Goal: Information Seeking & Learning: Learn about a topic

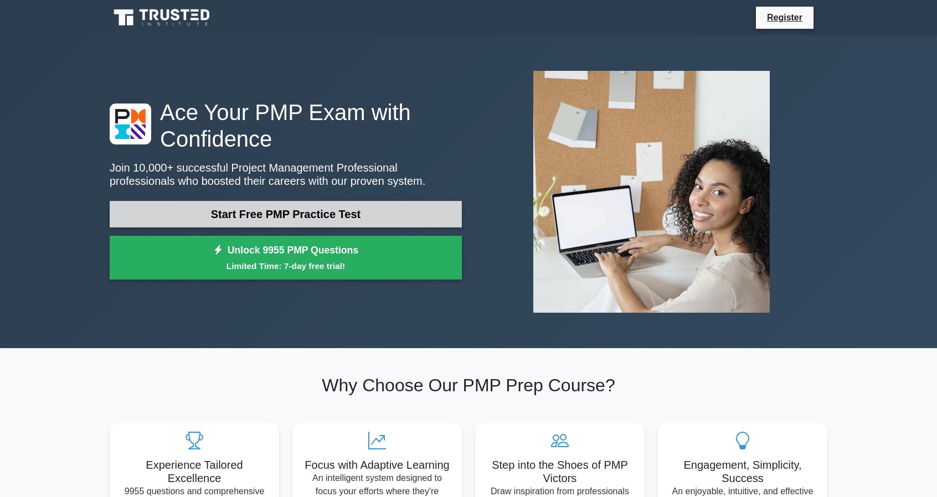
click at [343, 215] on link "Start Free PMP Practice Test" at bounding box center [286, 214] width 352 height 27
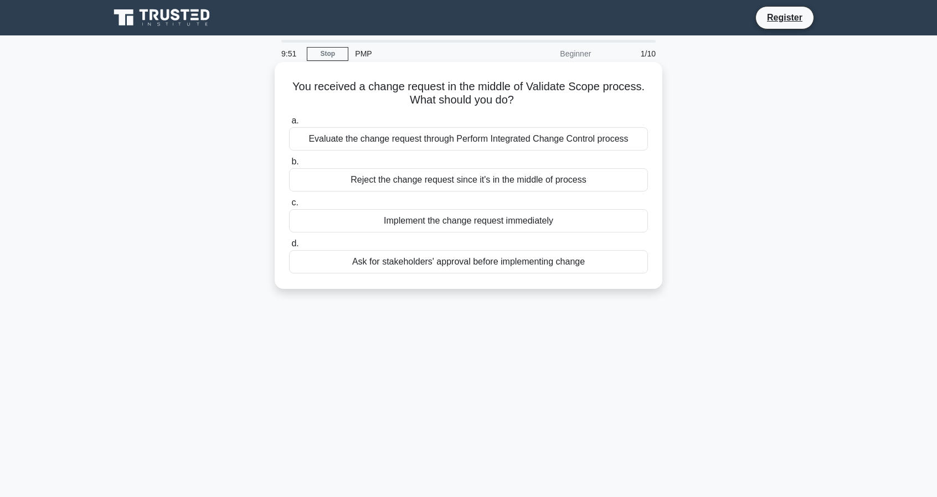
click at [568, 264] on div "Ask for stakeholders' approval before implementing change" at bounding box center [468, 261] width 359 height 23
click at [289, 248] on input "d. Ask for stakeholders' approval before implementing change" at bounding box center [289, 243] width 0 height 7
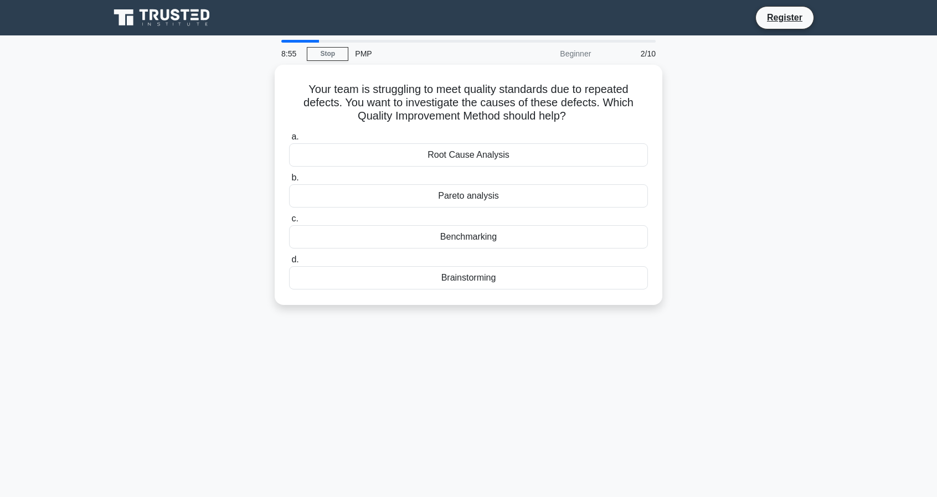
click at [753, 203] on div "Your team is struggling to meet quality standards due to repeated defects. You …" at bounding box center [468, 192] width 731 height 254
click at [331, 55] on link "Stop" at bounding box center [328, 54] width 42 height 14
click at [490, 198] on div "Pareto analysis" at bounding box center [468, 193] width 359 height 23
click at [289, 179] on input "b. Pareto analysis" at bounding box center [289, 175] width 0 height 7
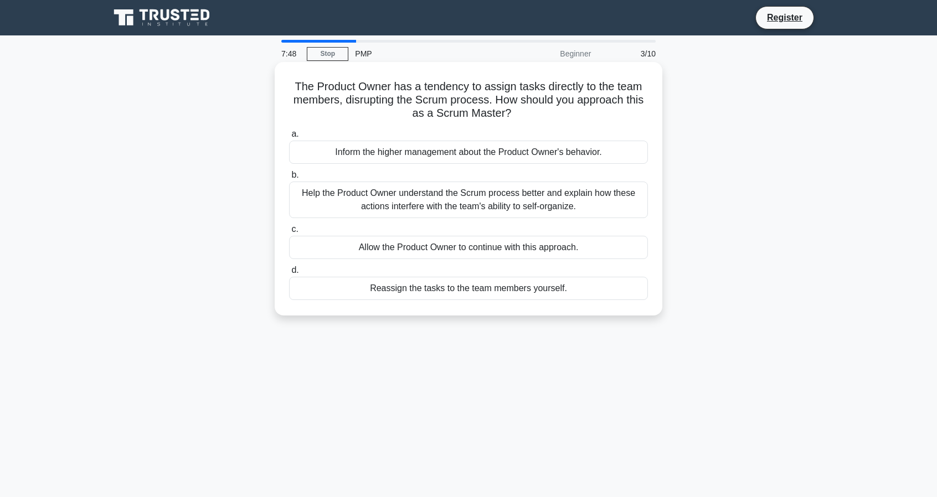
click at [490, 203] on div "Help the Product Owner understand the Scrum process better and explain how thes…" at bounding box center [468, 200] width 359 height 37
click at [289, 179] on input "b. Help the Product Owner understand the Scrum process better and explain how t…" at bounding box center [289, 175] width 0 height 7
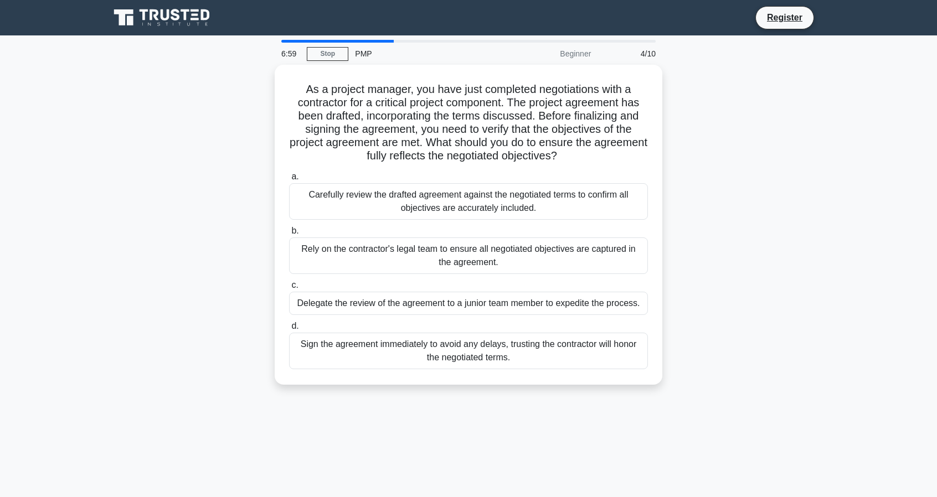
click at [711, 179] on div "As a project manager, you have just completed negotiations with a contractor fo…" at bounding box center [468, 231] width 731 height 333
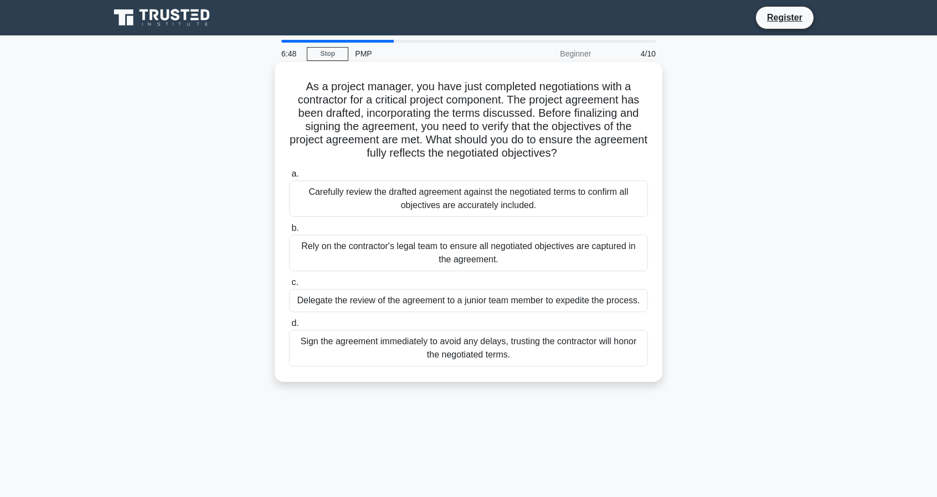
click at [653, 197] on div "a. Carefully review the drafted agreement against the negotiated terms to confi…" at bounding box center [469, 192] width 372 height 50
click at [517, 201] on div "Carefully review the drafted agreement against the negotiated terms to confirm …" at bounding box center [468, 199] width 359 height 37
click at [289, 178] on input "a. Carefully review the drafted agreement against the negotiated terms to confi…" at bounding box center [289, 174] width 0 height 7
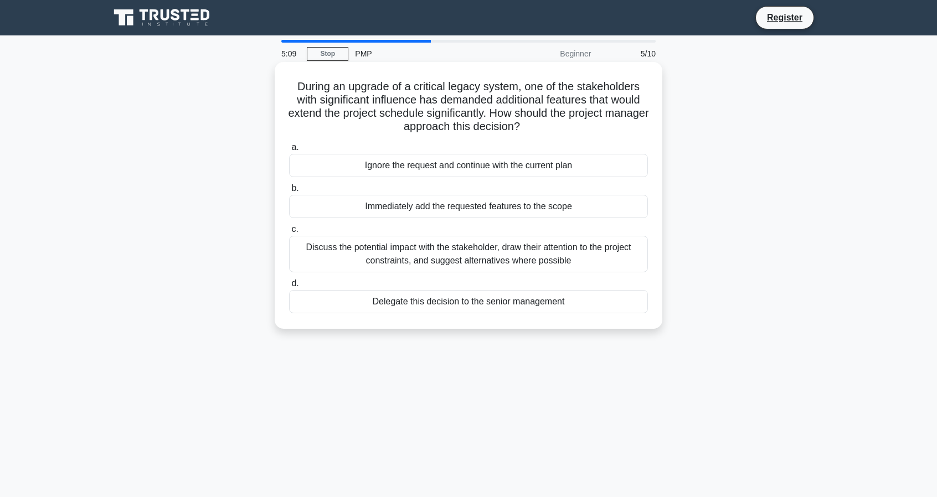
click at [552, 262] on div "Discuss the potential impact with the stakeholder, draw their attention to the …" at bounding box center [468, 254] width 359 height 37
click at [289, 233] on input "c. Discuss the potential impact with the stakeholder, draw their attention to t…" at bounding box center [289, 229] width 0 height 7
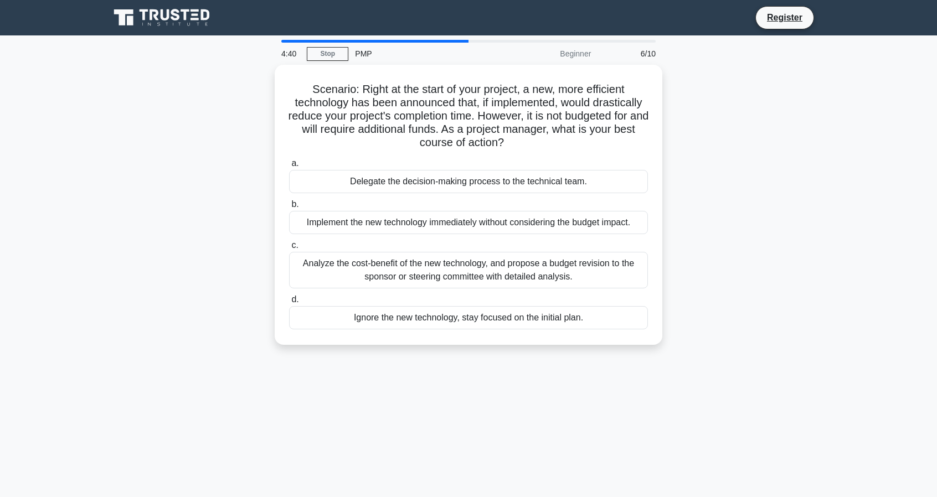
click at [792, 406] on div "4:40 Stop PMP Beginner 6/10 Scenario: Right at the start of your project, a new…" at bounding box center [468, 317] width 731 height 554
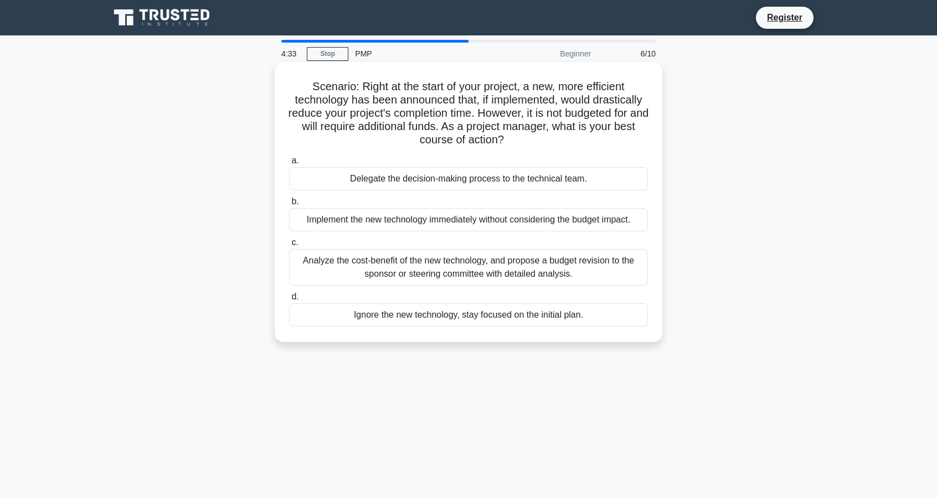
click at [509, 269] on div "Analyze the cost-benefit of the new technology, and propose a budget revision t…" at bounding box center [468, 267] width 359 height 37
click at [289, 247] on input "c. Analyze the cost-benefit of the new technology, and propose a budget revisio…" at bounding box center [289, 242] width 0 height 7
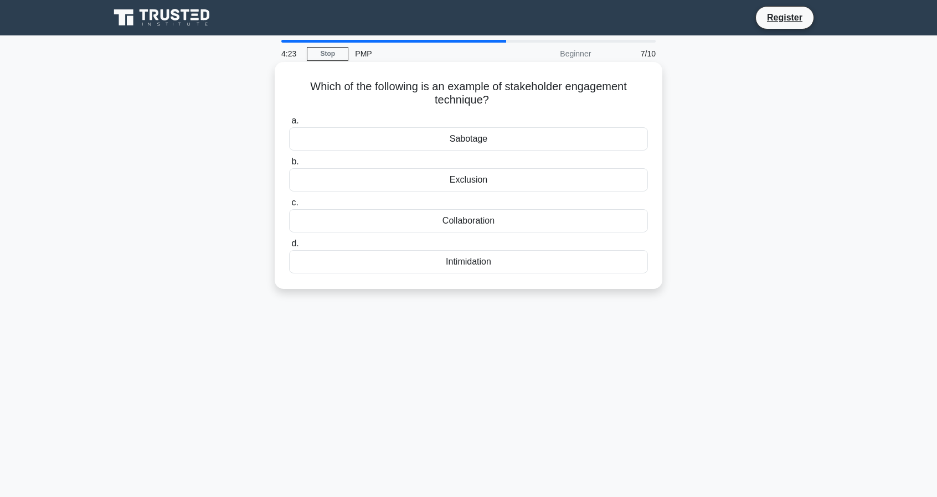
click at [506, 225] on div "Collaboration" at bounding box center [468, 220] width 359 height 23
click at [289, 207] on input "c. Collaboration" at bounding box center [289, 202] width 0 height 7
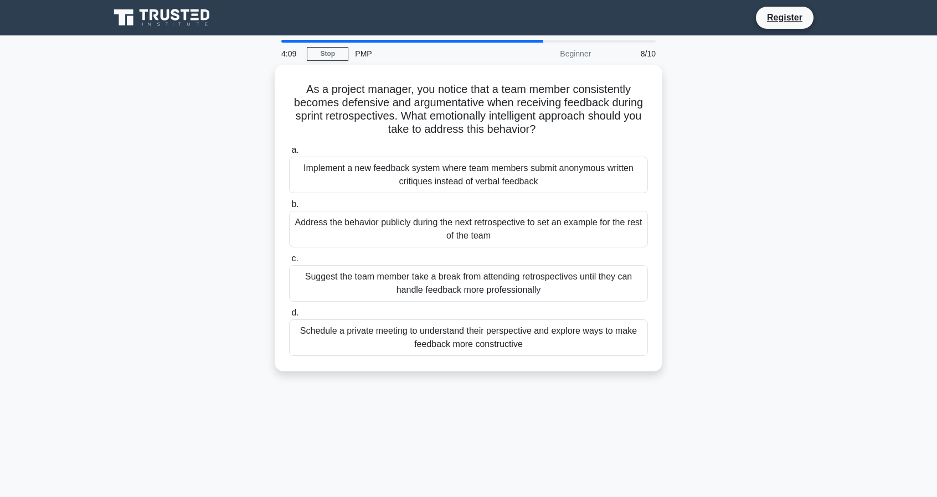
click at [713, 315] on div "As a project manager, you notice that a team member consistently becomes defens…" at bounding box center [468, 225] width 731 height 320
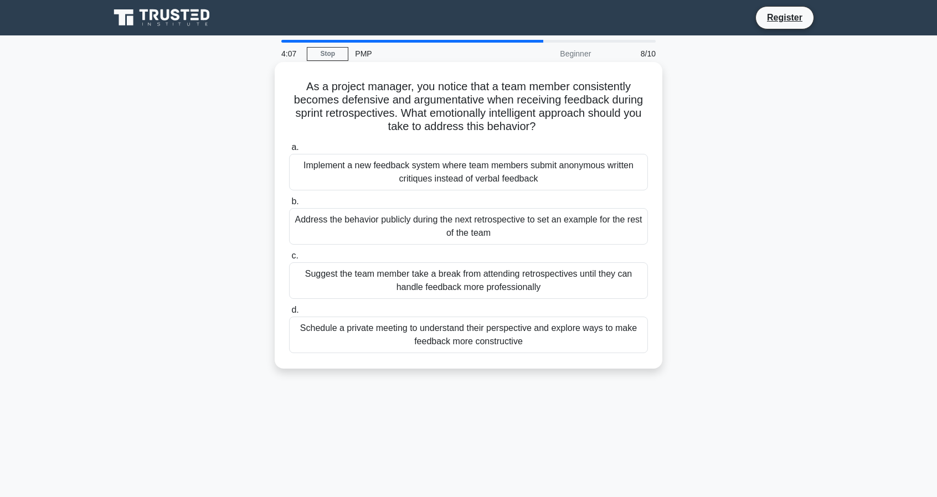
click at [510, 337] on div "Schedule a private meeting to understand their perspective and explore ways to …" at bounding box center [468, 335] width 359 height 37
click at [289, 314] on input "d. Schedule a private meeting to understand their perspective and explore ways …" at bounding box center [289, 310] width 0 height 7
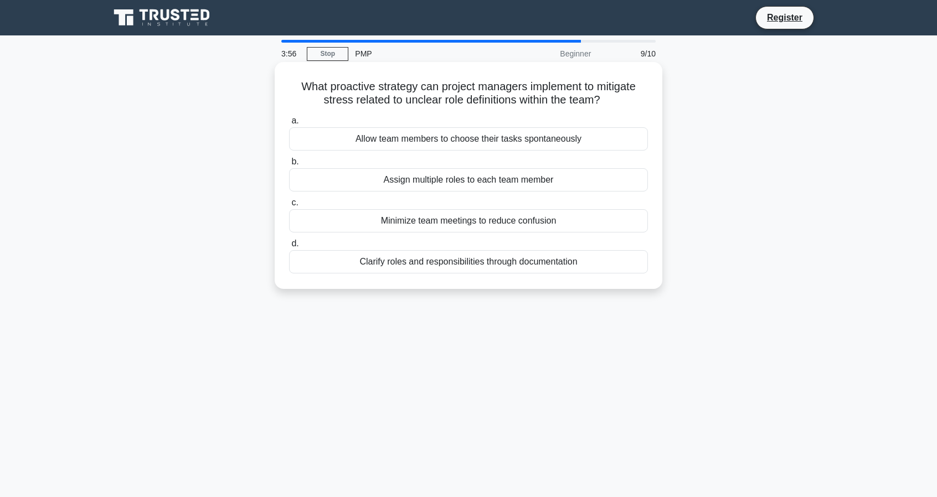
click at [528, 266] on div "Clarify roles and responsibilities through documentation" at bounding box center [468, 261] width 359 height 23
click at [289, 248] on input "d. Clarify roles and responsibilities through documentation" at bounding box center [289, 243] width 0 height 7
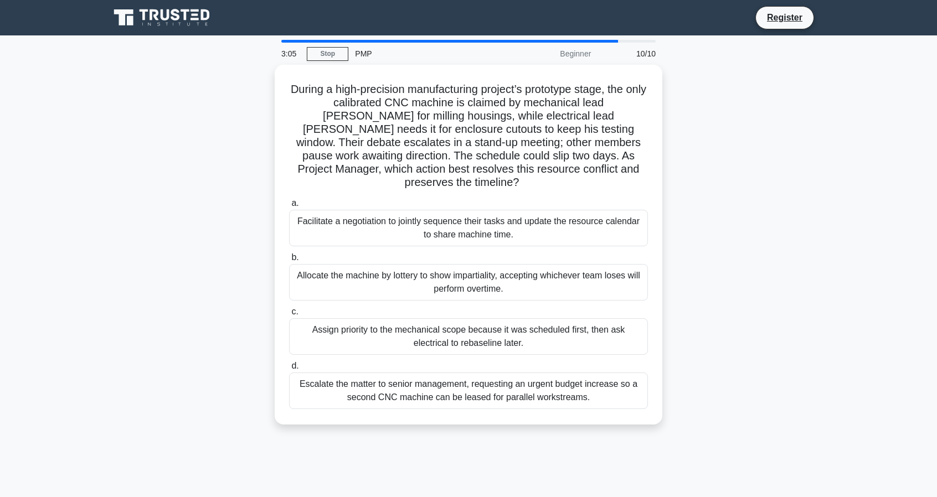
click at [711, 217] on div "During a high-precision manufacturing project’s prototype stage, the only calib…" at bounding box center [468, 251] width 731 height 373
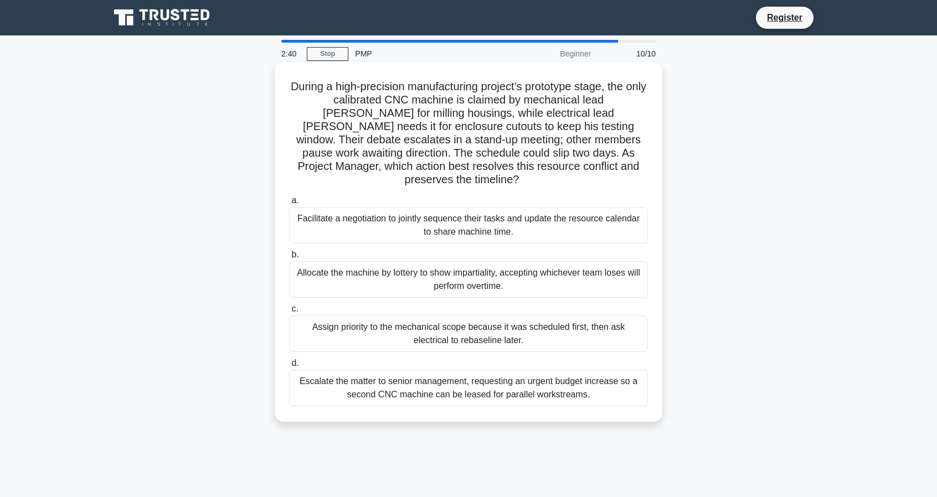
click at [530, 211] on div "Facilitate a negotiation to jointly sequence their tasks and update the resourc…" at bounding box center [468, 225] width 359 height 37
click at [289, 204] on input "a. Facilitate a negotiation to jointly sequence their tasks and update the reso…" at bounding box center [289, 200] width 0 height 7
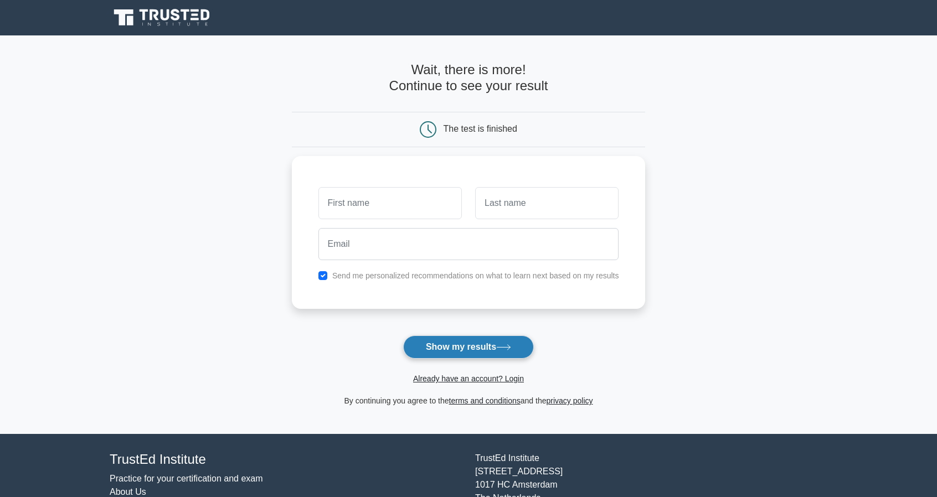
click at [510, 347] on icon at bounding box center [503, 347] width 13 height 5
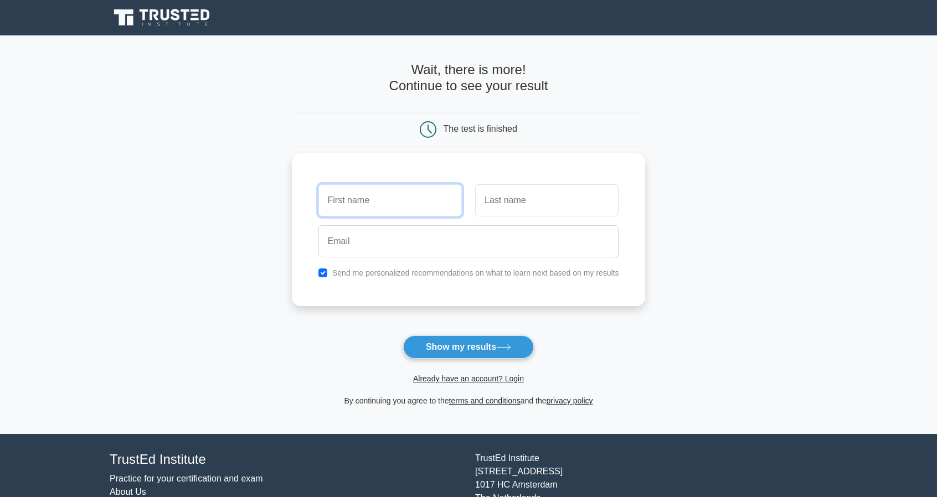
click at [410, 201] on input "text" at bounding box center [390, 200] width 143 height 32
type input "N"
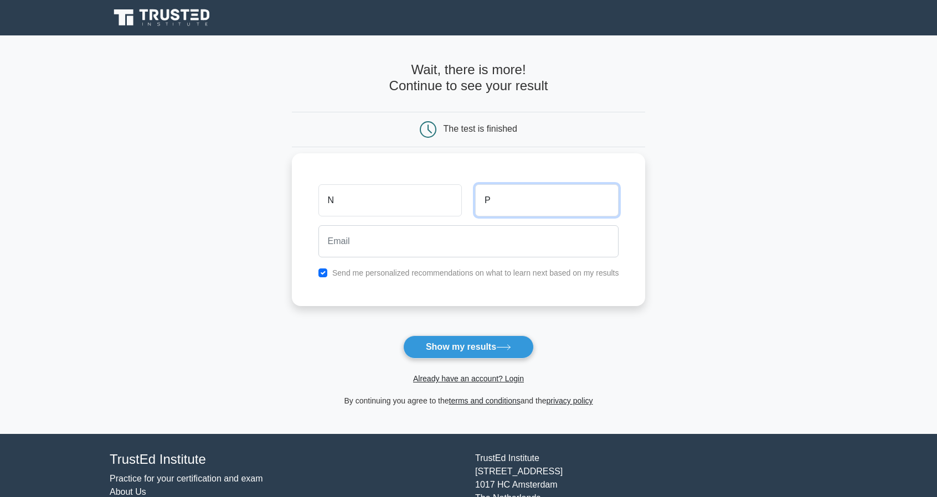
type input "P"
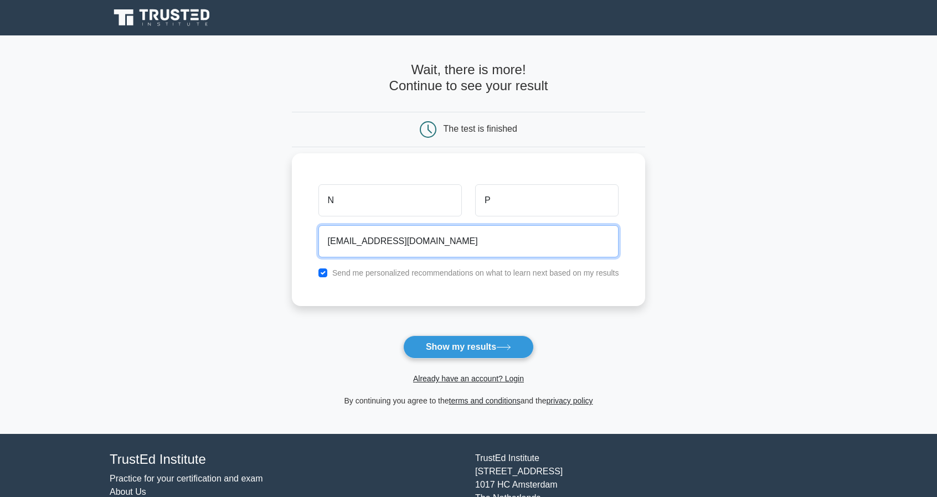
click at [369, 239] on input "neutraplate@gmail.com" at bounding box center [469, 241] width 301 height 32
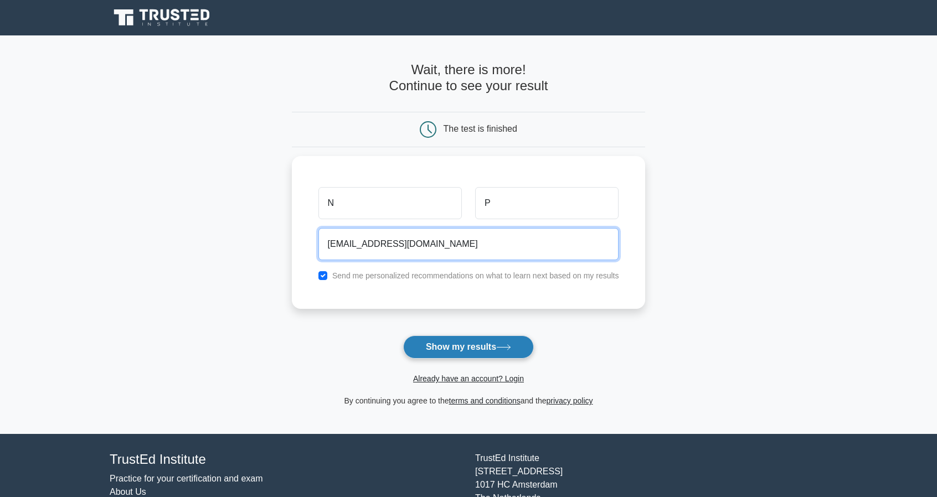
type input "neutraplate123@gmail.com"
click at [465, 348] on button "Show my results" at bounding box center [468, 347] width 131 height 23
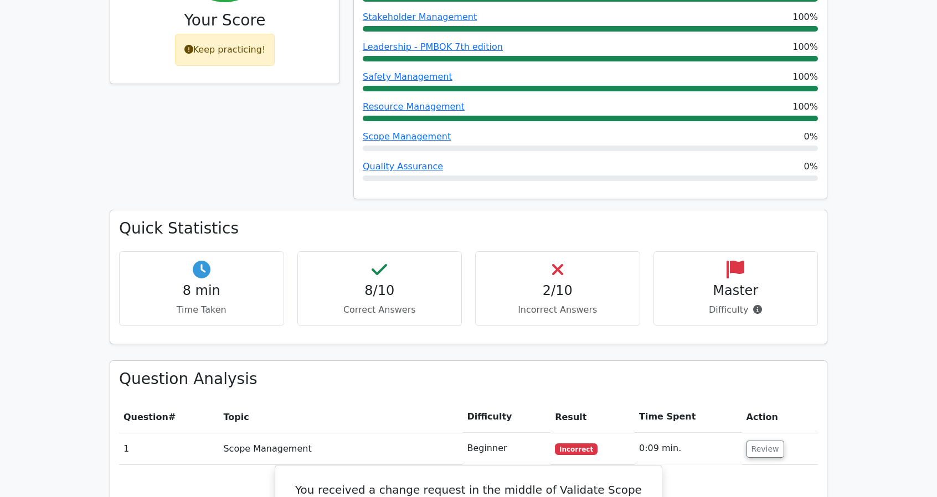
scroll to position [562, 0]
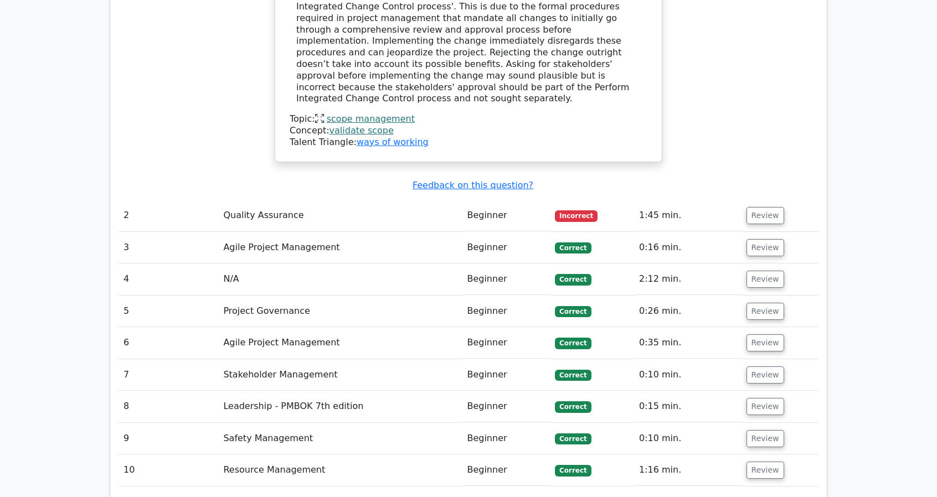
scroll to position [1291, 0]
click at [754, 208] on button "Review" at bounding box center [766, 216] width 38 height 17
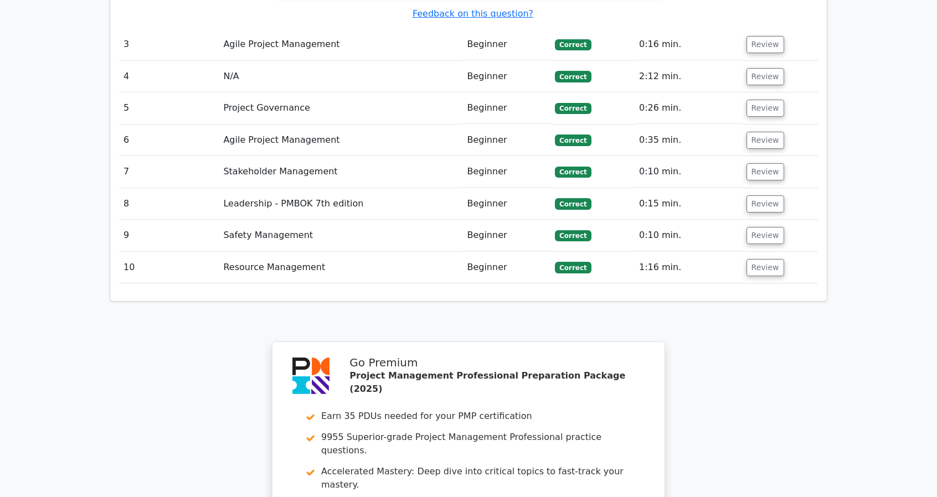
scroll to position [2234, 0]
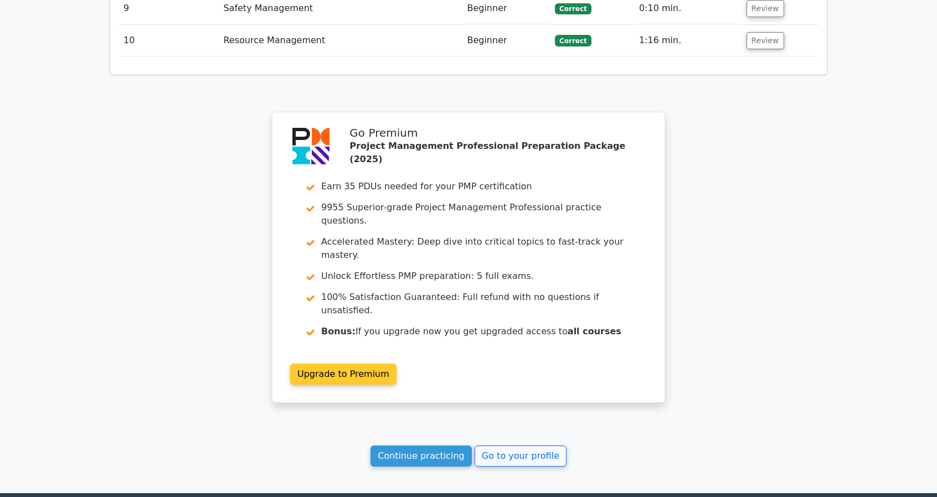
click at [342, 364] on link "Upgrade to Premium" at bounding box center [343, 374] width 106 height 21
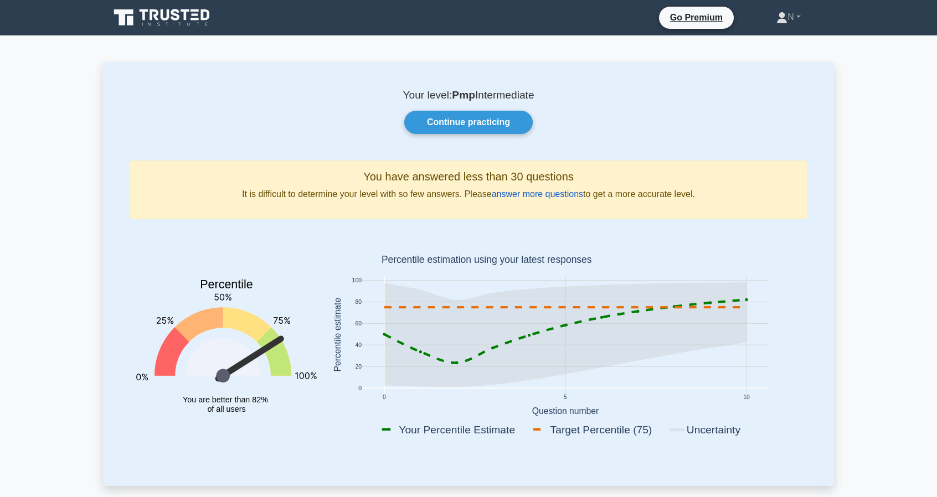
click at [517, 191] on link "answer more questions" at bounding box center [537, 193] width 91 height 9
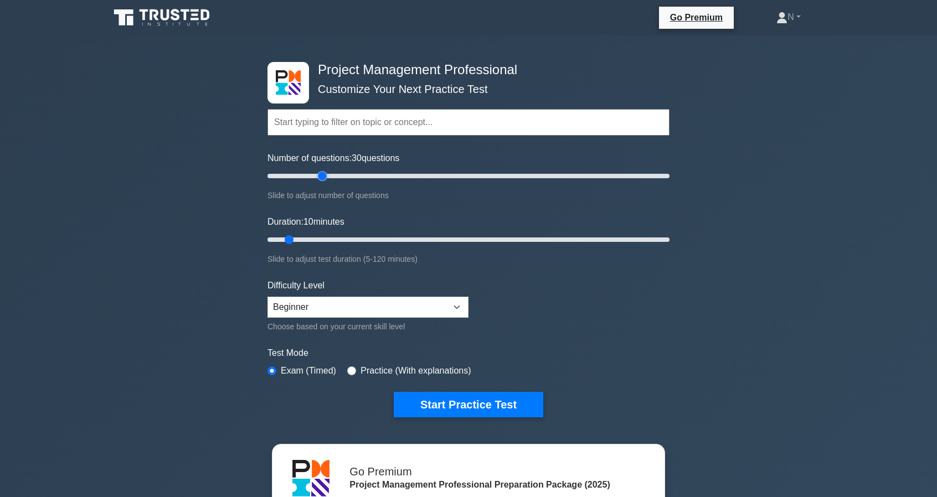
drag, startPoint x: 288, startPoint y: 178, endPoint x: 325, endPoint y: 183, distance: 38.1
type input "30"
click at [325, 183] on input "Number of questions: 30 questions" at bounding box center [469, 176] width 402 height 13
click at [411, 307] on select "Beginner Intermediate Expert" at bounding box center [368, 307] width 201 height 21
select select "expert"
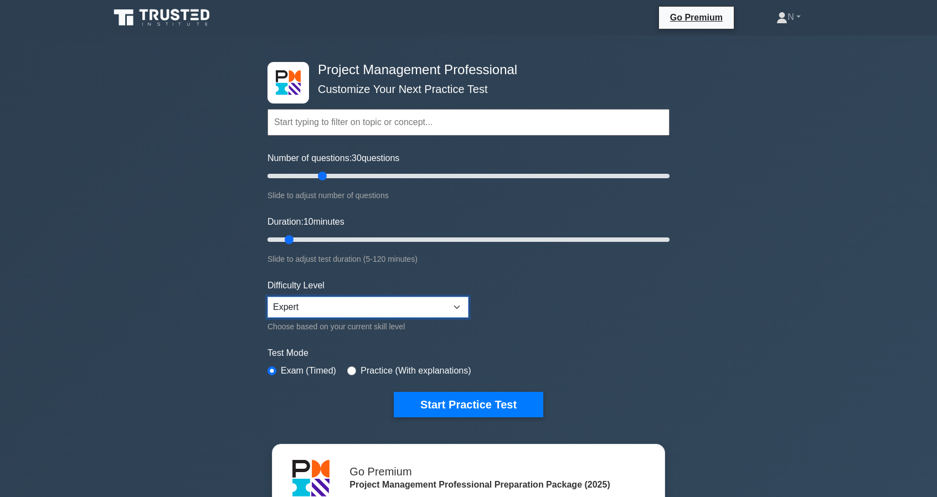
click at [268, 297] on select "Beginner Intermediate Expert" at bounding box center [368, 307] width 201 height 21
click at [459, 367] on label "Practice (With explanations)" at bounding box center [416, 371] width 110 height 13
click at [392, 377] on form "Topics Scope Management Time Management Cost Management Quality Management Risk…" at bounding box center [469, 246] width 402 height 342
click at [379, 370] on label "Practice (With explanations)" at bounding box center [416, 371] width 110 height 13
click at [362, 365] on label "Practice (With explanations)" at bounding box center [416, 371] width 110 height 13
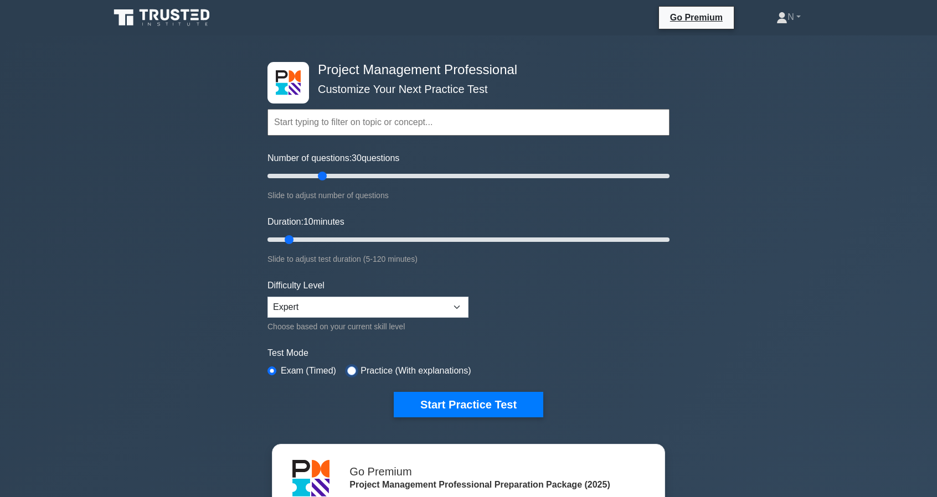
click at [351, 368] on input "radio" at bounding box center [351, 371] width 9 height 9
radio input "true"
click at [441, 403] on button "Start Practice Test" at bounding box center [469, 404] width 150 height 25
drag, startPoint x: 289, startPoint y: 242, endPoint x: 455, endPoint y: 253, distance: 166.6
type input "60"
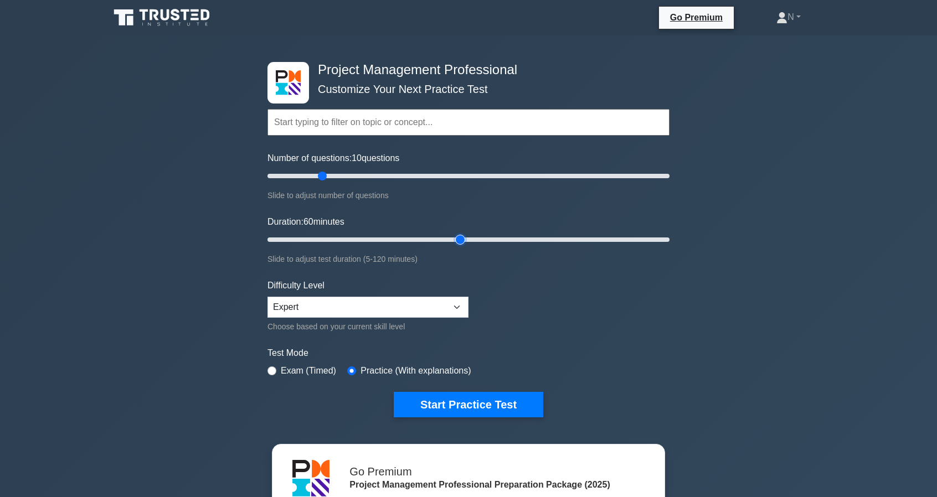
click at [455, 247] on input "Duration: 60 minutes" at bounding box center [469, 239] width 402 height 13
drag, startPoint x: 372, startPoint y: 299, endPoint x: 367, endPoint y: 309, distance: 11.4
click at [372, 299] on select "Beginner Intermediate Expert" at bounding box center [368, 307] width 201 height 21
select select "intermediate"
click at [268, 297] on select "Beginner Intermediate Expert" at bounding box center [368, 307] width 201 height 21
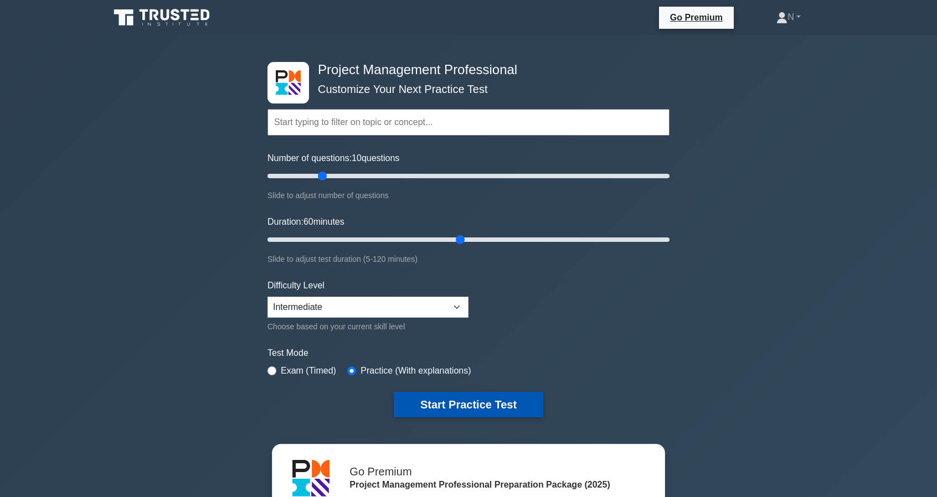
click at [458, 402] on button "Start Practice Test" at bounding box center [469, 404] width 150 height 25
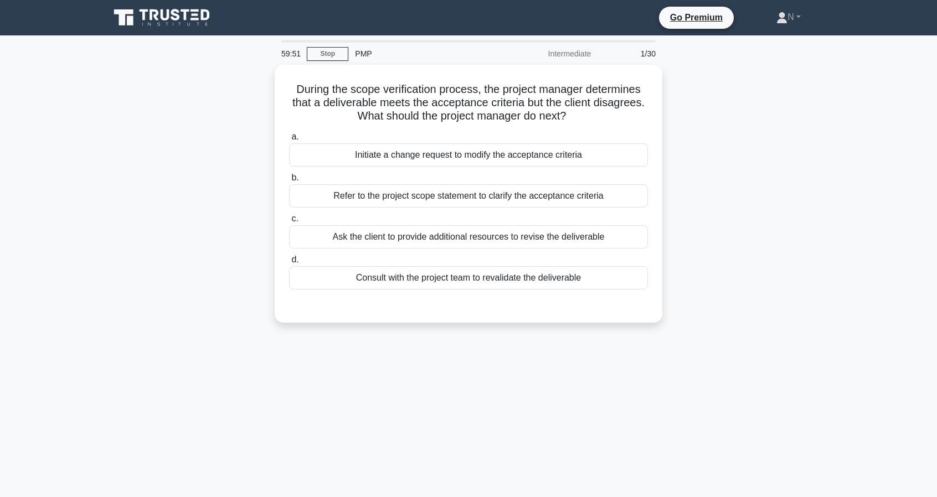
click at [851, 358] on main "59:51 Stop PMP Intermediate 1/30 During the scope verification process, the pro…" at bounding box center [468, 316] width 937 height 563
click at [712, 314] on div "During the scope verification process, the project manager determines that a de…" at bounding box center [468, 200] width 731 height 271
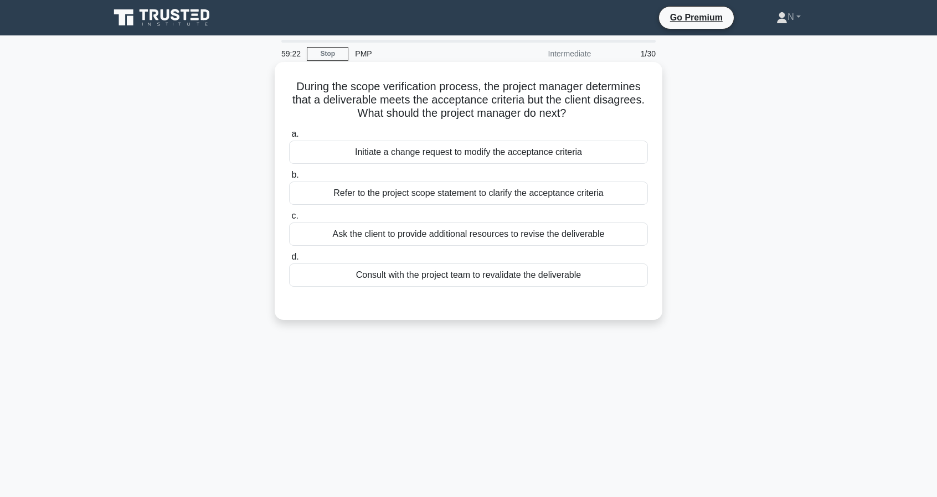
click at [505, 199] on div "Refer to the project scope statement to clarify the acceptance criteria" at bounding box center [468, 193] width 359 height 23
click at [289, 179] on input "b. Refer to the project scope statement to clarify the acceptance criteria" at bounding box center [289, 175] width 0 height 7
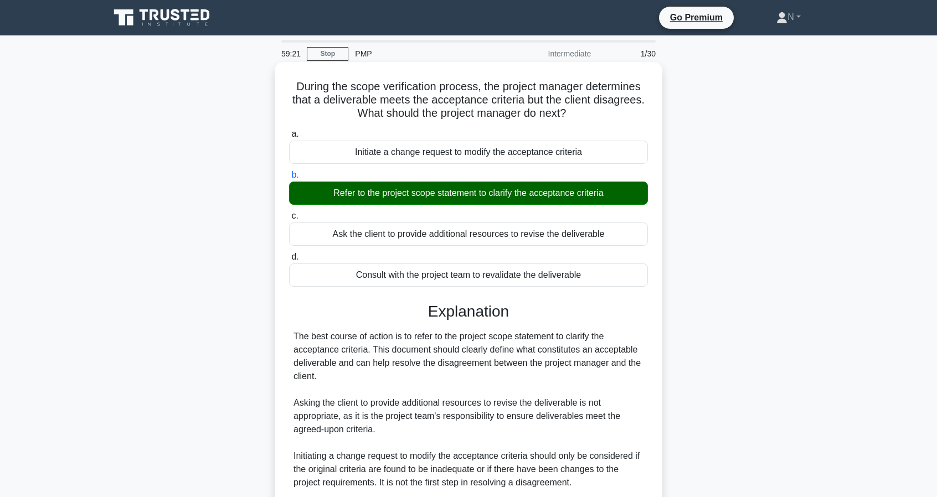
scroll to position [144, 0]
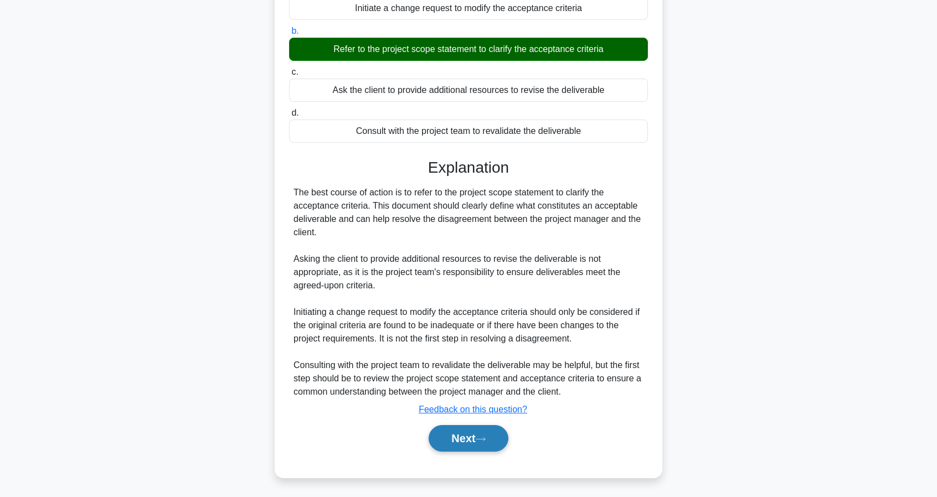
click at [489, 429] on button "Next" at bounding box center [468, 438] width 79 height 27
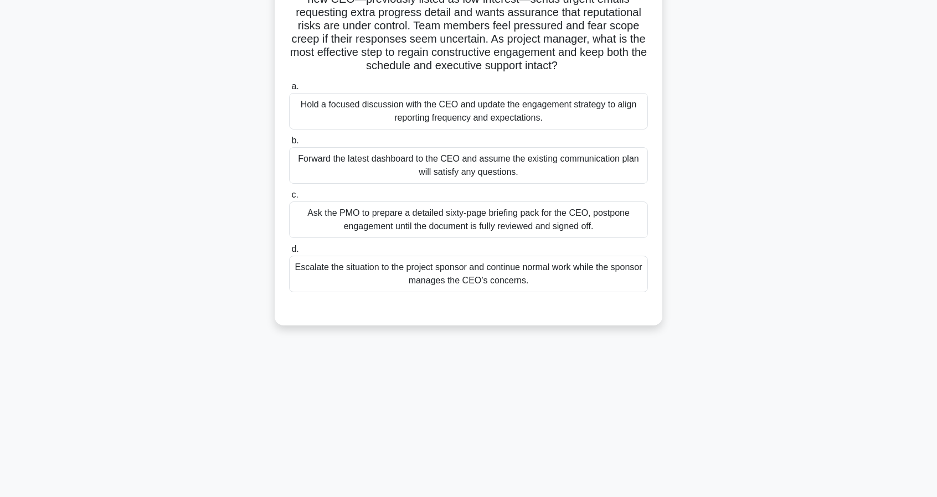
scroll to position [0, 0]
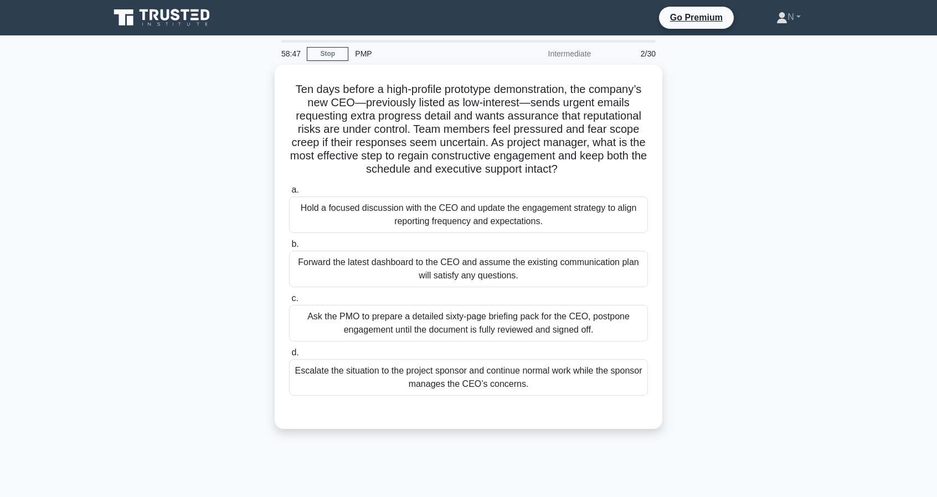
click at [675, 266] on div "Ten days before a high-profile prototype demonstration, the company’s new CEO—p…" at bounding box center [468, 254] width 731 height 378
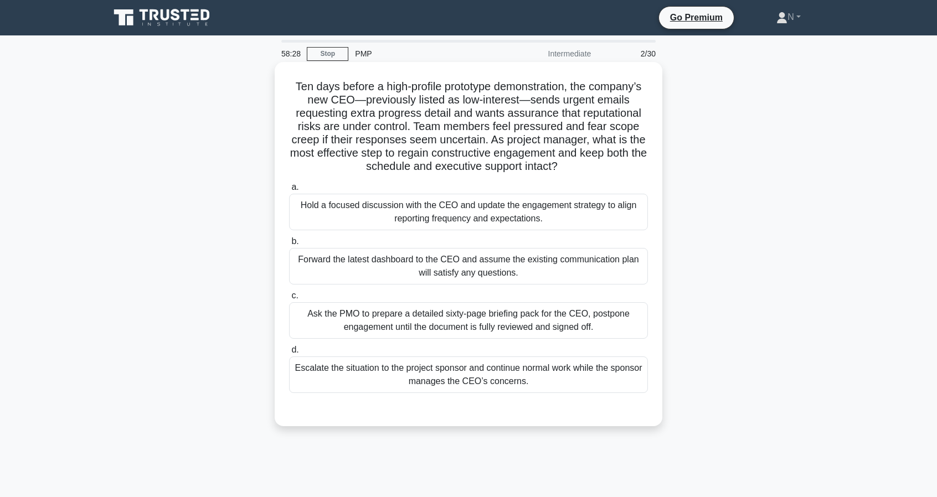
click at [533, 203] on div "Hold a focused discussion with the CEO and update the engagement strategy to al…" at bounding box center [468, 212] width 359 height 37
click at [289, 191] on input "a. Hold a focused discussion with the CEO and update the engagement strategy to…" at bounding box center [289, 187] width 0 height 7
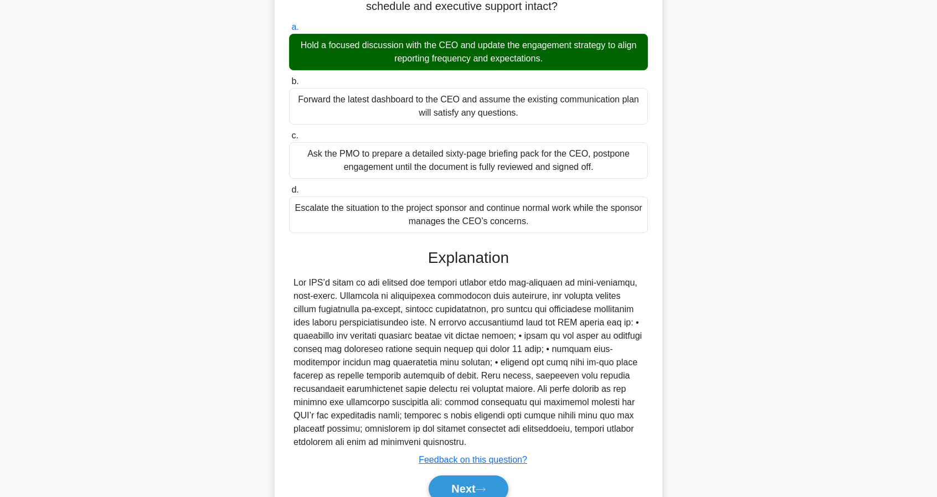
scroll to position [165, 0]
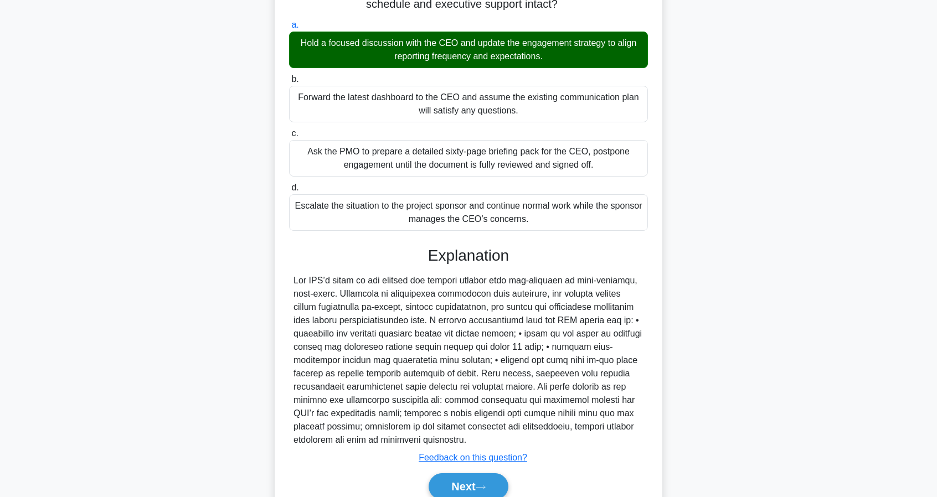
click at [694, 433] on div "Ten days before a high-profile prototype demonstration, the company’s new CEO—p…" at bounding box center [468, 220] width 731 height 640
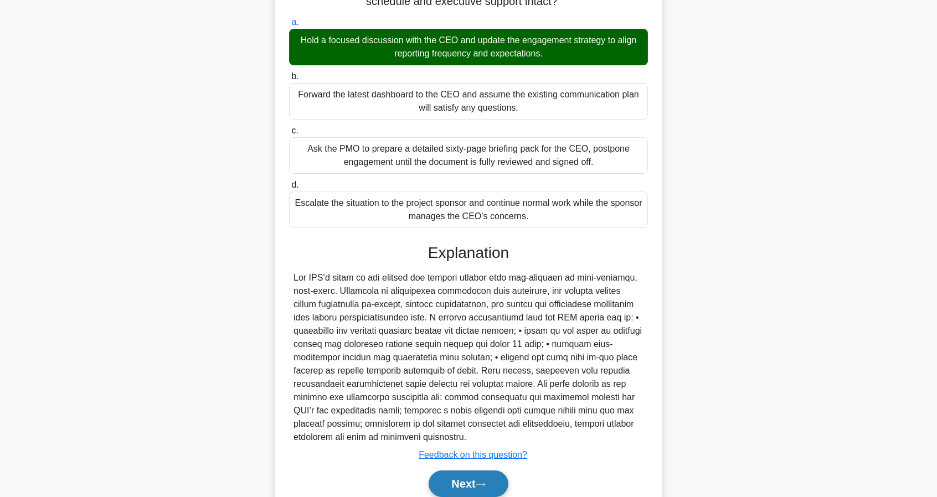
click at [471, 477] on button "Next" at bounding box center [468, 484] width 79 height 27
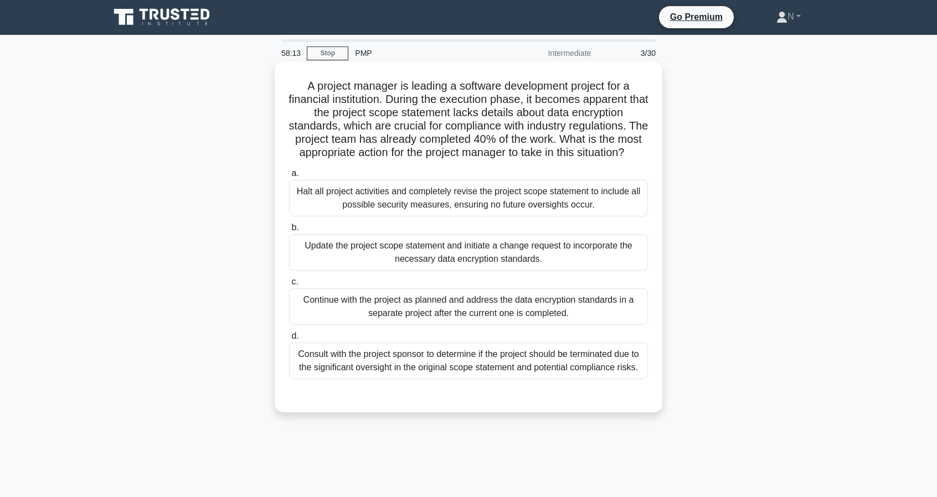
scroll to position [0, 0]
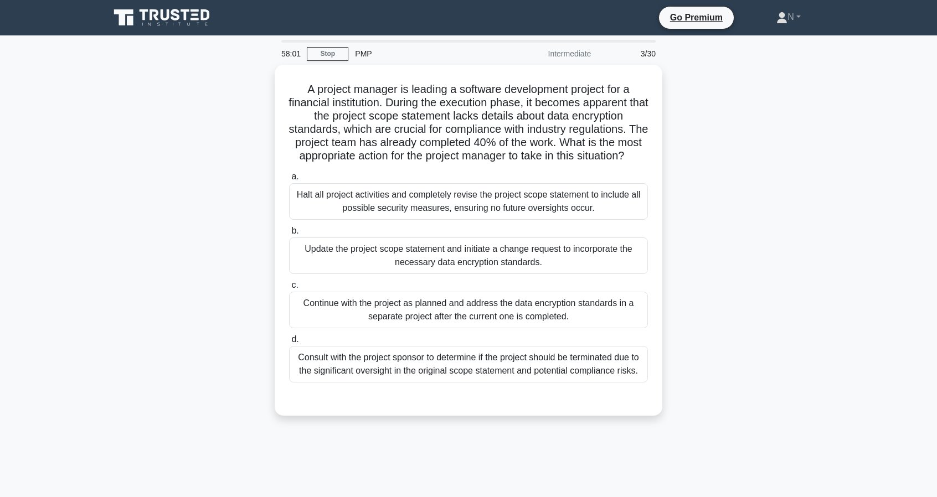
click at [720, 294] on div "A project manager is leading a software development project for a financial ins…" at bounding box center [468, 247] width 731 height 365
drag, startPoint x: 708, startPoint y: 241, endPoint x: 707, endPoint y: 221, distance: 20.0
click at [708, 239] on div "A project manager is leading a software development project for a financial ins…" at bounding box center [468, 247] width 731 height 365
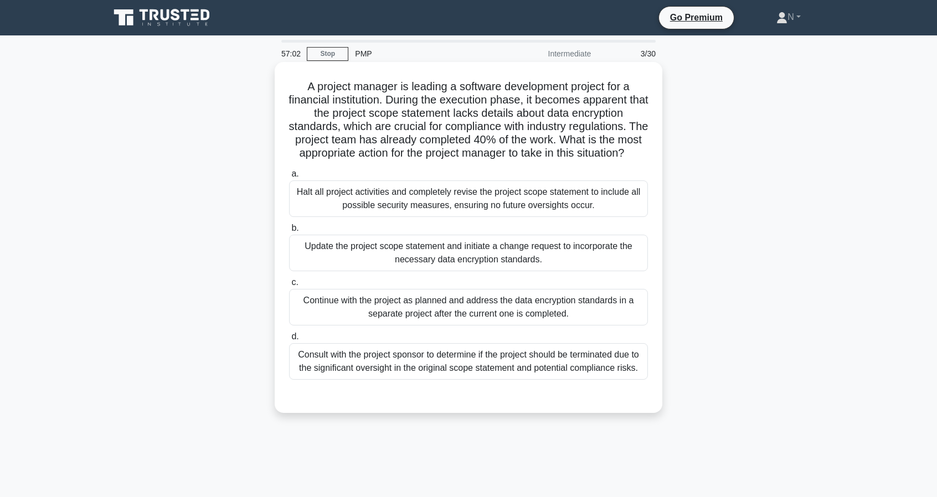
click at [608, 377] on div "Consult with the project sponsor to determine if the project should be terminat…" at bounding box center [468, 361] width 359 height 37
click at [289, 341] on input "d. Consult with the project sponsor to determine if the project should be termi…" at bounding box center [289, 336] width 0 height 7
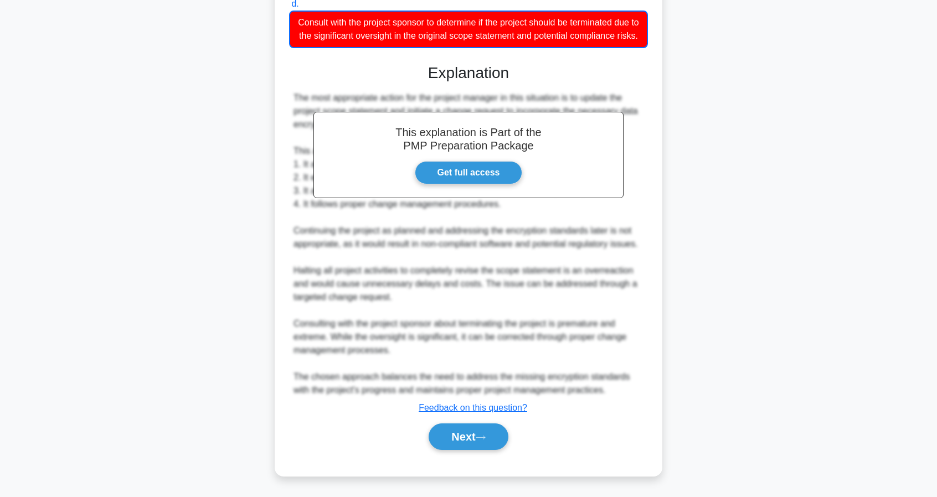
scroll to position [358, 0]
click at [459, 442] on button "Next" at bounding box center [468, 437] width 79 height 27
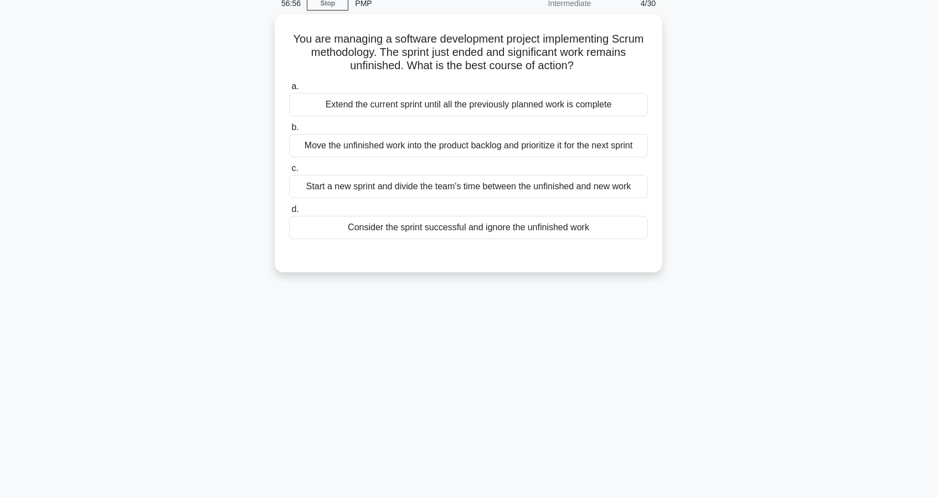
scroll to position [0, 0]
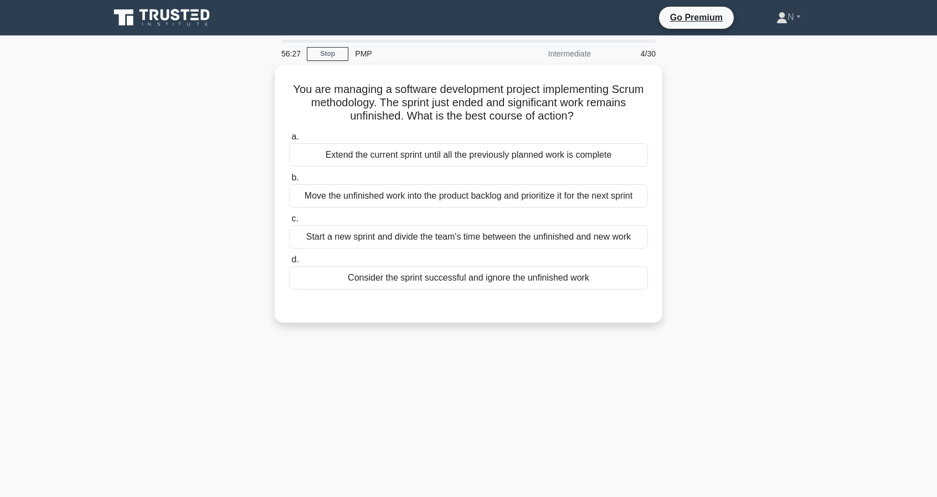
click at [723, 237] on div "You are managing a software development project implementing Scrum methodology.…" at bounding box center [468, 200] width 731 height 271
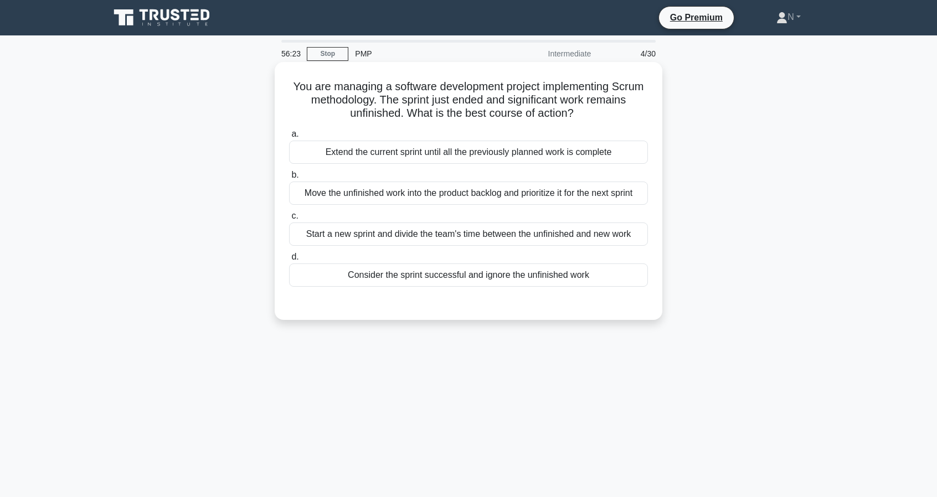
click at [587, 189] on div "Move the unfinished work into the product backlog and prioritize it for the nex…" at bounding box center [468, 193] width 359 height 23
click at [289, 179] on input "b. Move the unfinished work into the product backlog and prioritize it for the …" at bounding box center [289, 175] width 0 height 7
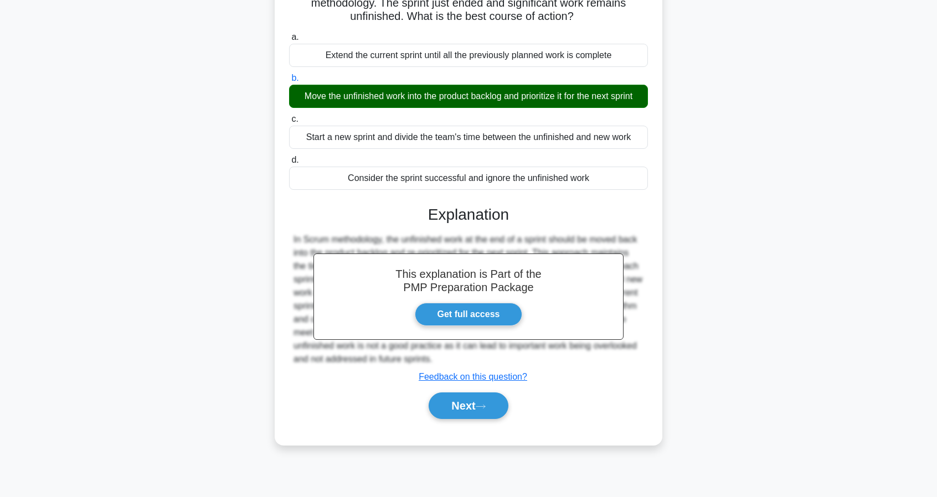
scroll to position [101, 0]
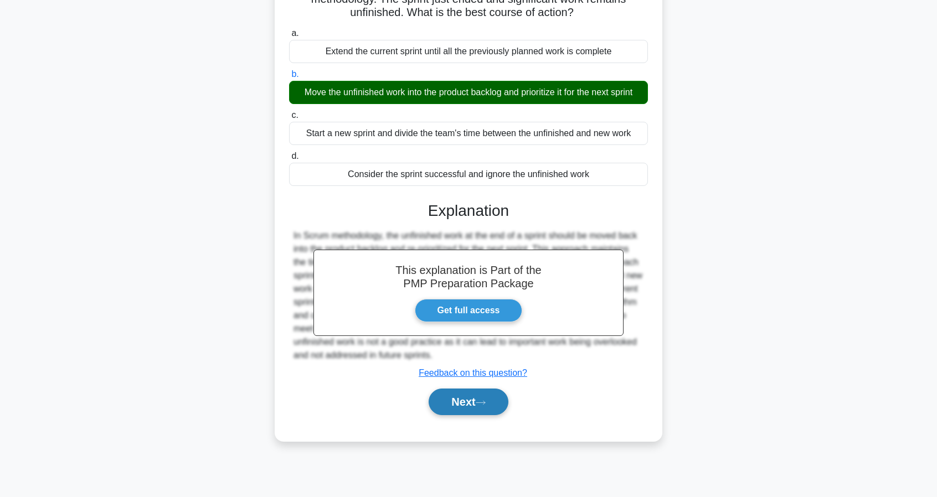
click at [484, 401] on icon at bounding box center [481, 403] width 10 height 6
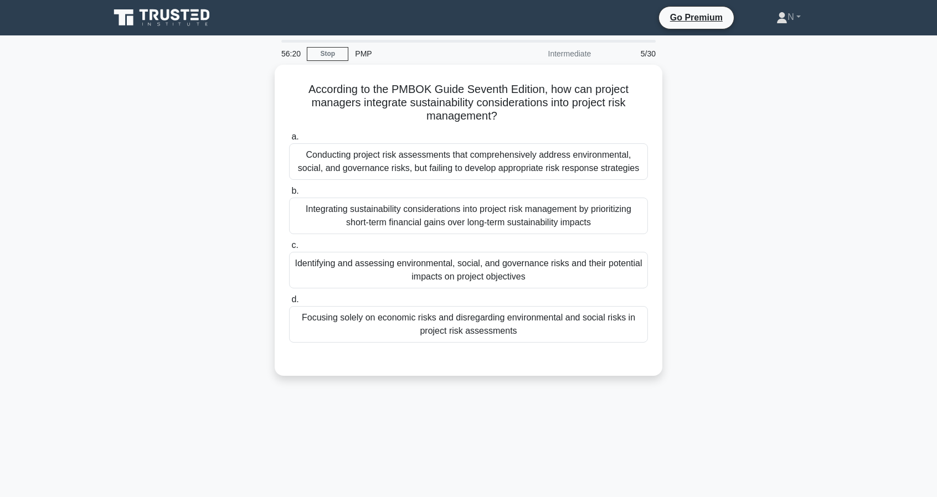
scroll to position [0, 0]
click at [769, 255] on div "According to the PMBOK Guide Seventh Edition, how can project managers integrat…" at bounding box center [468, 227] width 731 height 325
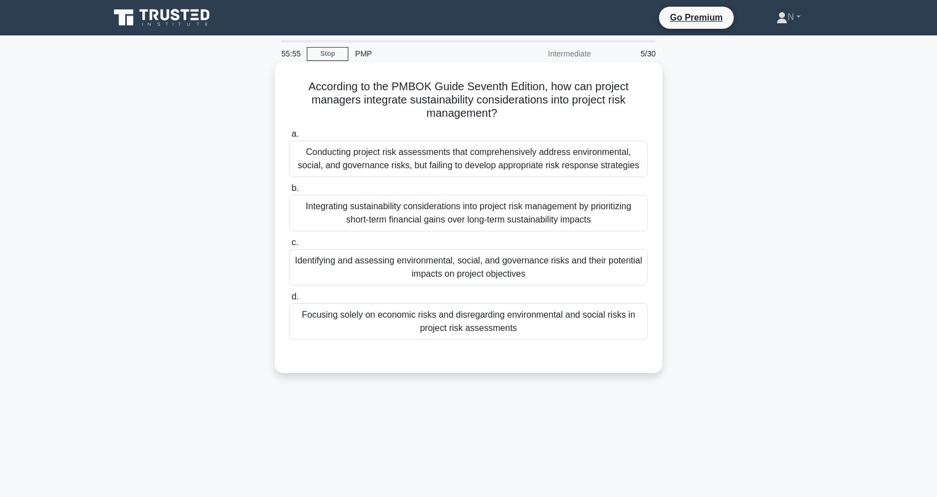
click at [610, 265] on div "Identifying and assessing environmental, social, and governance risks and their…" at bounding box center [468, 267] width 359 height 37
click at [289, 247] on input "c. Identifying and assessing environmental, social, and governance risks and th…" at bounding box center [289, 242] width 0 height 7
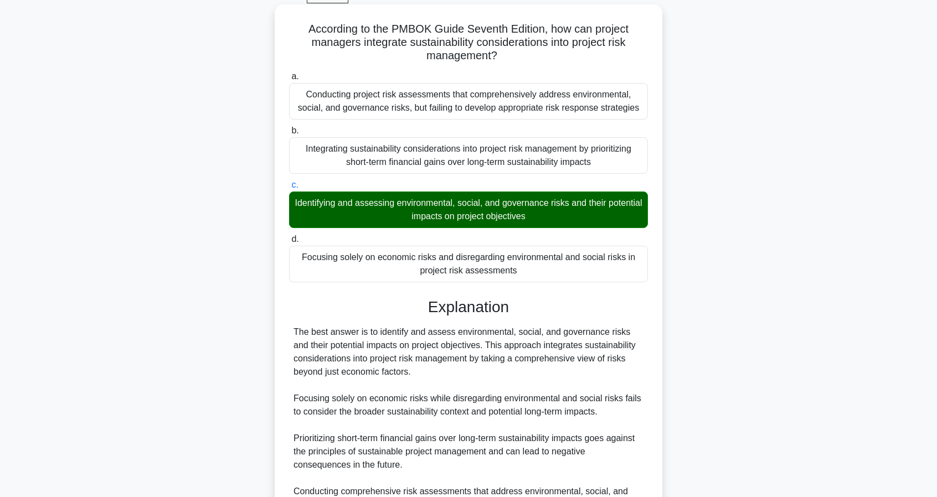
scroll to position [146, 0]
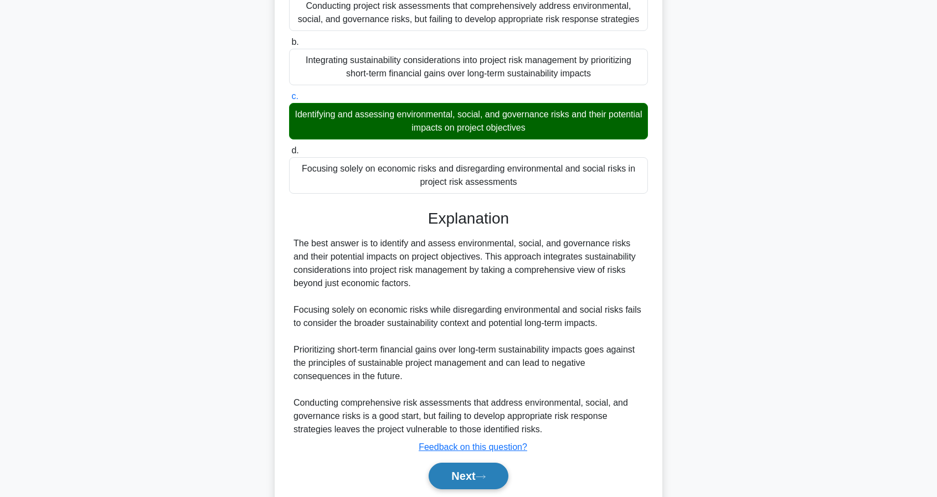
drag, startPoint x: 478, startPoint y: 482, endPoint x: 465, endPoint y: 469, distance: 17.6
click at [463, 469] on button "Next" at bounding box center [468, 476] width 79 height 27
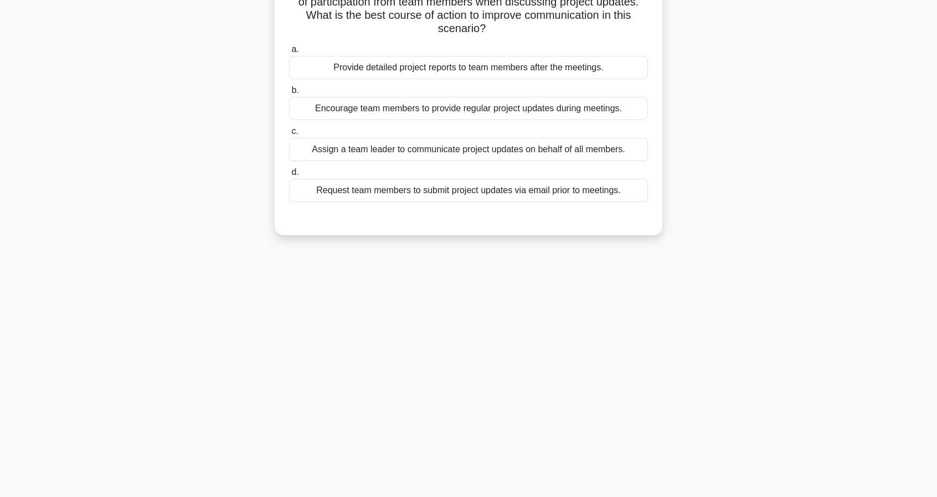
click at [481, 477] on div "55:48 Stop PMP Intermediate 6/30 During a project meeting, the project manager …" at bounding box center [468, 216] width 731 height 554
click at [759, 378] on div "55:41 Stop PMP Intermediate 6/30 During a project meeting, the project manager …" at bounding box center [468, 216] width 731 height 554
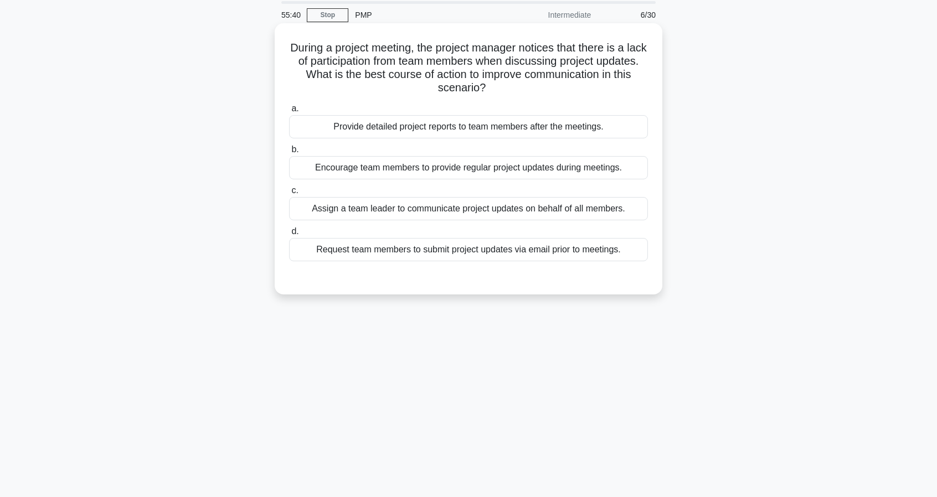
scroll to position [0, 0]
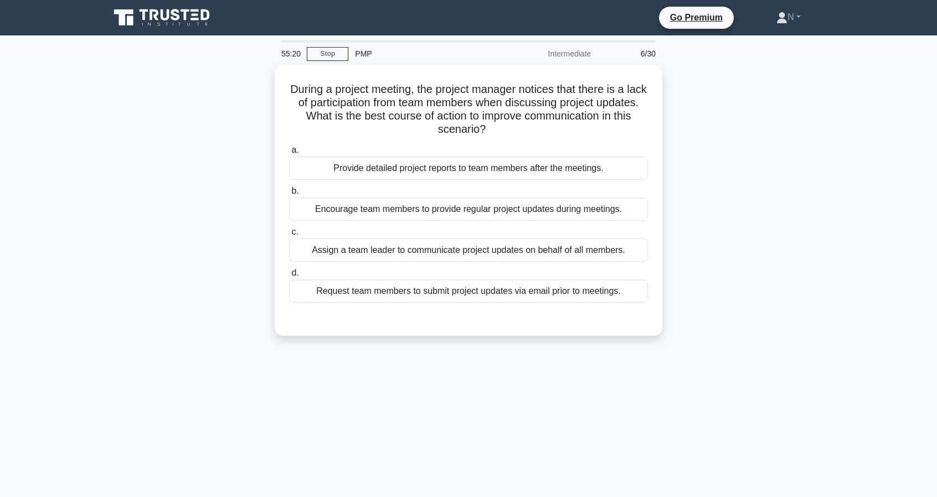
click at [772, 254] on div "During a project meeting, the project manager notices that there is a lack of p…" at bounding box center [468, 207] width 731 height 285
click at [748, 217] on div "During a project meeting, the project manager notices that there is a lack of p…" at bounding box center [468, 207] width 731 height 285
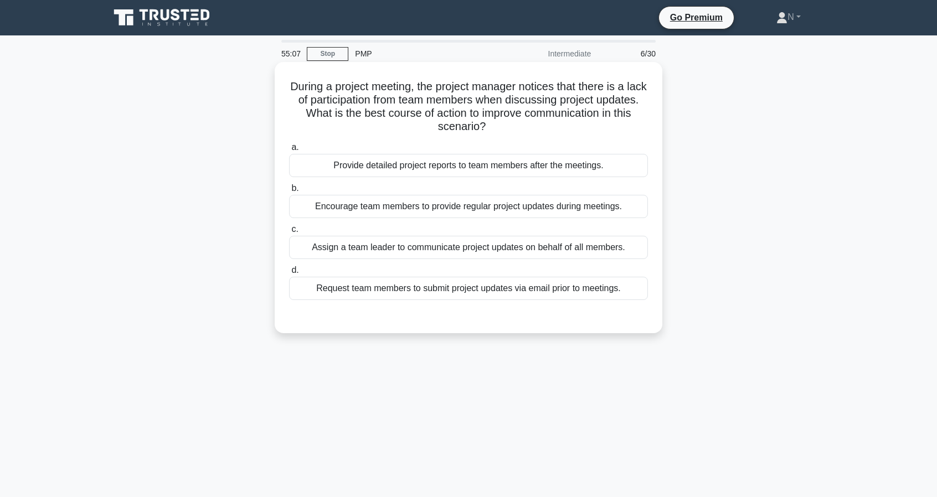
click at [609, 208] on div "Encourage team members to provide regular project updates during meetings." at bounding box center [468, 206] width 359 height 23
click at [289, 192] on input "b. Encourage team members to provide regular project updates during meetings." at bounding box center [289, 188] width 0 height 7
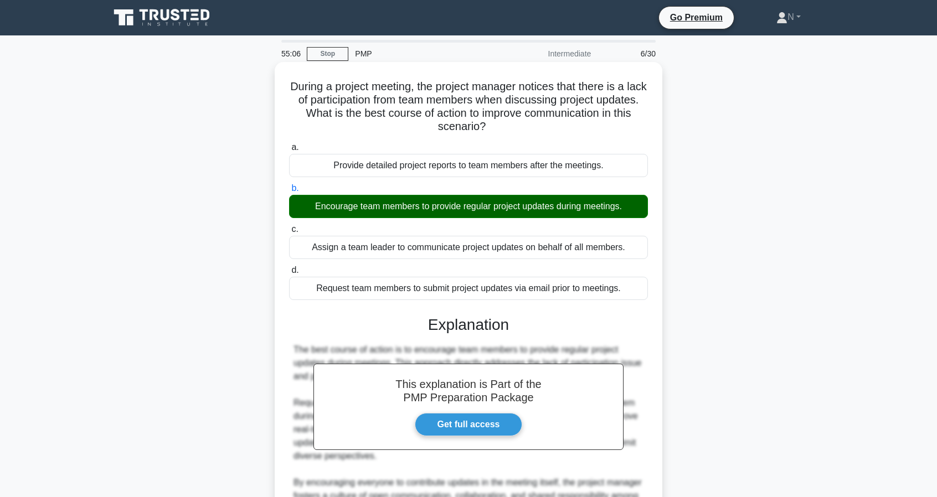
scroll to position [117, 0]
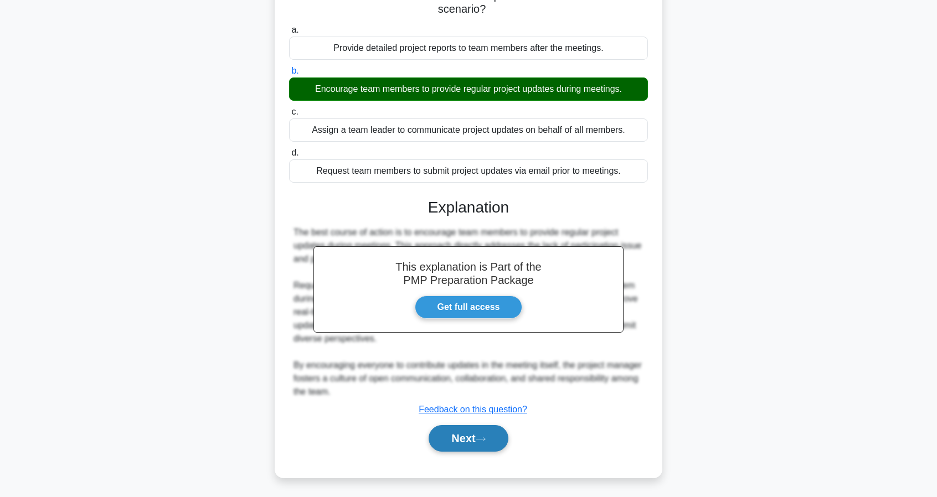
click at [472, 440] on button "Next" at bounding box center [468, 438] width 79 height 27
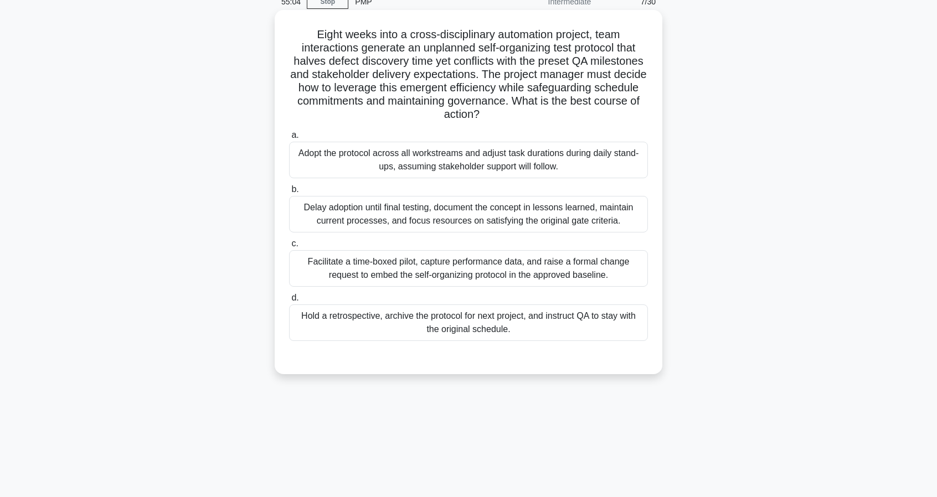
scroll to position [0, 0]
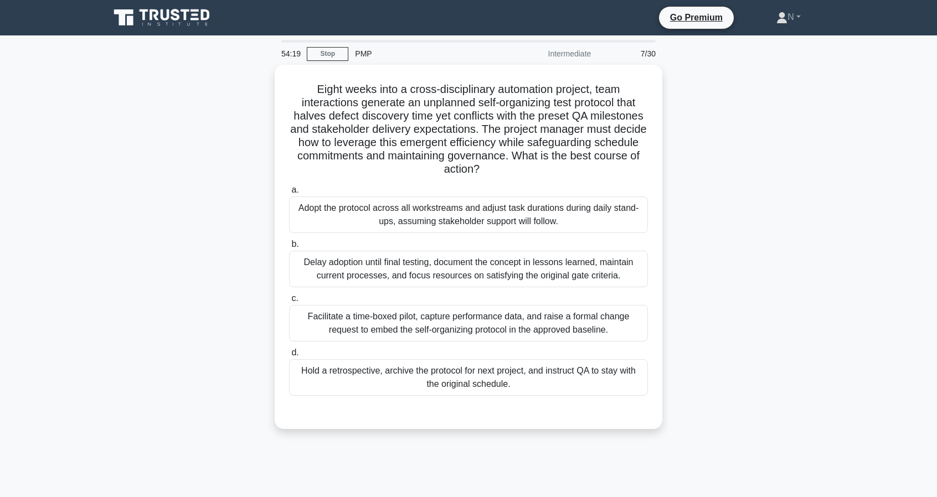
click at [728, 258] on div "Eight weeks into a cross-disciplinary automation project, team interactions gen…" at bounding box center [468, 254] width 731 height 378
click at [749, 255] on div "Eight weeks into a cross-disciplinary automation project, team interactions gen…" at bounding box center [468, 254] width 731 height 378
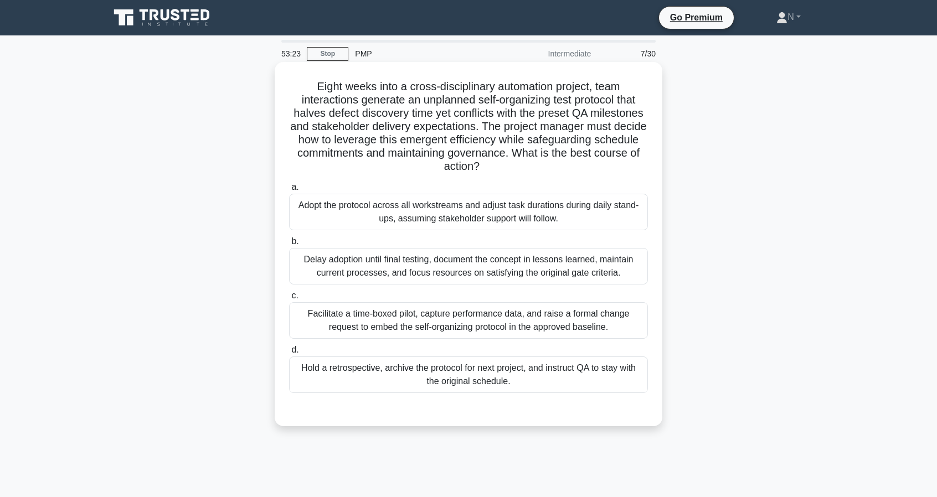
click at [610, 323] on div "Facilitate a time-boxed pilot, capture performance data, and raise a formal cha…" at bounding box center [468, 320] width 359 height 37
click at [289, 300] on input "c. Facilitate a time-boxed pilot, capture performance data, and raise a formal …" at bounding box center [289, 295] width 0 height 7
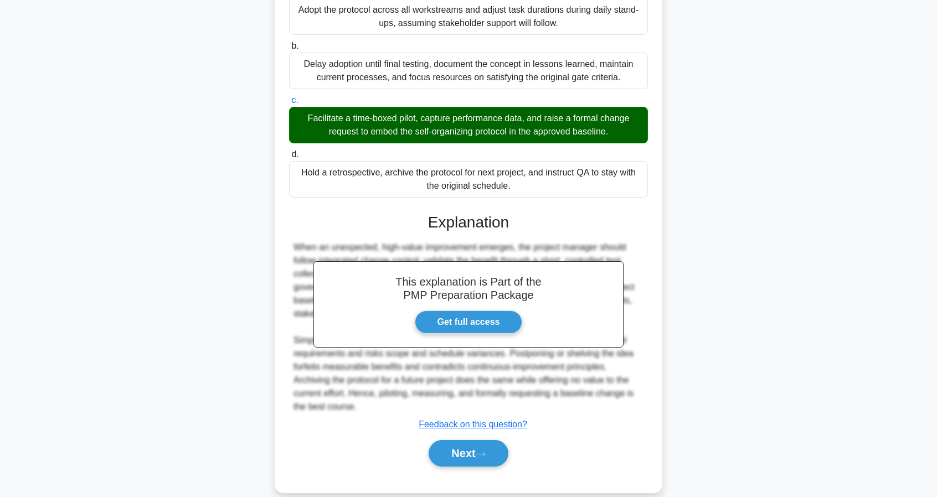
scroll to position [198, 0]
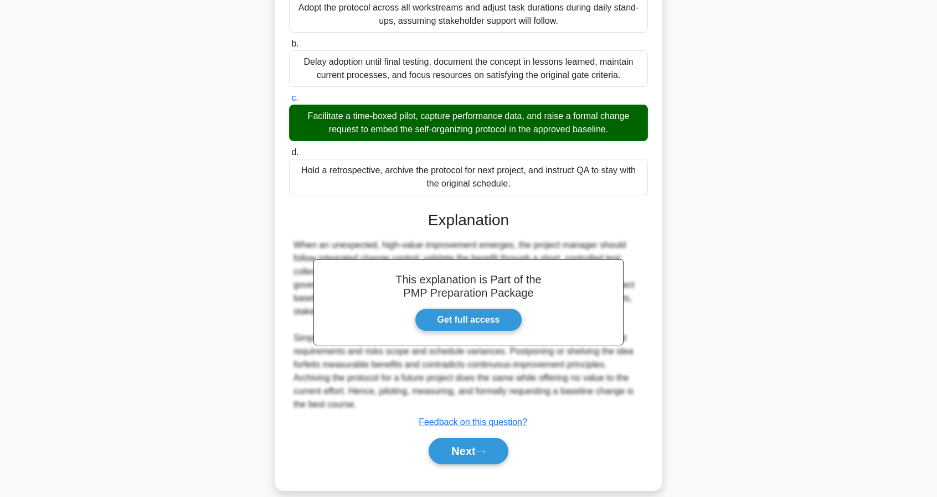
click at [451, 437] on div "Next" at bounding box center [468, 451] width 359 height 35
click at [451, 451] on button "Next" at bounding box center [468, 451] width 79 height 27
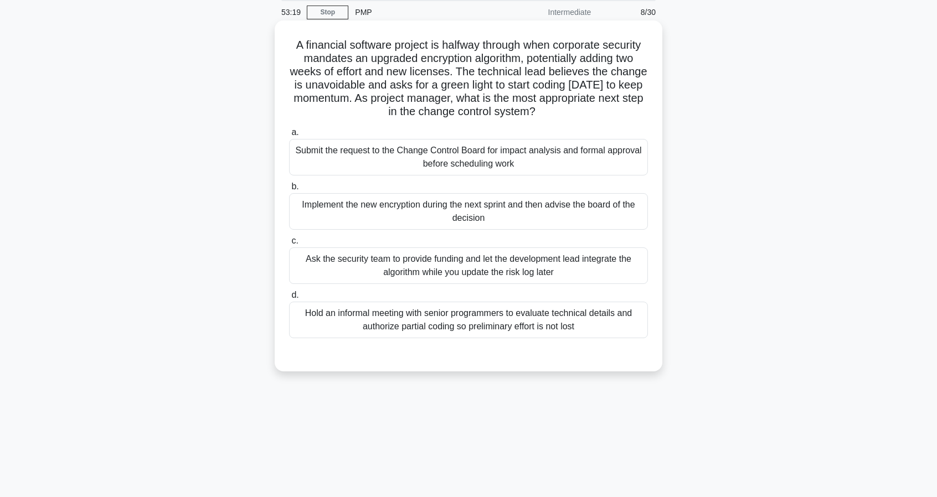
scroll to position [0, 0]
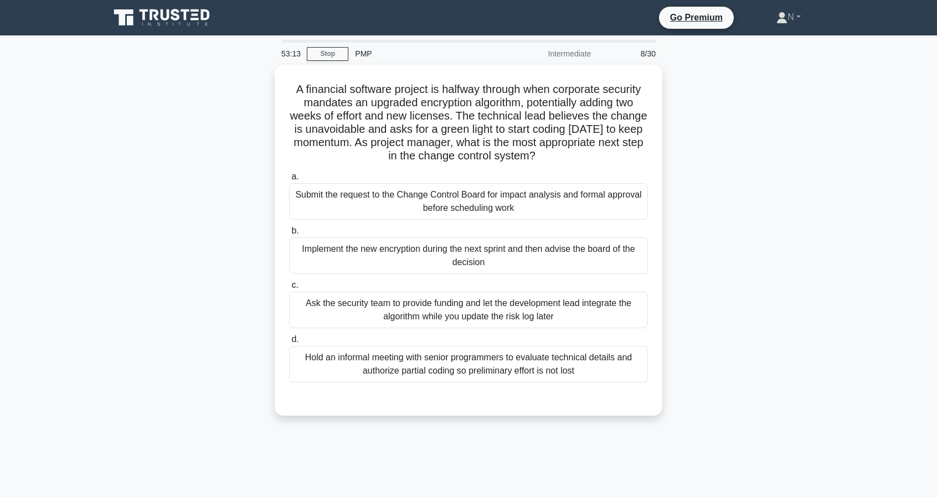
click at [790, 340] on div "A financial software project is halfway through when corporate security mandate…" at bounding box center [468, 247] width 731 height 365
click at [739, 320] on div "A financial software project is halfway through when corporate security mandate…" at bounding box center [468, 247] width 731 height 365
click at [766, 324] on div "A financial software project is halfway through when corporate security mandate…" at bounding box center [468, 247] width 731 height 365
click at [768, 330] on div "A financial software project is halfway through when corporate security mandate…" at bounding box center [468, 247] width 731 height 365
click at [697, 257] on div "A financial software project is halfway through when corporate security mandate…" at bounding box center [468, 247] width 731 height 365
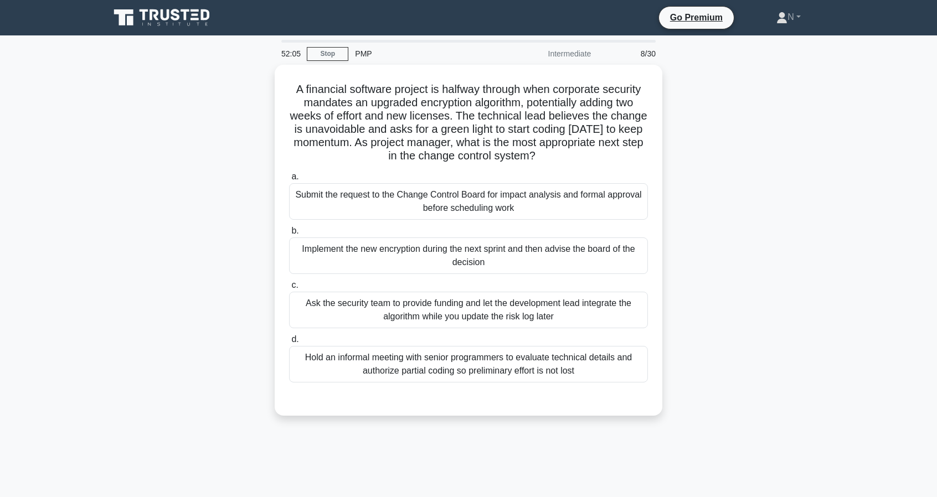
click at [697, 257] on div "A financial software project is halfway through when corporate security mandate…" at bounding box center [468, 247] width 731 height 365
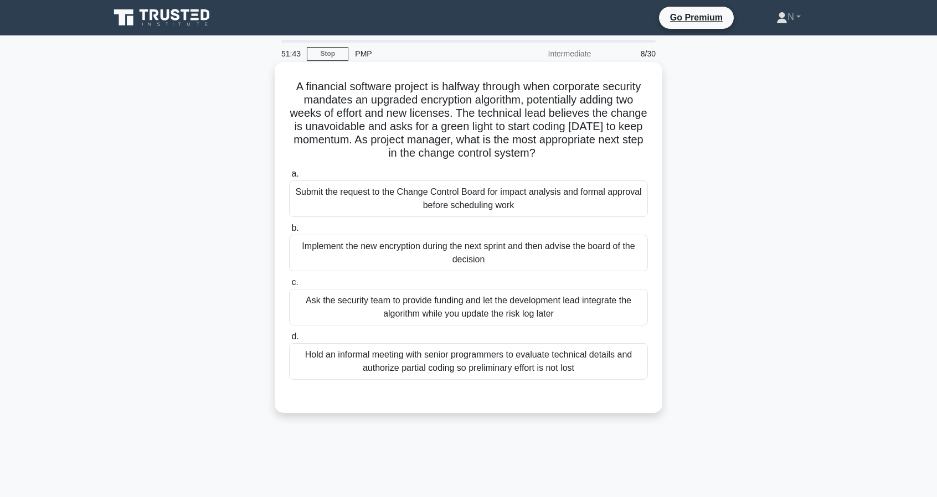
click at [547, 199] on div "Submit the request to the Change Control Board for impact analysis and formal a…" at bounding box center [468, 199] width 359 height 37
click at [289, 178] on input "a. Submit the request to the Change Control Board for impact analysis and forma…" at bounding box center [289, 174] width 0 height 7
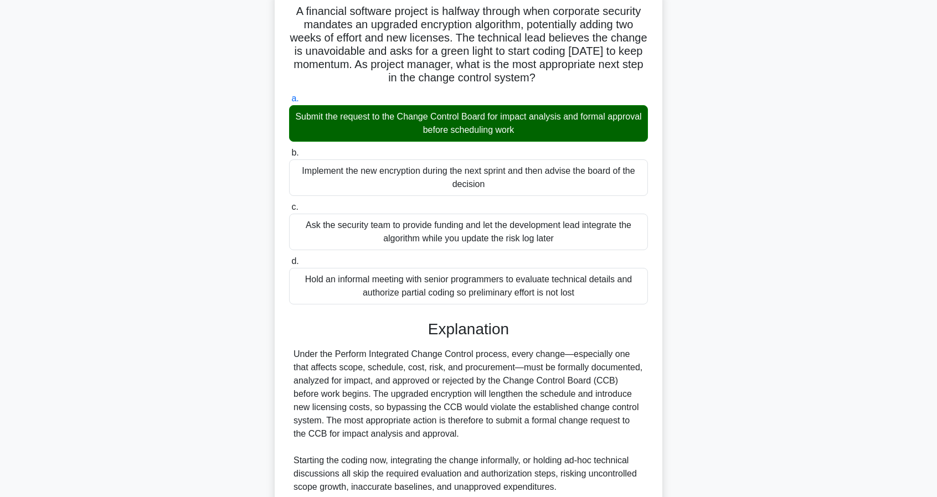
scroll to position [171, 0]
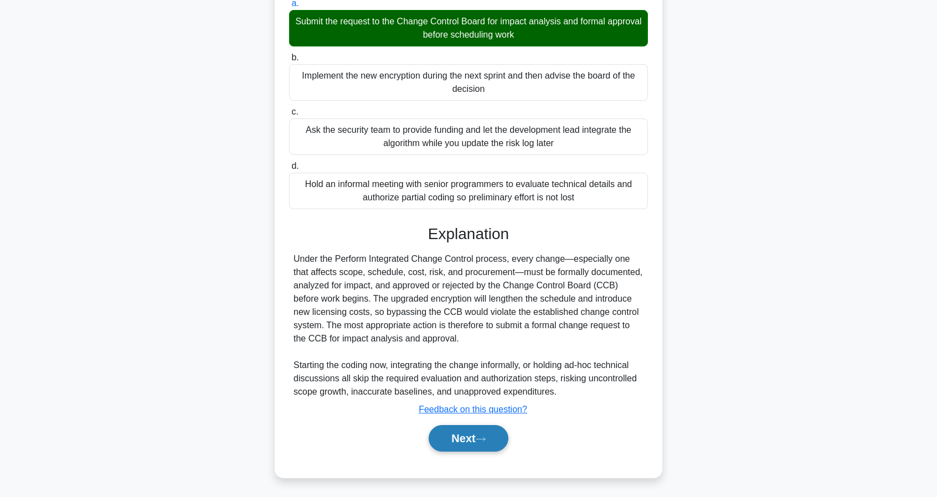
click at [486, 444] on button "Next" at bounding box center [468, 438] width 79 height 27
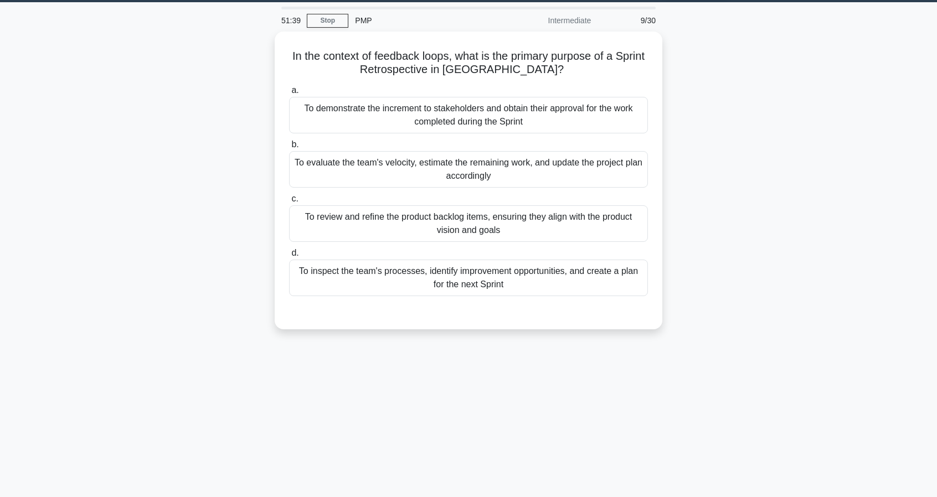
scroll to position [0, 0]
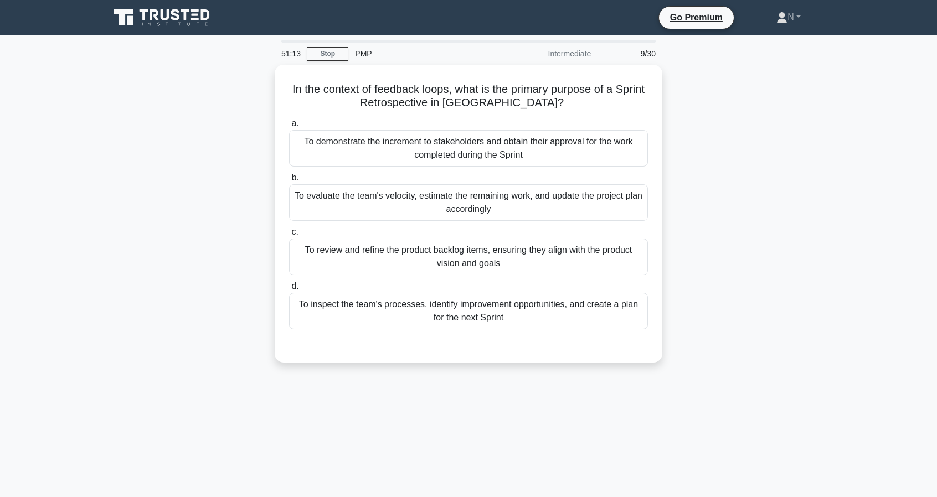
click at [533, 496] on div "51:13 Stop PMP Intermediate 9/30 In the context of feedback loops, what is the …" at bounding box center [468, 317] width 731 height 554
click at [720, 198] on div "In the context of feedback loops, what is the primary purpose of a Sprint Retro…" at bounding box center [468, 220] width 731 height 311
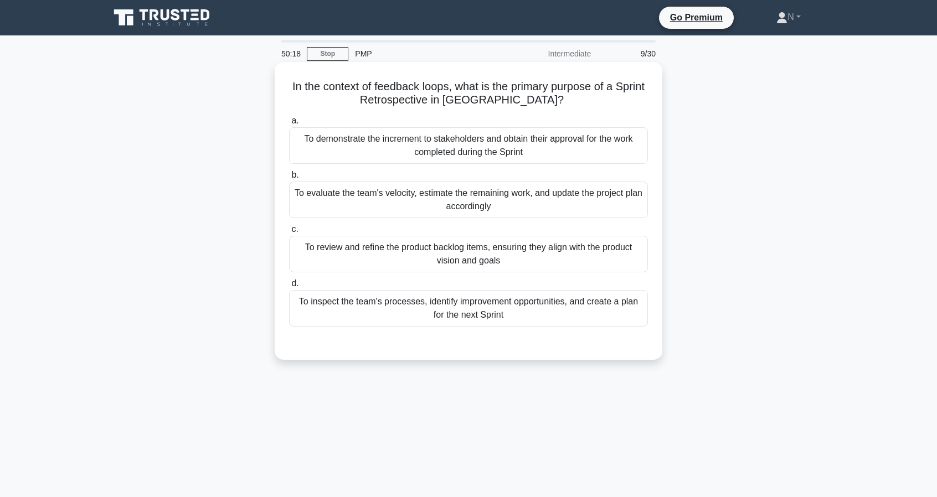
click at [581, 206] on div "To evaluate the team's velocity, estimate the remaining work, and update the pr…" at bounding box center [468, 200] width 359 height 37
click at [289, 179] on input "b. To evaluate the team's velocity, estimate the remaining work, and update the…" at bounding box center [289, 175] width 0 height 7
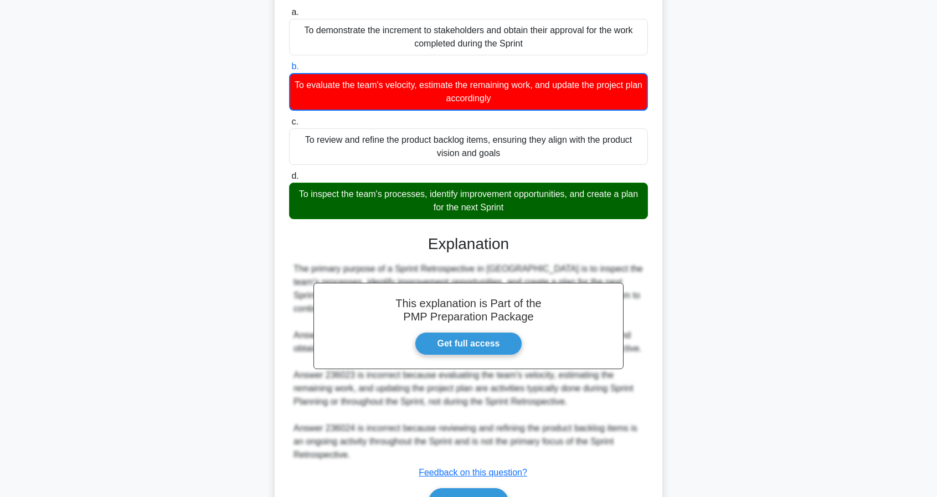
scroll to position [172, 0]
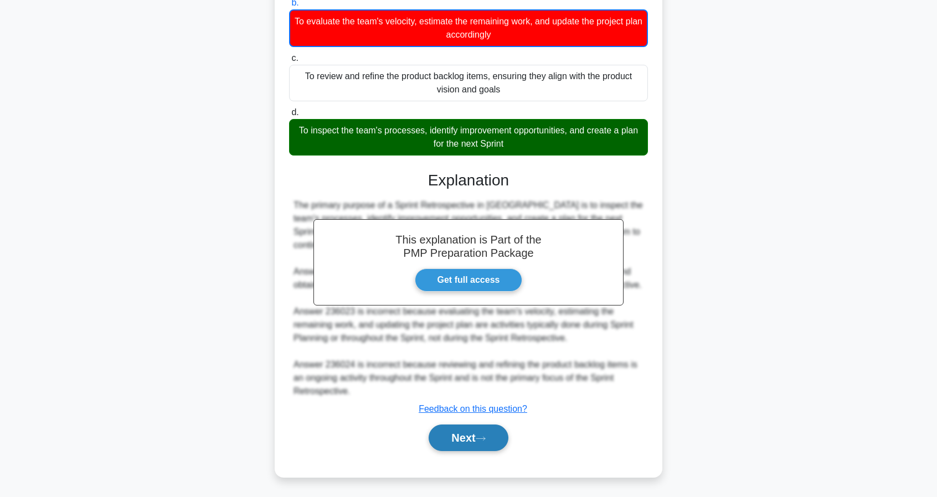
click at [492, 428] on button "Next" at bounding box center [468, 438] width 79 height 27
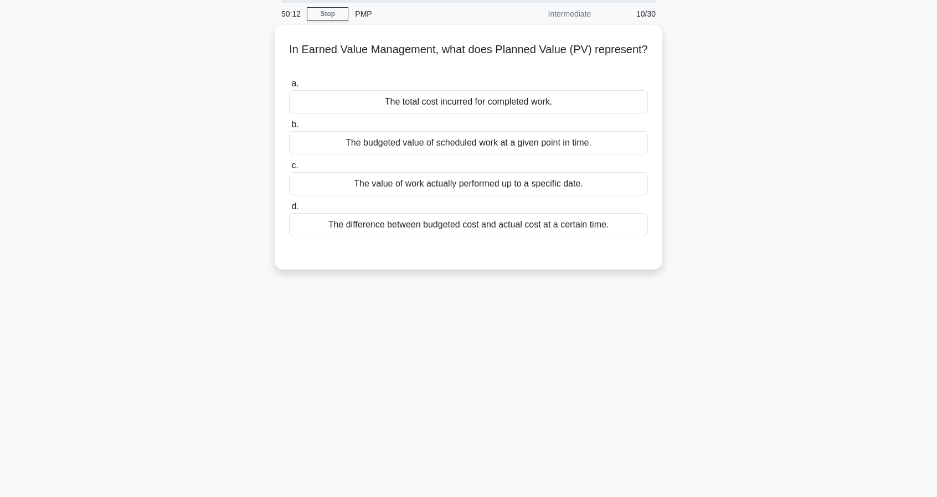
scroll to position [0, 0]
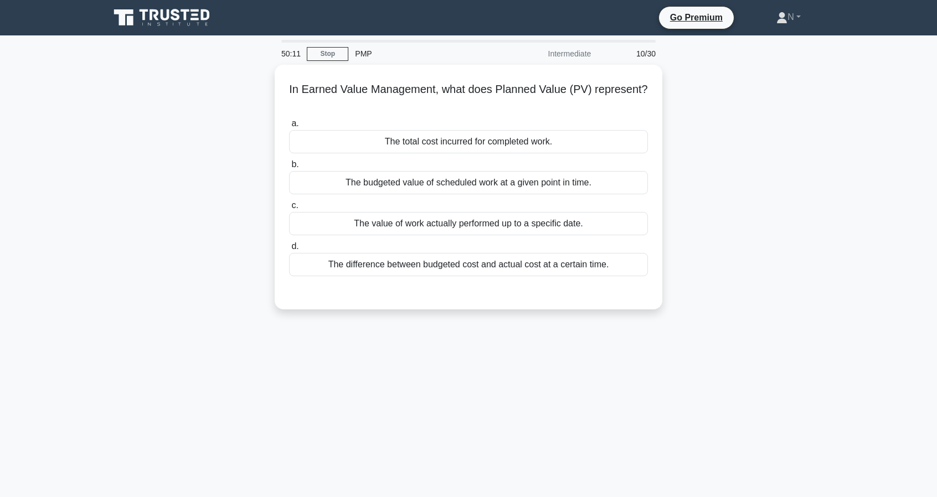
click at [757, 292] on div "In Earned Value Management, what does Planned Value (PV) represent? .spinner_0X…" at bounding box center [468, 194] width 731 height 258
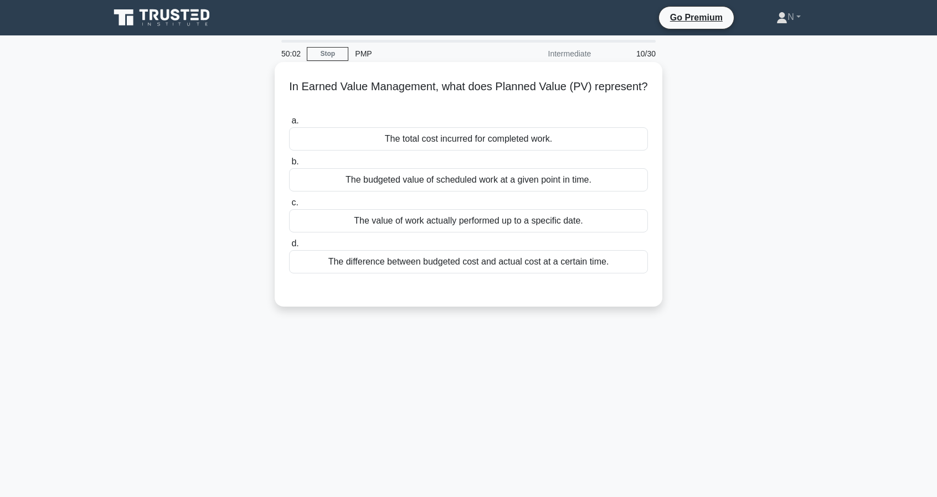
click at [552, 177] on div "The budgeted value of scheduled work at a given point in time." at bounding box center [468, 179] width 359 height 23
click at [289, 166] on input "b. The budgeted value of scheduled work at a given point in time." at bounding box center [289, 161] width 0 height 7
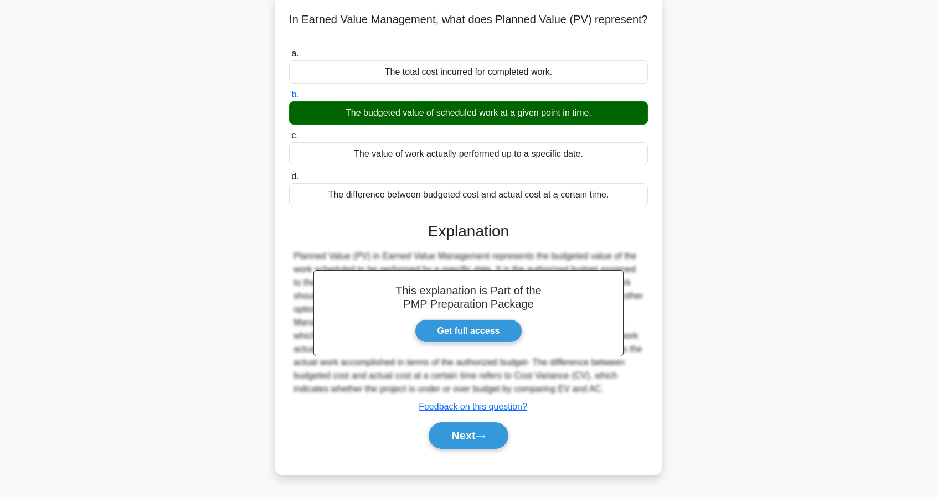
scroll to position [101, 0]
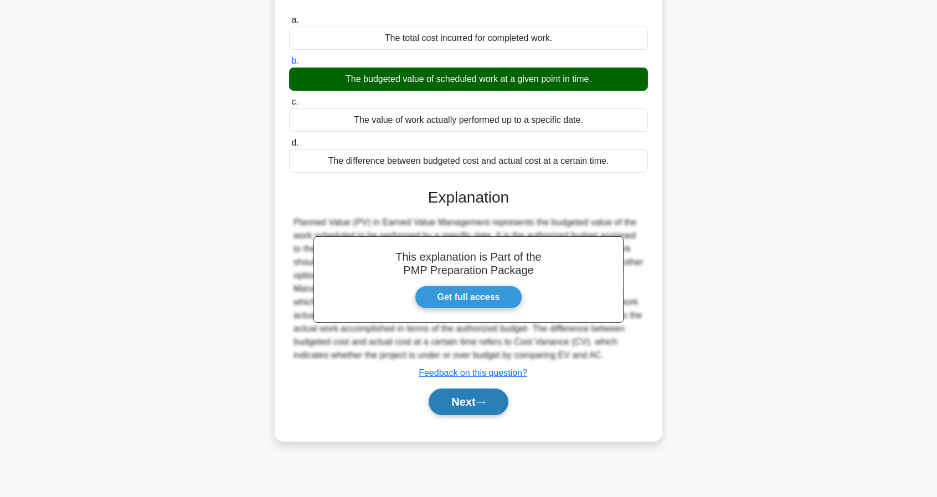
click at [469, 396] on button "Next" at bounding box center [468, 402] width 79 height 27
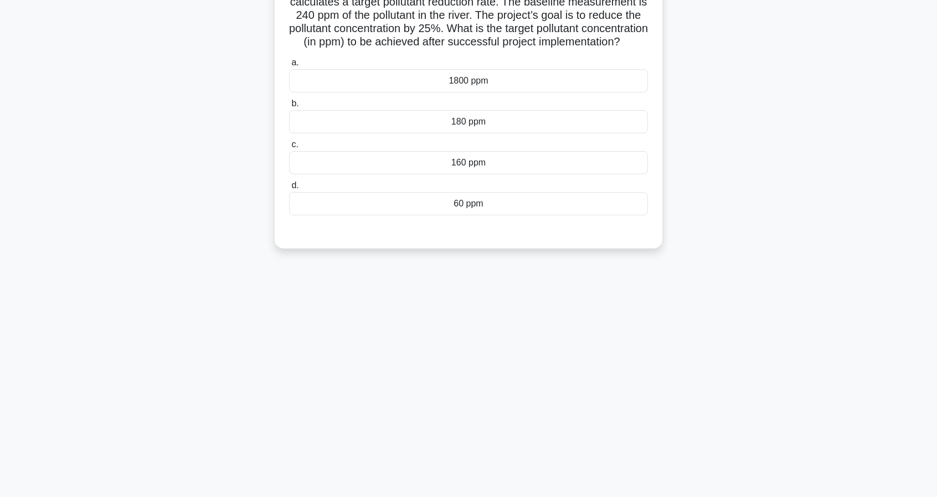
drag, startPoint x: 469, startPoint y: 396, endPoint x: 792, endPoint y: 225, distance: 365.8
click at [792, 225] on div "A project designed to reduce river pollution by industrial effluents calculates…" at bounding box center [468, 113] width 731 height 298
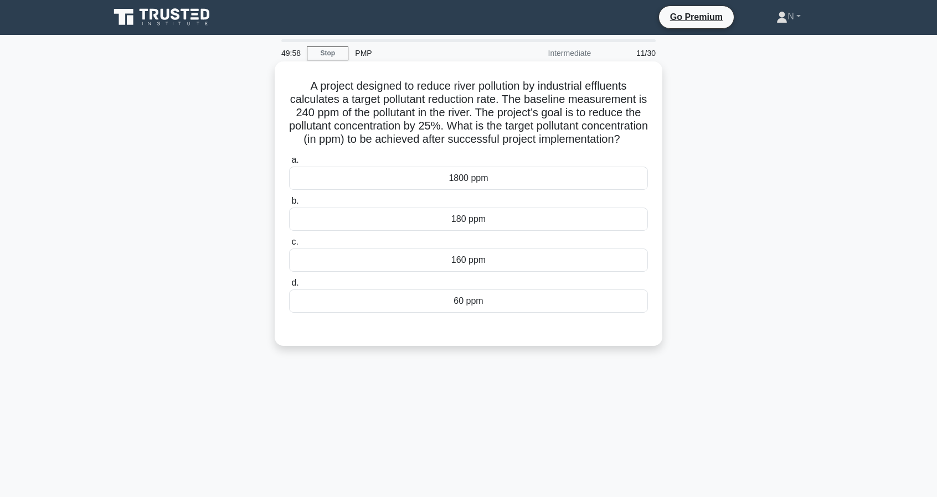
scroll to position [0, 0]
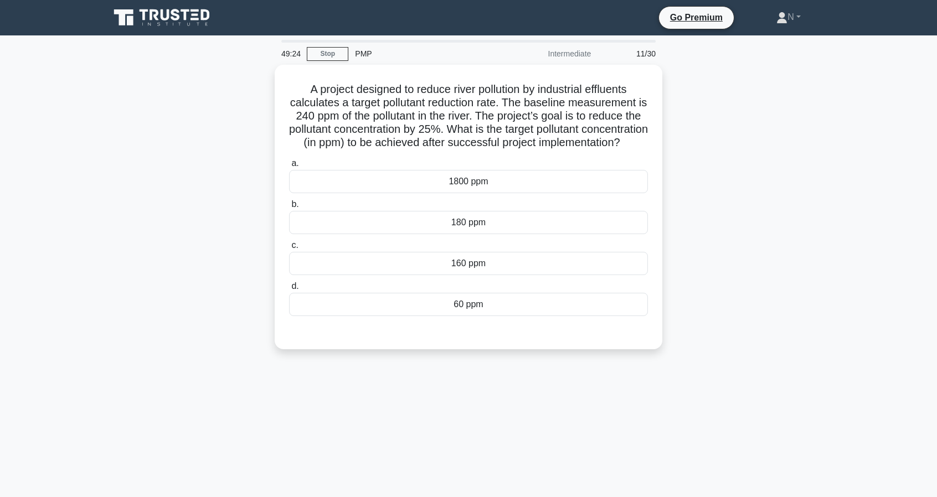
click at [767, 183] on div "A project designed to reduce river pollution by industrial effluents calculates…" at bounding box center [468, 214] width 731 height 298
click at [510, 232] on div "180 ppm" at bounding box center [468, 219] width 359 height 23
click at [289, 206] on input "b. 180 ppm" at bounding box center [289, 201] width 0 height 7
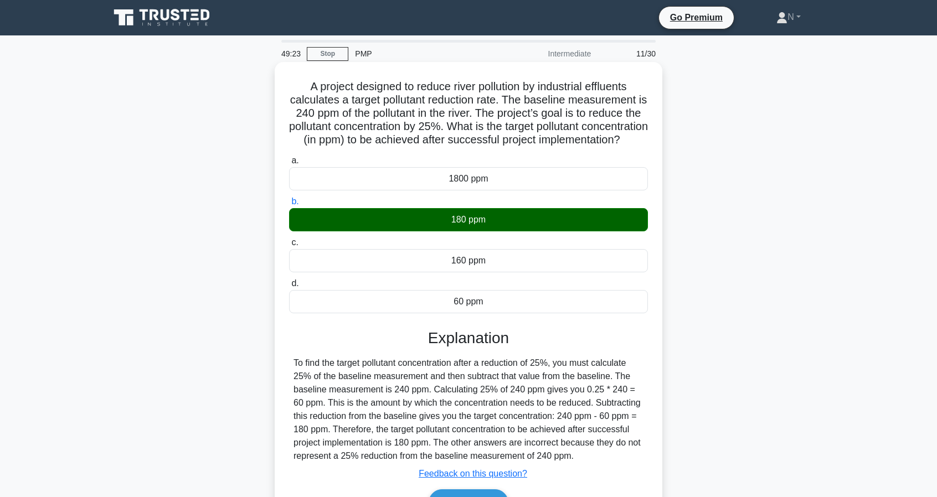
scroll to position [101, 0]
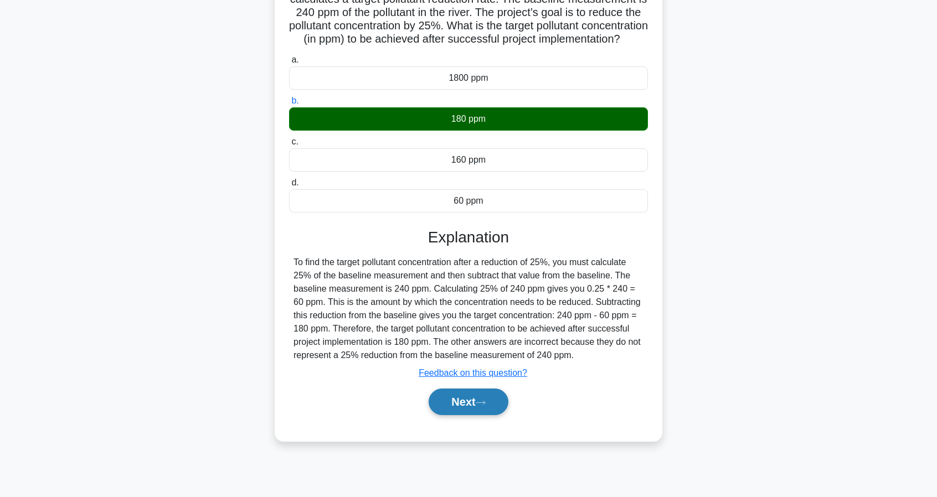
click at [493, 415] on button "Next" at bounding box center [468, 402] width 79 height 27
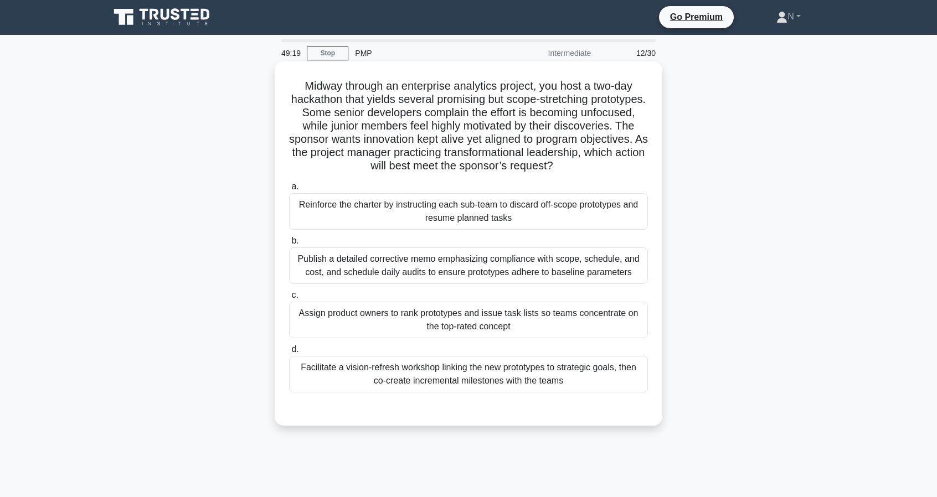
scroll to position [0, 0]
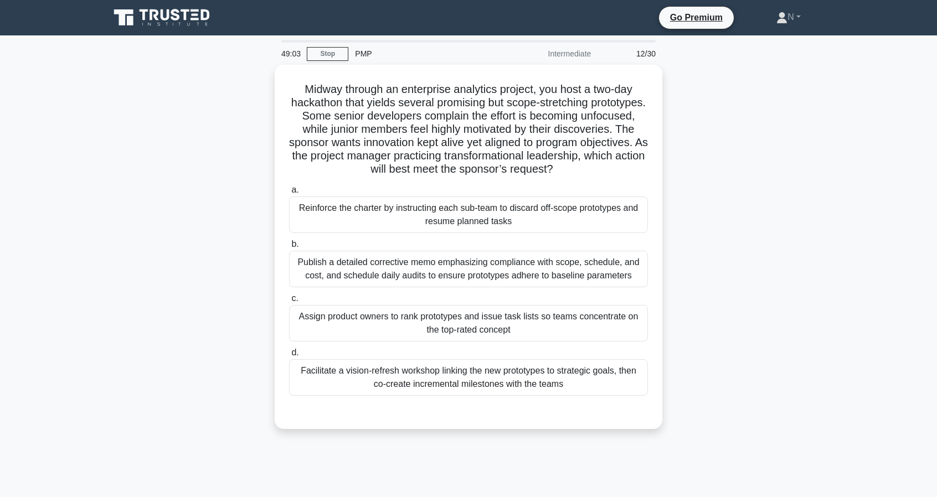
click at [787, 350] on div "Midway through an enterprise analytics project, you host a two-day hackathon th…" at bounding box center [468, 254] width 731 height 378
click at [756, 319] on div "Midway through an enterprise analytics project, you host a two-day hackathon th…" at bounding box center [468, 254] width 731 height 378
drag, startPoint x: 823, startPoint y: 304, endPoint x: 807, endPoint y: 304, distance: 16.1
click at [823, 304] on div "Midway through an enterprise analytics project, you host a two-day hackathon th…" at bounding box center [468, 254] width 731 height 378
click at [725, 295] on div "Midway through an enterprise analytics project, you host a two-day hackathon th…" at bounding box center [468, 254] width 731 height 378
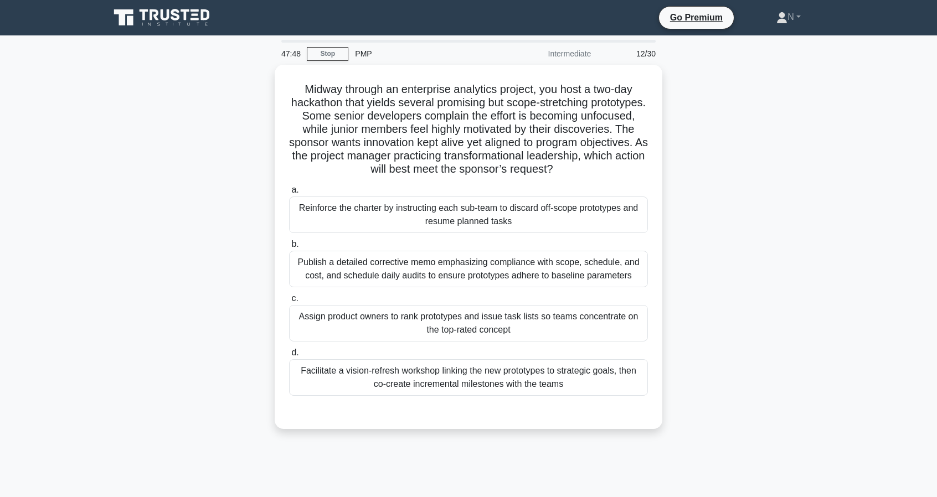
click at [718, 223] on div "Midway through an enterprise analytics project, you host a two-day hackathon th…" at bounding box center [468, 254] width 731 height 378
click at [684, 230] on div "Midway through an enterprise analytics project, you host a two-day hackathon th…" at bounding box center [468, 254] width 731 height 378
click at [698, 279] on div "Midway through an enterprise analytics project, you host a two-day hackathon th…" at bounding box center [468, 254] width 731 height 378
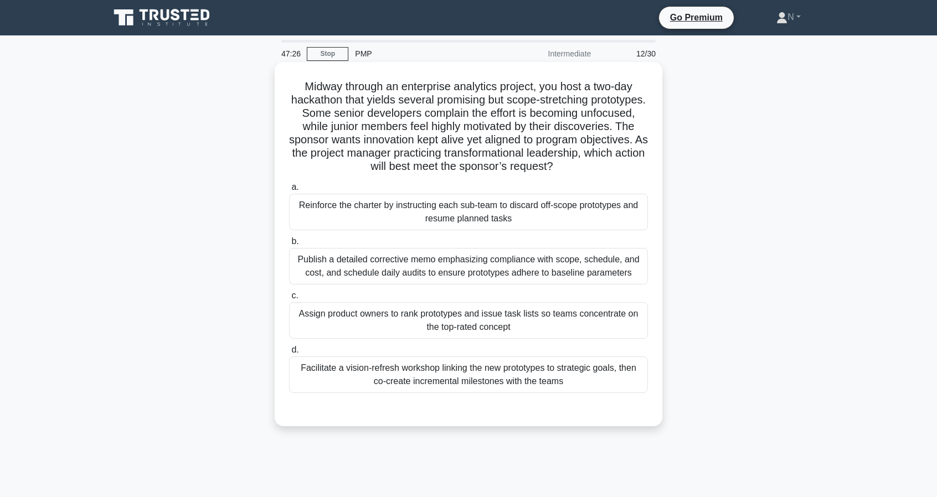
click at [607, 371] on div "Facilitate a vision-refresh workshop linking the new prototypes to strategic go…" at bounding box center [468, 375] width 359 height 37
click at [289, 354] on input "d. Facilitate a vision-refresh workshop linking the new prototypes to strategic…" at bounding box center [289, 350] width 0 height 7
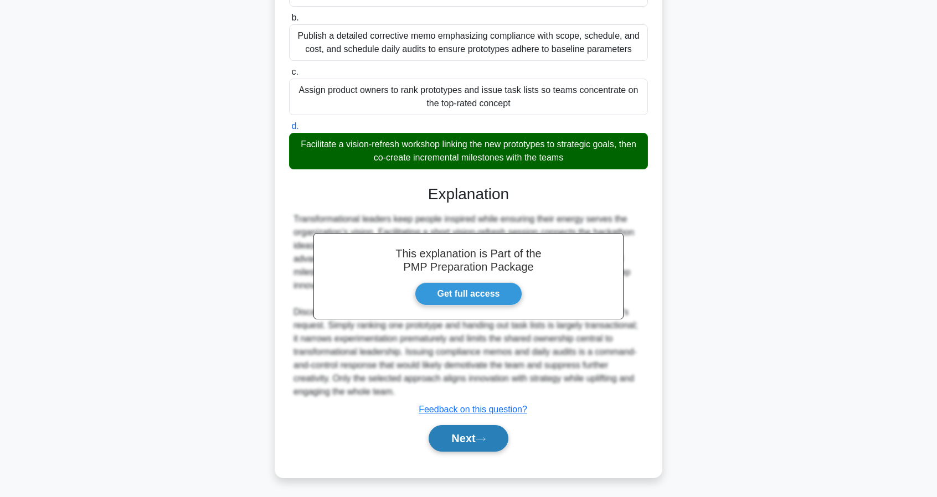
click at [452, 444] on button "Next" at bounding box center [468, 438] width 79 height 27
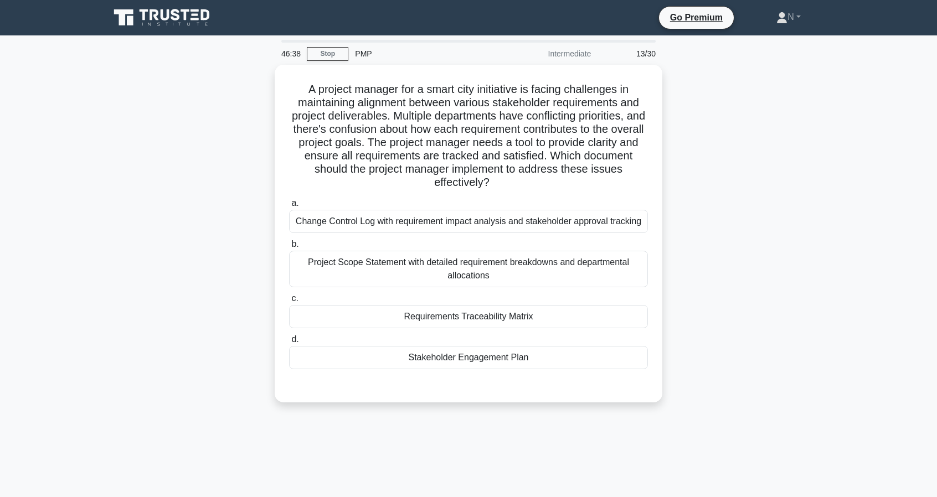
click at [737, 259] on div "A project manager for a smart city initiative is facing challenges in maintaini…" at bounding box center [468, 240] width 731 height 351
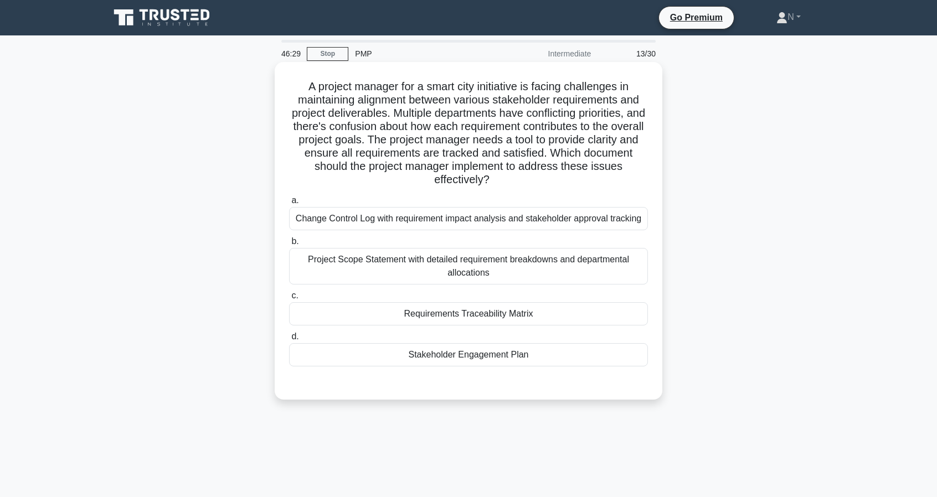
click at [548, 319] on div "Requirements Traceability Matrix" at bounding box center [468, 313] width 359 height 23
click at [289, 300] on input "c. Requirements Traceability Matrix" at bounding box center [289, 295] width 0 height 7
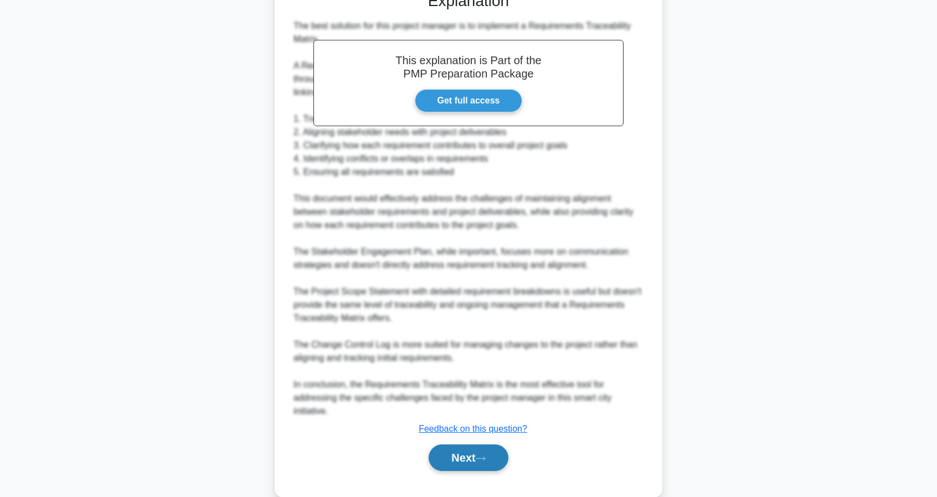
click at [485, 456] on icon at bounding box center [481, 459] width 10 height 6
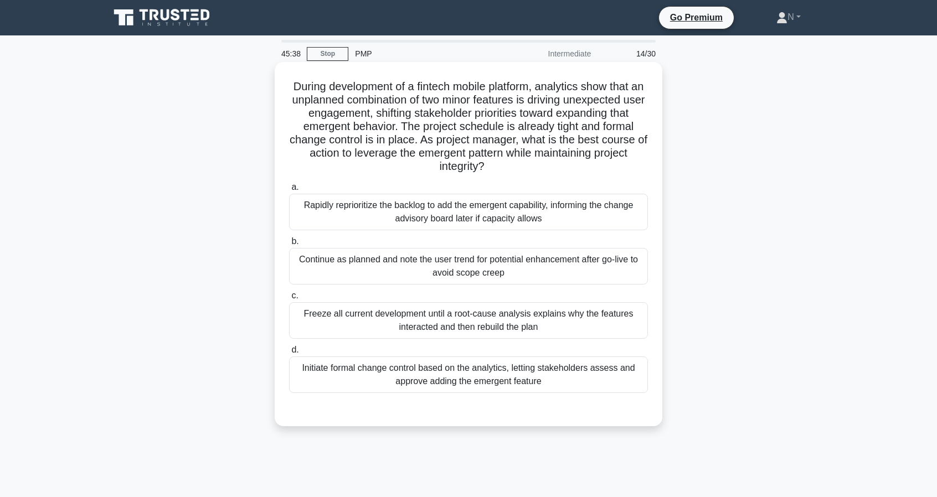
click at [546, 214] on div "Rapidly reprioritize the backlog to add the emergent capability, informing the …" at bounding box center [468, 212] width 359 height 37
click at [289, 191] on input "a. Rapidly reprioritize the backlog to add the emergent capability, informing t…" at bounding box center [289, 187] width 0 height 7
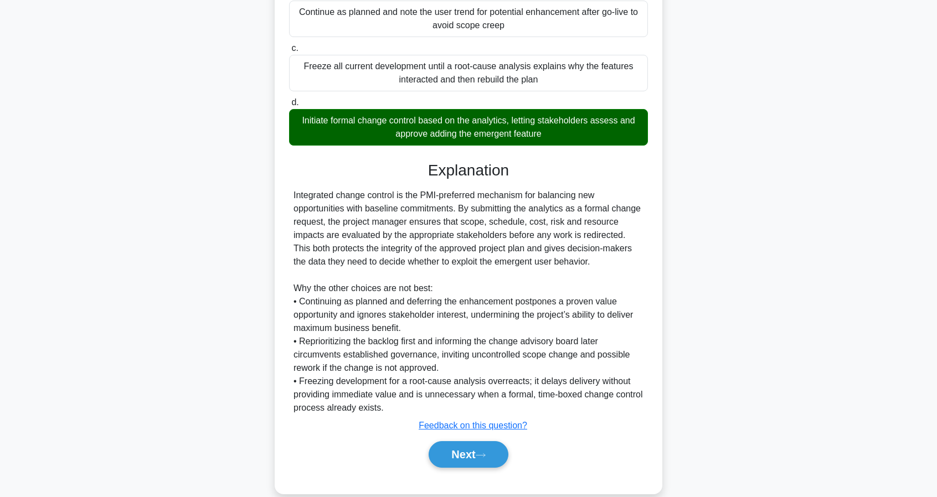
scroll to position [265, 0]
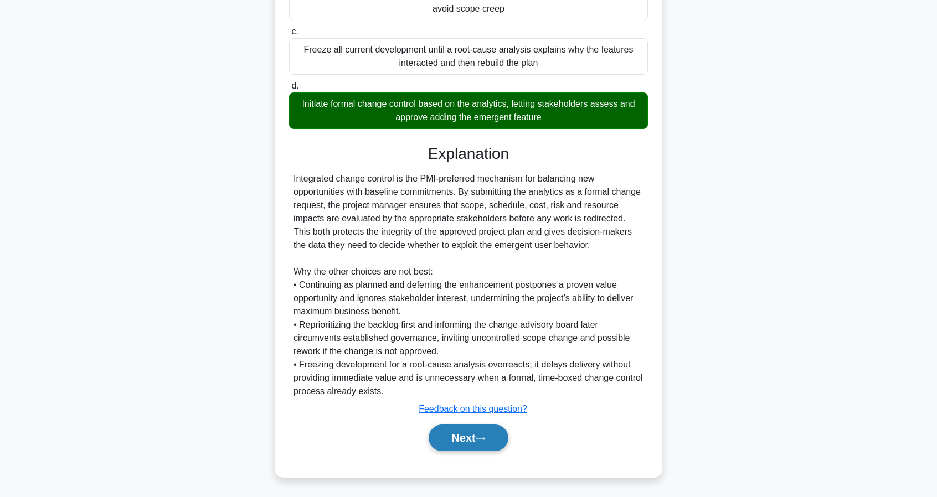
click at [491, 440] on button "Next" at bounding box center [468, 438] width 79 height 27
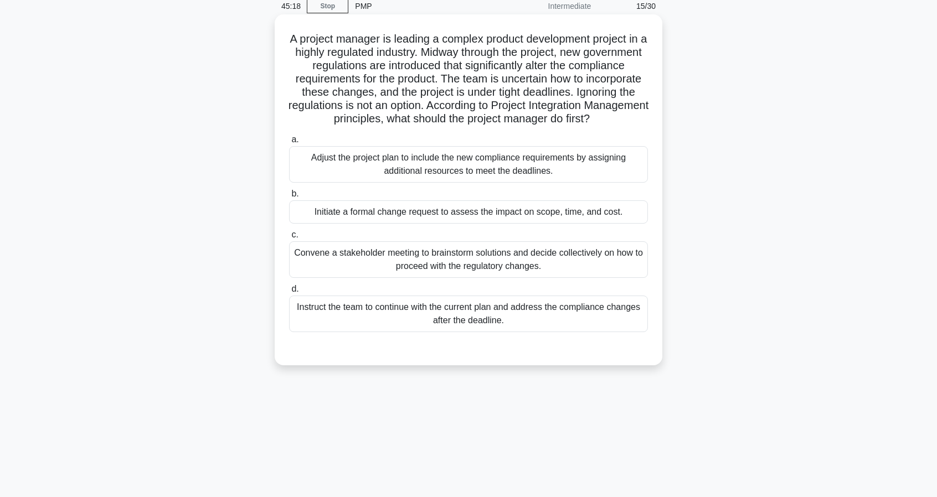
scroll to position [0, 0]
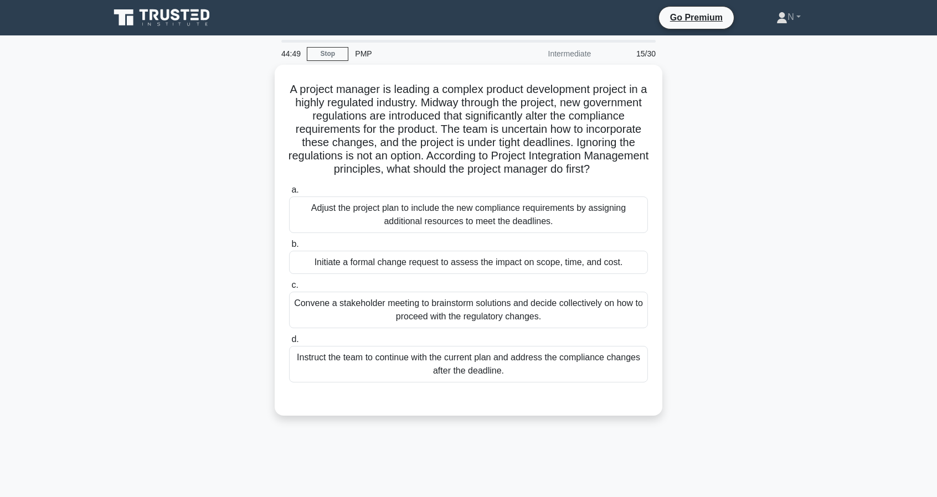
drag, startPoint x: 801, startPoint y: 294, endPoint x: 895, endPoint y: 64, distance: 248.4
click at [801, 294] on div "A project manager is leading a complex product development project in a highly …" at bounding box center [468, 247] width 731 height 365
click at [776, 381] on div "A project manager is leading a complex product development project in a highly …" at bounding box center [468, 247] width 731 height 365
click at [741, 216] on div "A project manager is leading a complex product development project in a highly …" at bounding box center [468, 247] width 731 height 365
click at [733, 240] on div "A project manager is leading a complex product development project in a highly …" at bounding box center [468, 247] width 731 height 365
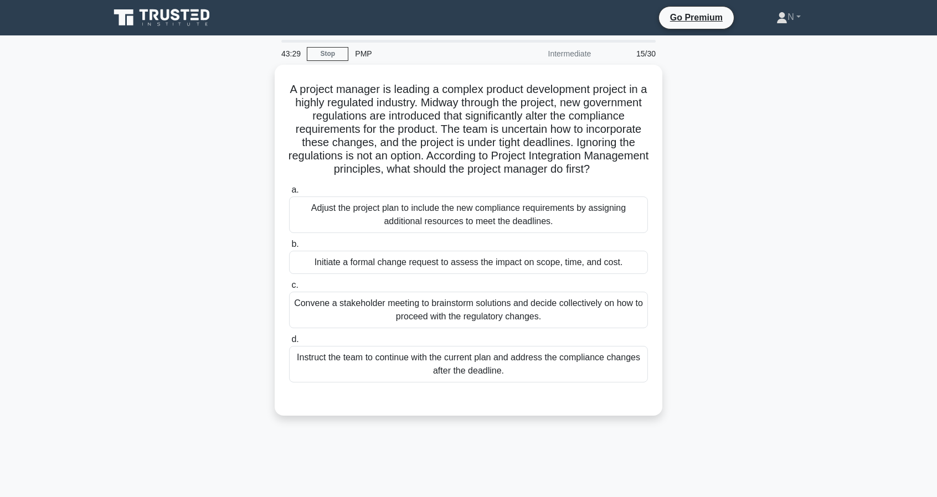
click at [698, 271] on div "A project manager is leading a complex product development project in a highly …" at bounding box center [468, 247] width 731 height 365
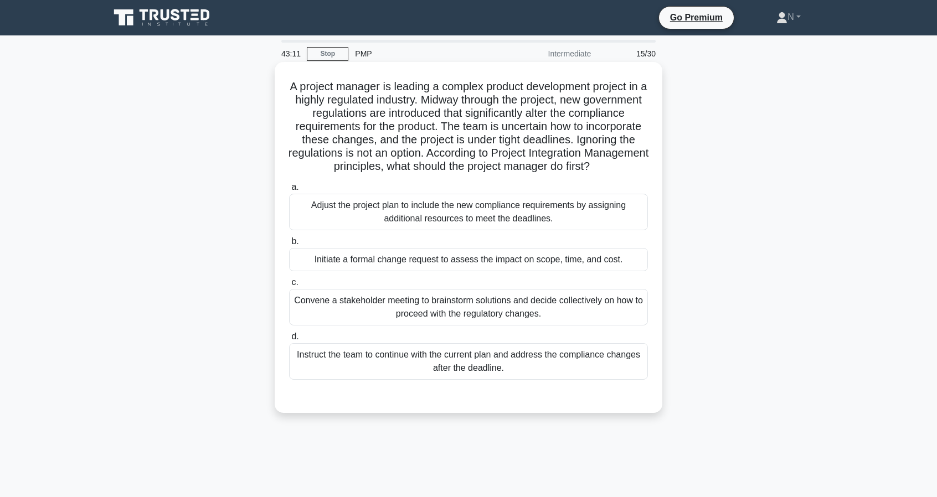
click at [578, 326] on div "Convene a stakeholder meeting to brainstorm solutions and decide collectively o…" at bounding box center [468, 307] width 359 height 37
click at [289, 286] on input "c. Convene a stakeholder meeting to brainstorm solutions and decide collectivel…" at bounding box center [289, 282] width 0 height 7
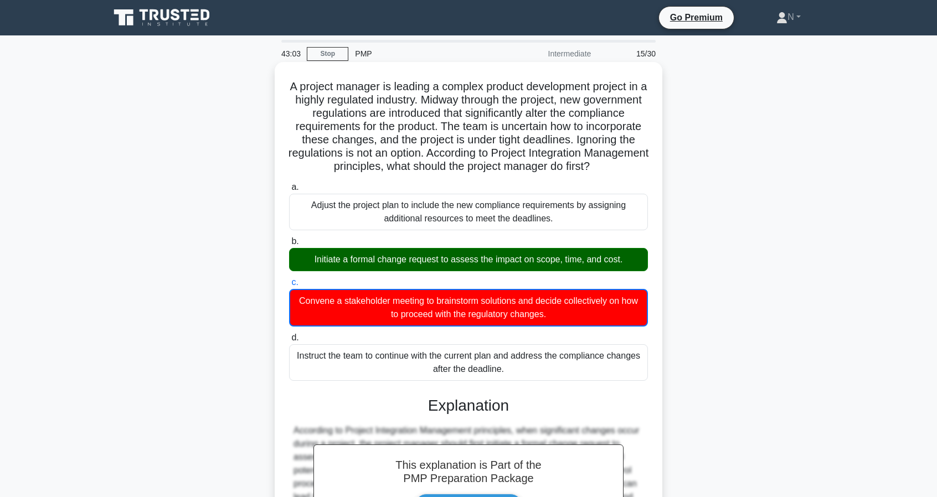
drag, startPoint x: 652, startPoint y: 106, endPoint x: 333, endPoint y: 117, distance: 319.3
click at [333, 117] on div "A project manager is leading a complex product development project in a highly …" at bounding box center [468, 349] width 379 height 566
click at [622, 271] on div "Initiate a formal change request to assess the impact on scope, time, and cost." at bounding box center [468, 259] width 359 height 23
click at [289, 245] on input "b. Initiate a formal change request to assess the impact on scope, time, and co…" at bounding box center [289, 241] width 0 height 7
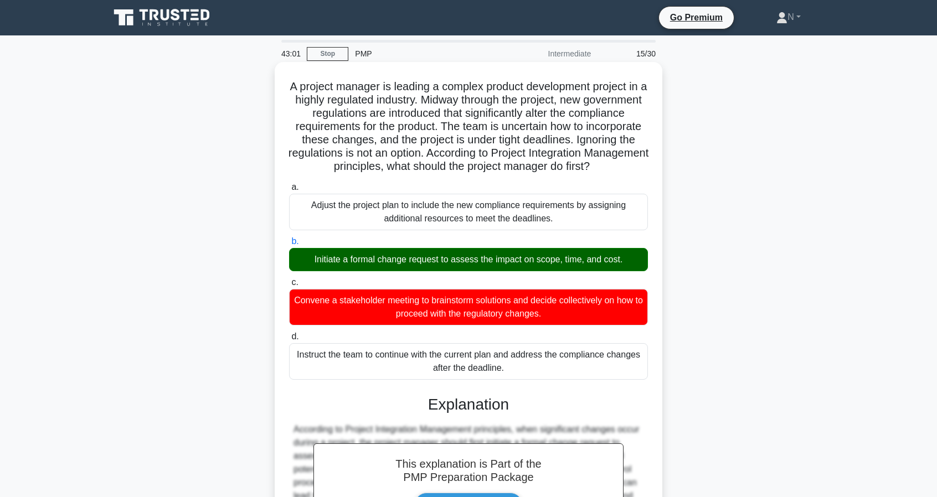
drag, startPoint x: 633, startPoint y: 275, endPoint x: 276, endPoint y: 85, distance: 404.0
click at [276, 85] on div "A project manager is leading a complex product development project in a highly …" at bounding box center [469, 348] width 388 height 573
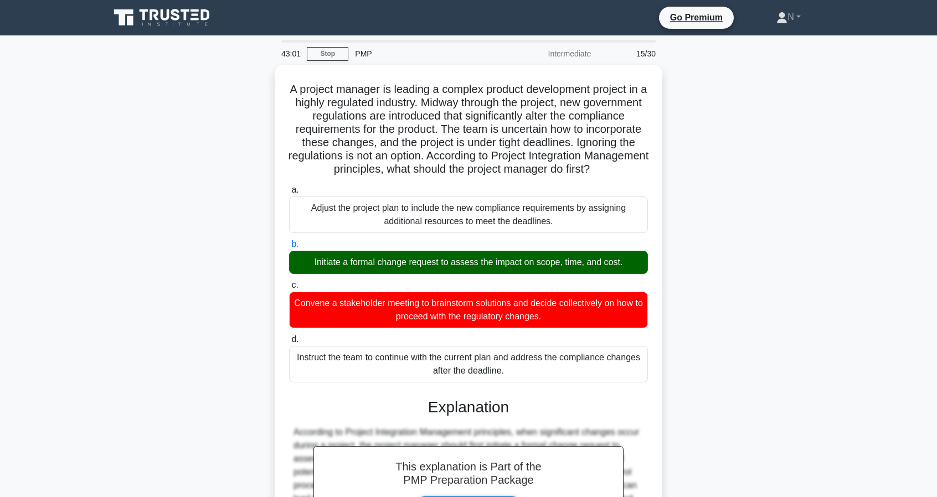
copy div "A project manager is leading a complex product development project in a highly …"
click at [771, 273] on div "A project manager is leading a complex product development project in a highly …" at bounding box center [468, 358] width 731 height 587
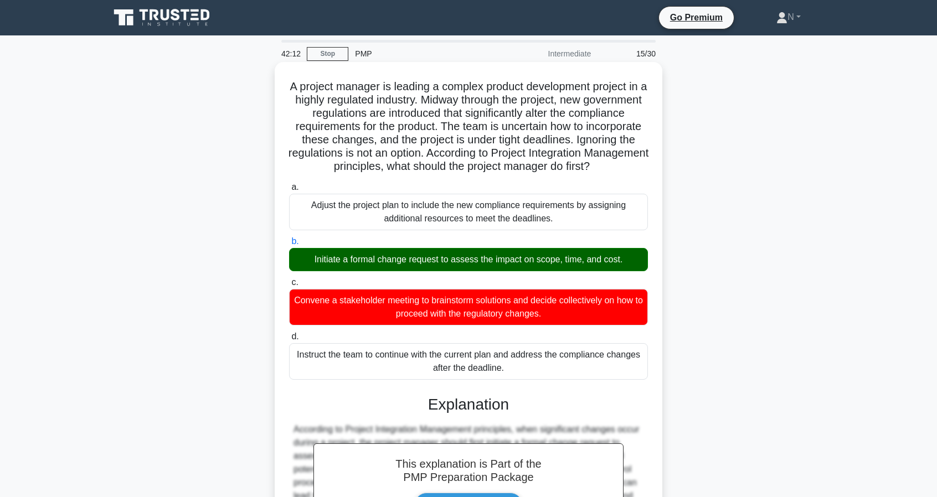
scroll to position [171, 0]
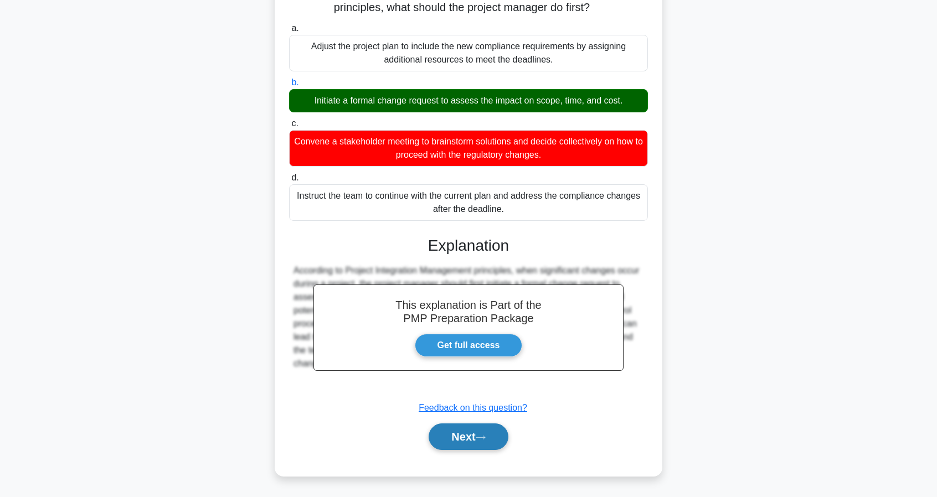
click at [499, 438] on button "Next" at bounding box center [468, 437] width 79 height 27
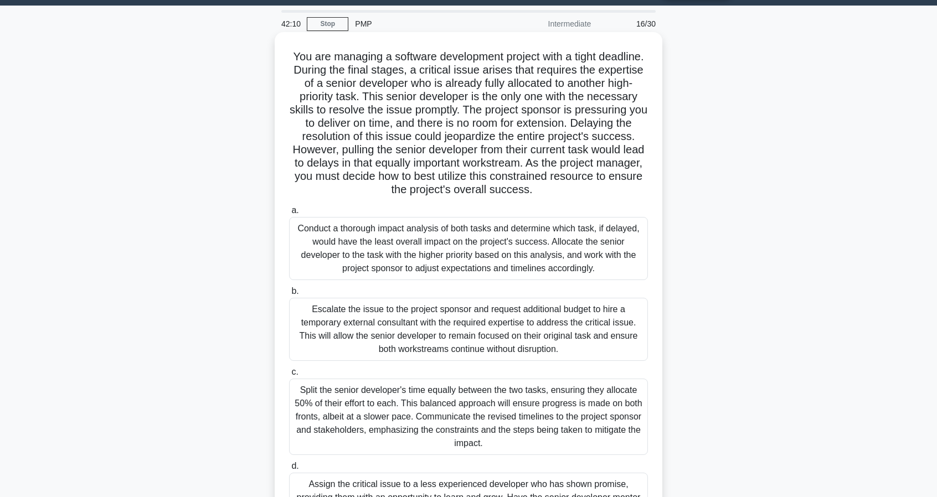
scroll to position [0, 0]
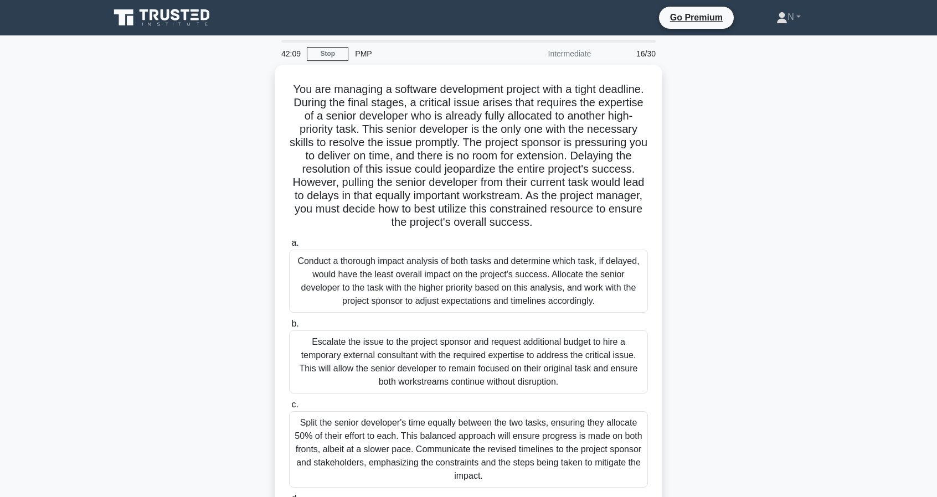
click at [668, 214] on div "You are managing a software development project with a tight deadline. During t…" at bounding box center [468, 347] width 731 height 564
click at [671, 260] on div "You are managing a software development project with a tight deadline. During t…" at bounding box center [468, 347] width 731 height 564
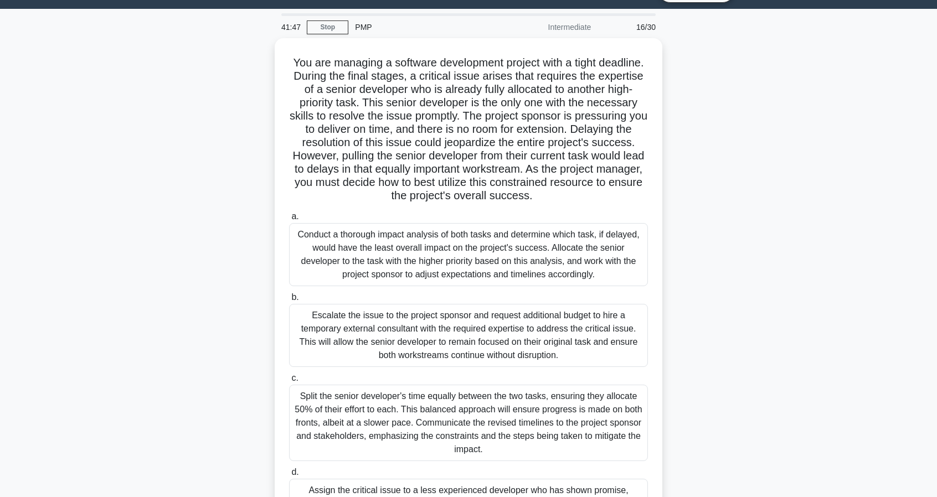
scroll to position [84, 0]
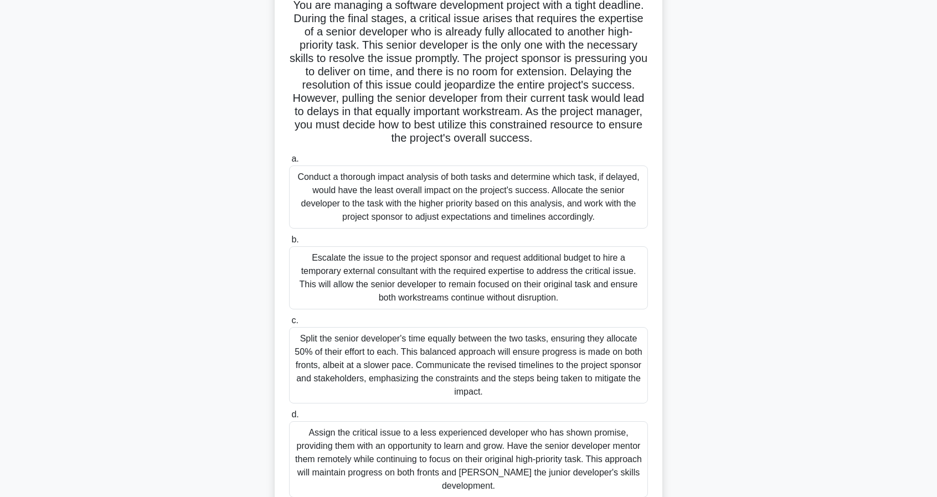
click at [670, 259] on div "You are managing a software development project with a tight deadline. During t…" at bounding box center [468, 263] width 731 height 564
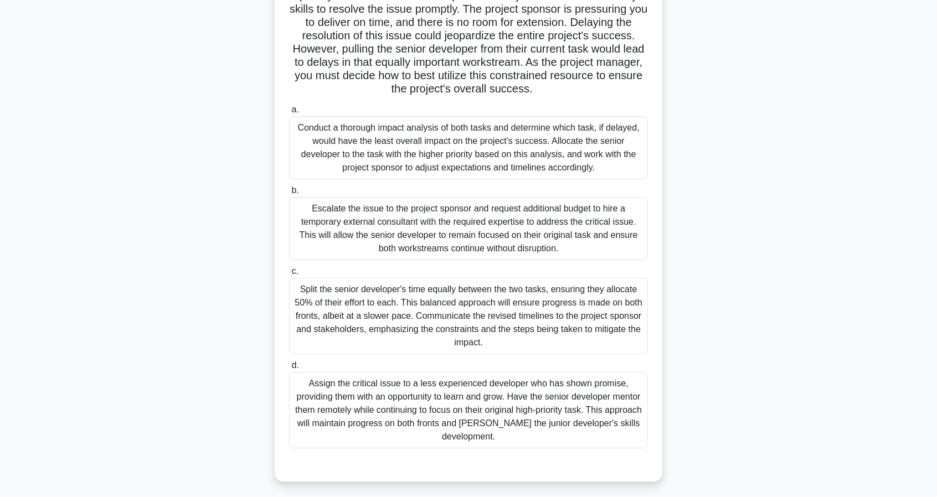
scroll to position [135, 0]
click at [743, 351] on div "You are managing a software development project with a tight deadline. During t…" at bounding box center [468, 212] width 731 height 564
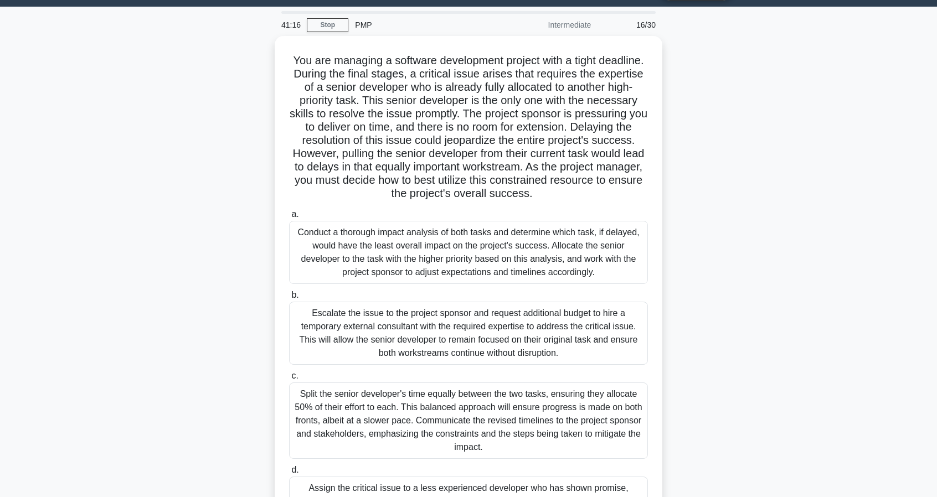
scroll to position [0, 0]
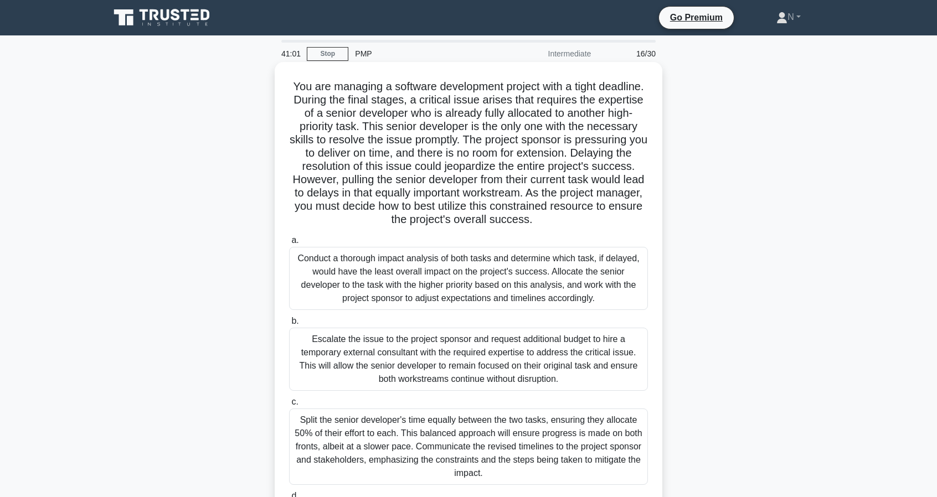
click at [537, 351] on div "Escalate the issue to the project sponsor and request additional budget to hire…" at bounding box center [468, 359] width 359 height 63
click at [289, 325] on input "b. Escalate the issue to the project sponsor and request additional budget to h…" at bounding box center [289, 321] width 0 height 7
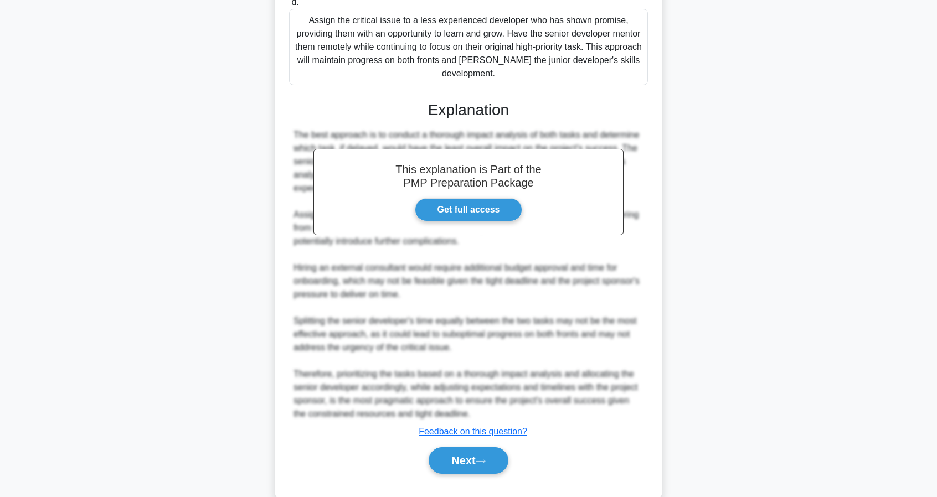
scroll to position [518, 0]
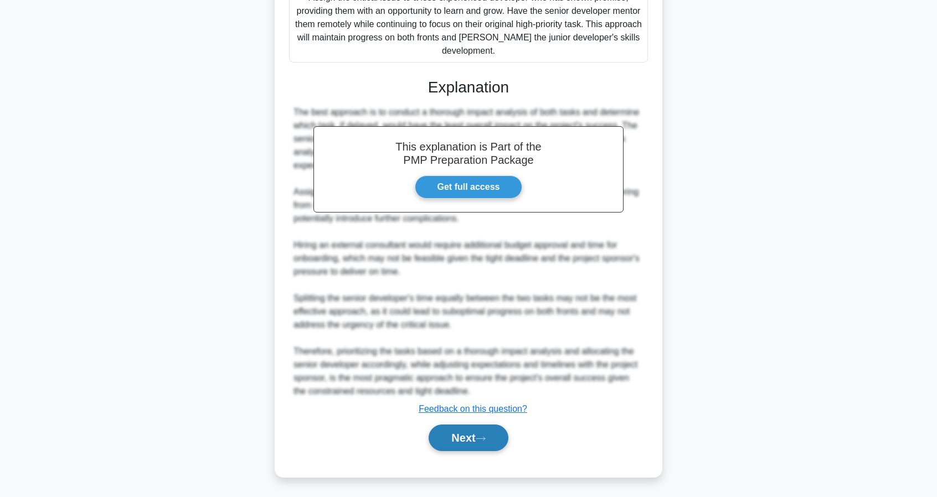
click at [474, 437] on button "Next" at bounding box center [468, 438] width 79 height 27
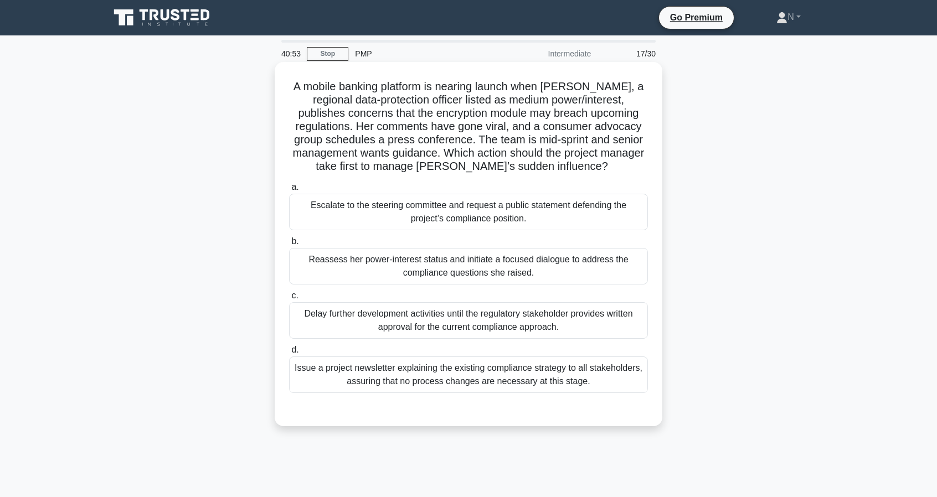
scroll to position [0, 0]
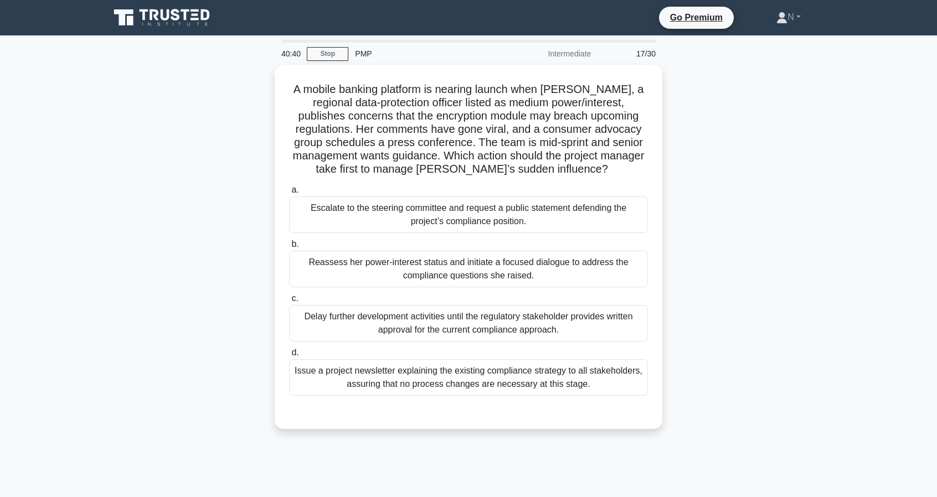
click at [756, 306] on div "A mobile banking platform is nearing launch when Lydia, a regional data-protect…" at bounding box center [468, 254] width 731 height 378
click at [686, 253] on div "A mobile banking platform is nearing launch when Lydia, a regional data-protect…" at bounding box center [468, 254] width 731 height 378
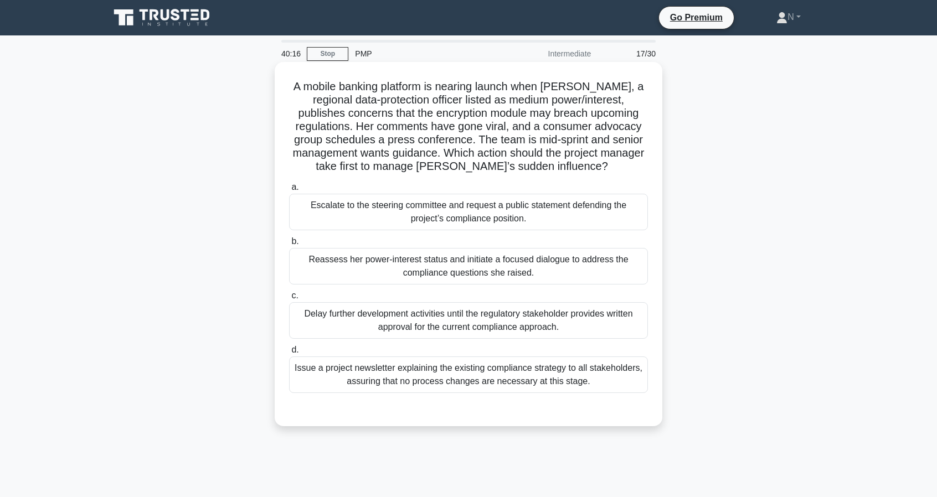
click at [554, 271] on div "Reassess her power-interest status and initiate a focused dialogue to address t…" at bounding box center [468, 266] width 359 height 37
click at [289, 245] on input "b. Reassess her power-interest status and initiate a focused dialogue to addres…" at bounding box center [289, 241] width 0 height 7
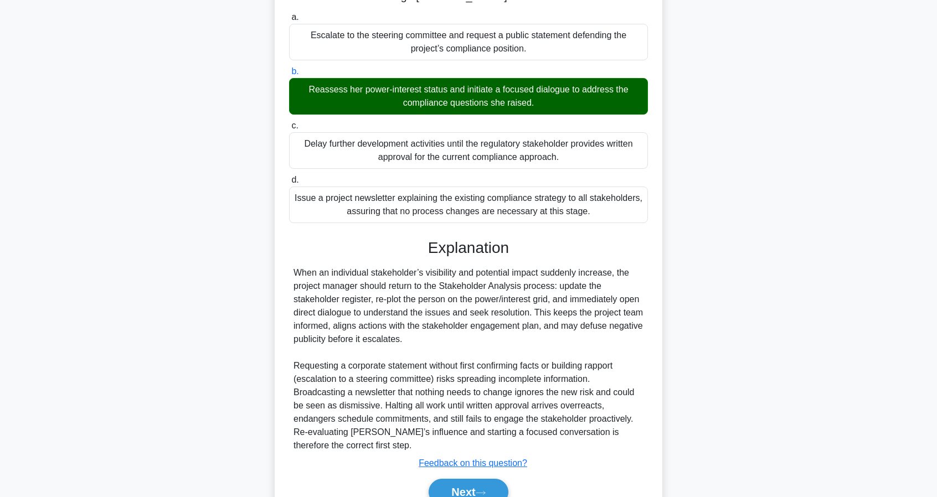
scroll to position [224, 0]
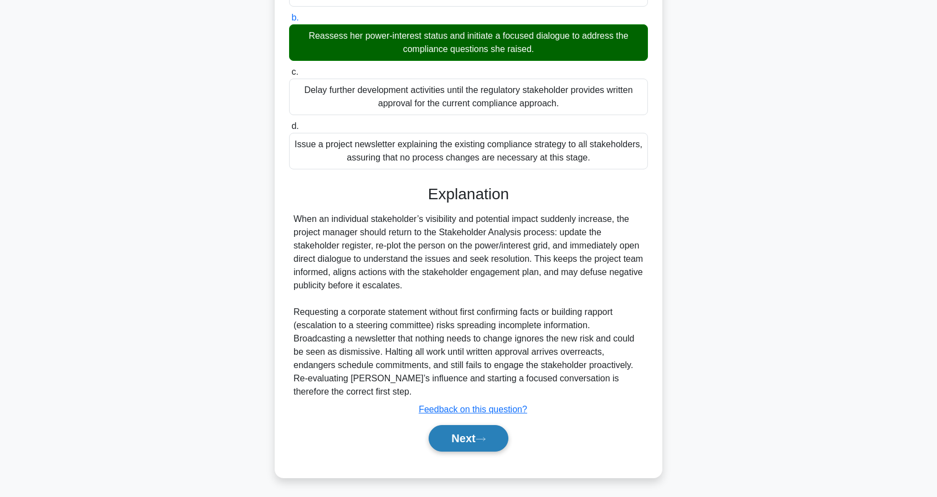
click at [475, 441] on button "Next" at bounding box center [468, 438] width 79 height 27
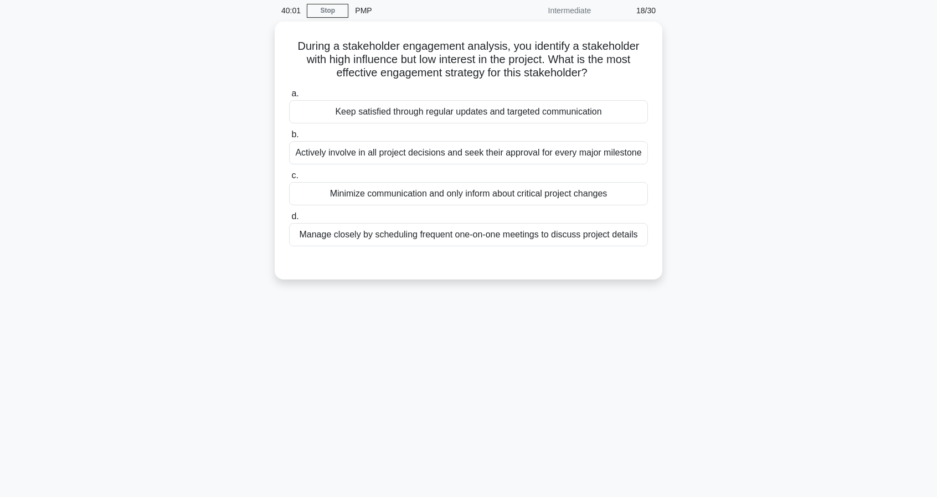
scroll to position [0, 0]
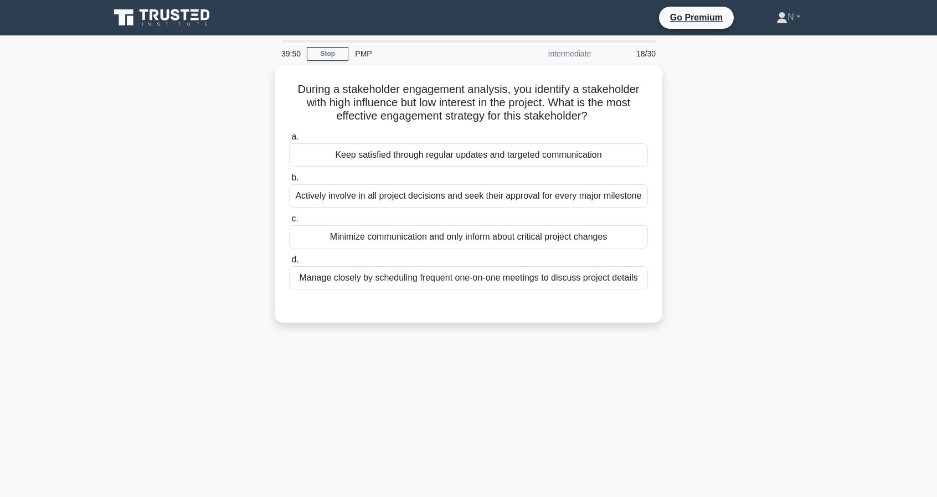
click at [716, 253] on div "During a stakeholder engagement analysis, you identify a stakeholder with high …" at bounding box center [468, 200] width 731 height 271
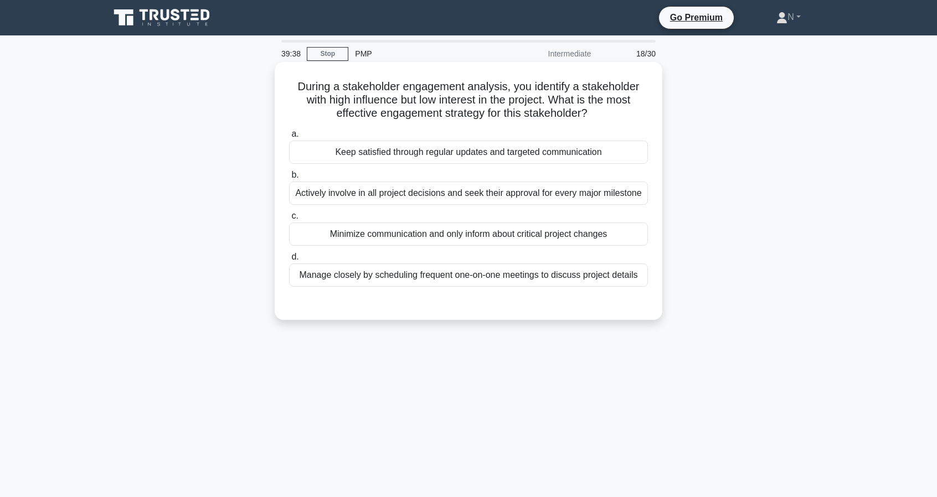
click at [540, 146] on div "Keep satisfied through regular updates and targeted communication" at bounding box center [468, 152] width 359 height 23
click at [289, 138] on input "a. Keep satisfied through regular updates and targeted communication" at bounding box center [289, 134] width 0 height 7
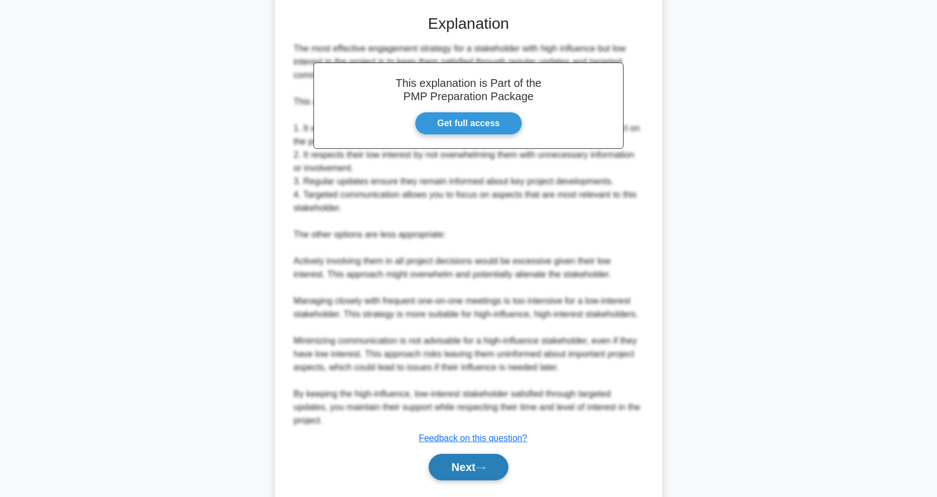
click at [450, 465] on button "Next" at bounding box center [468, 467] width 79 height 27
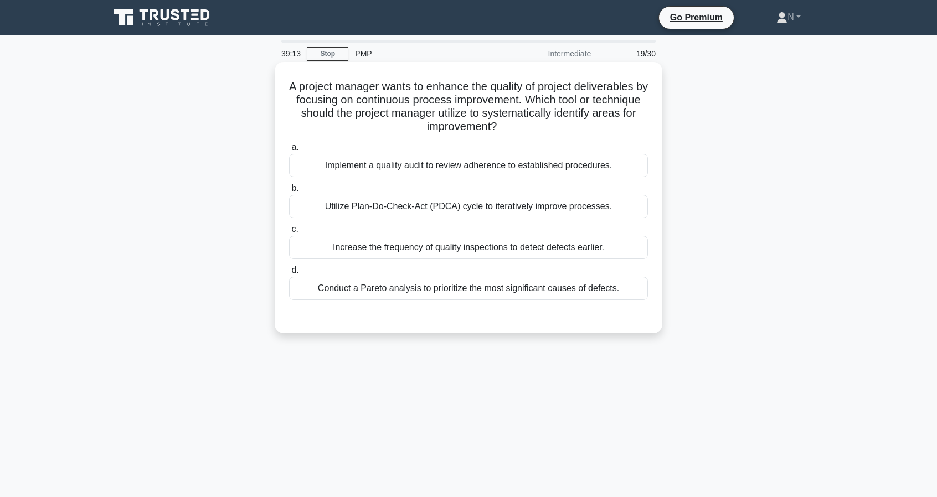
click at [588, 251] on div "Increase the frequency of quality inspections to detect defects earlier." at bounding box center [468, 247] width 359 height 23
click at [289, 233] on input "c. Increase the frequency of quality inspections to detect defects earlier." at bounding box center [289, 229] width 0 height 7
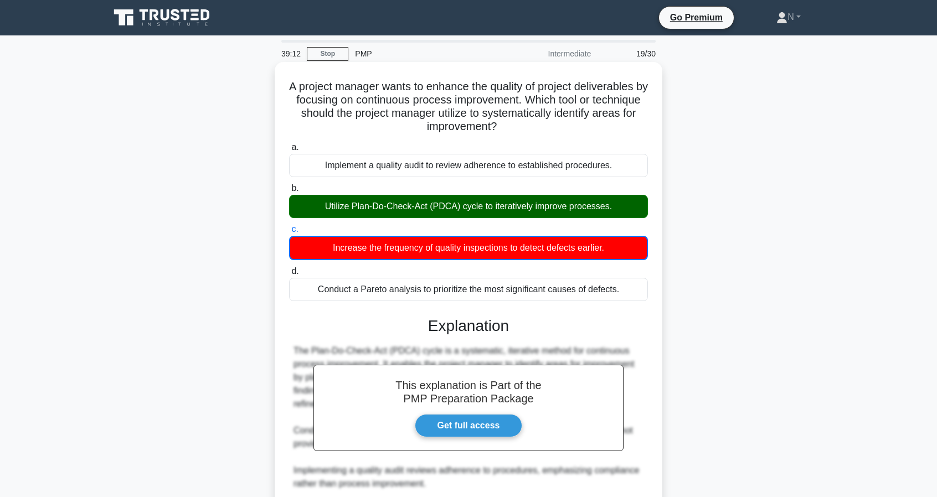
scroll to position [132, 0]
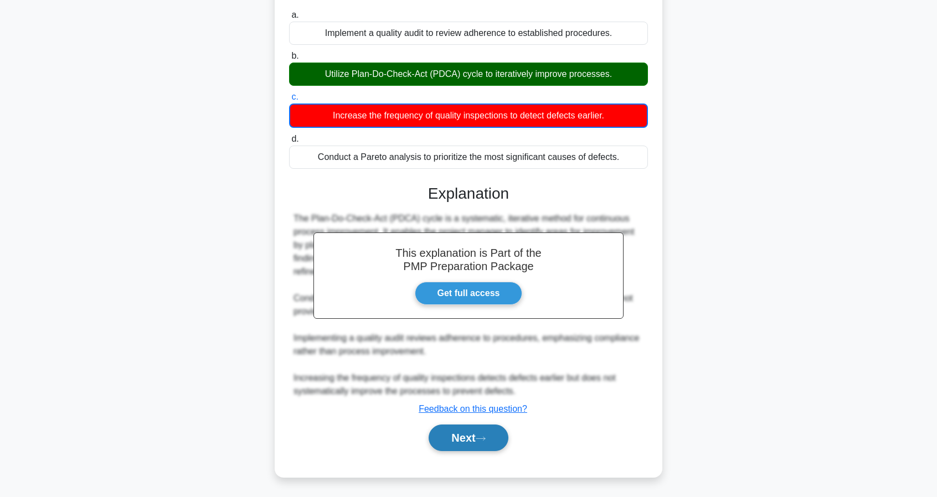
click at [472, 426] on button "Next" at bounding box center [468, 438] width 79 height 27
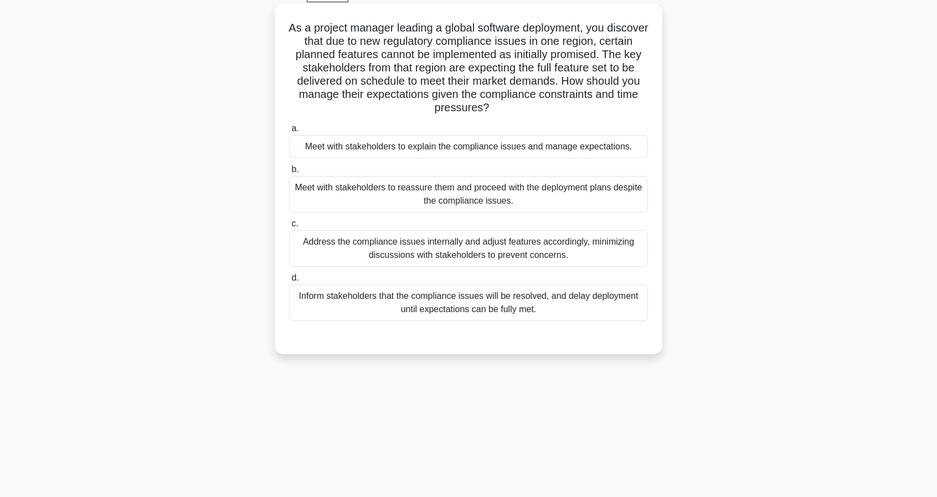
scroll to position [0, 0]
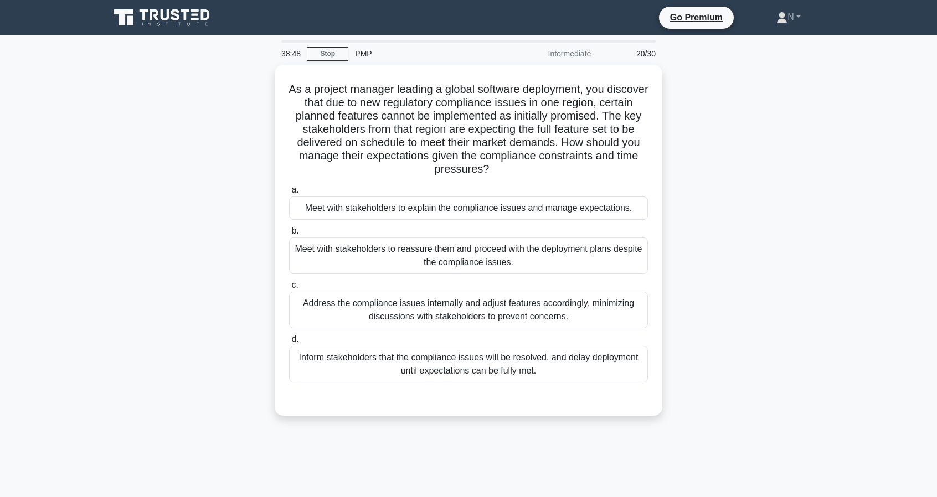
drag, startPoint x: 854, startPoint y: 285, endPoint x: 796, endPoint y: 283, distance: 58.2
click at [854, 285] on main "38:48 Stop PMP Intermediate 20/30 As a project manager leading a global softwar…" at bounding box center [468, 316] width 937 height 563
drag, startPoint x: 821, startPoint y: 326, endPoint x: 803, endPoint y: 327, distance: 17.8
click at [821, 326] on div "As a project manager leading a global software deployment, you discover that du…" at bounding box center [468, 247] width 731 height 365
click at [788, 327] on div "As a project manager leading a global software deployment, you discover that du…" at bounding box center [468, 247] width 731 height 365
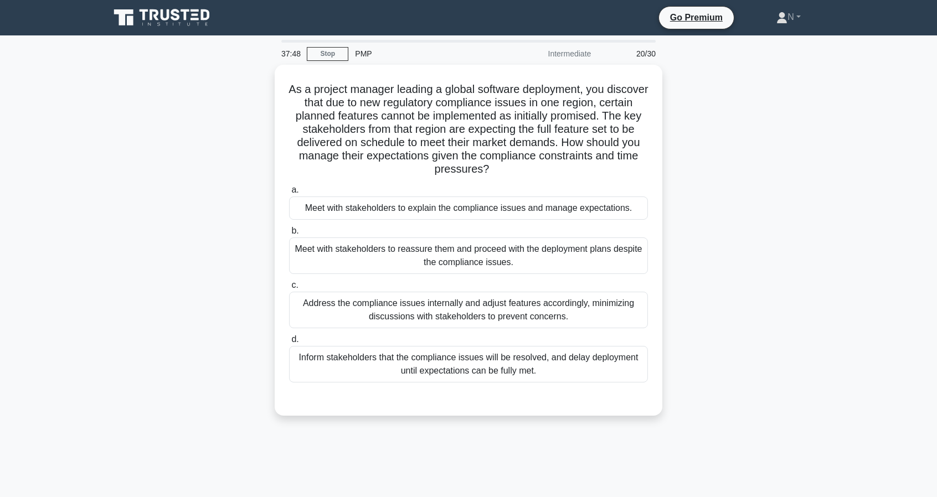
drag, startPoint x: 788, startPoint y: 276, endPoint x: 787, endPoint y: 284, distance: 7.8
click at [788, 276] on div "As a project manager leading a global software deployment, you discover that du…" at bounding box center [468, 247] width 731 height 365
click at [716, 225] on div "As a project manager leading a global software deployment, you discover that du…" at bounding box center [468, 247] width 731 height 365
click at [783, 292] on div "As a project manager leading a global software deployment, you discover that du…" at bounding box center [468, 247] width 731 height 365
click at [863, 243] on main "36:41 Stop PMP Intermediate 20/30 As a project manager leading a global softwar…" at bounding box center [468, 316] width 937 height 563
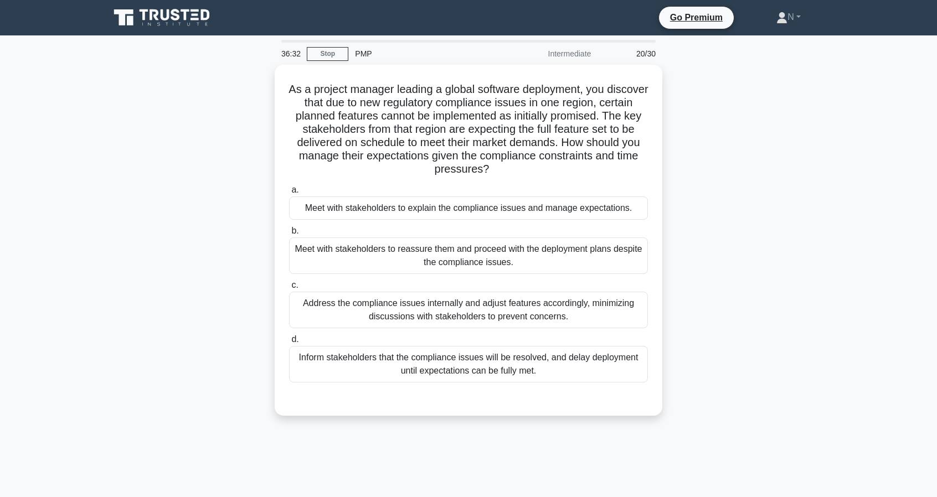
click at [716, 250] on div "As a project manager leading a global software deployment, you discover that du…" at bounding box center [468, 247] width 731 height 365
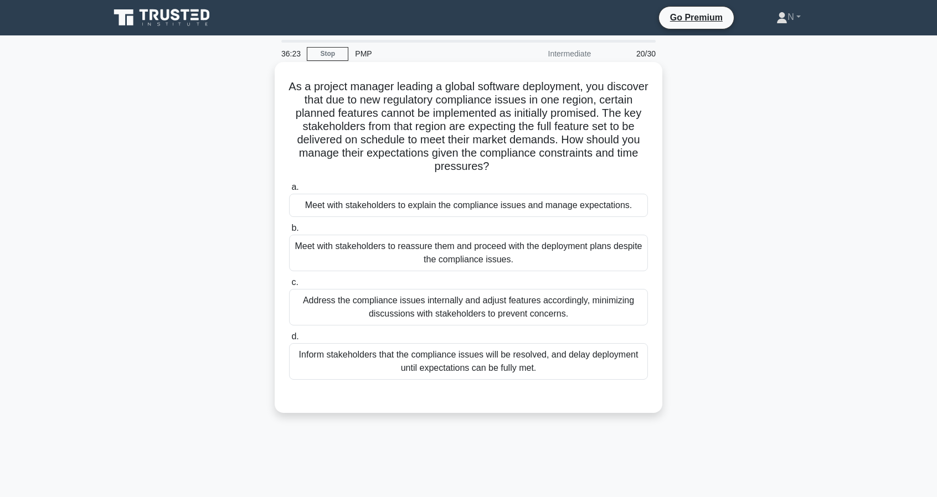
click at [530, 214] on div "Meet with stakeholders to explain the compliance issues and manage expectations." at bounding box center [468, 205] width 359 height 23
click at [289, 191] on input "a. Meet with stakeholders to explain the compliance issues and manage expectati…" at bounding box center [289, 187] width 0 height 7
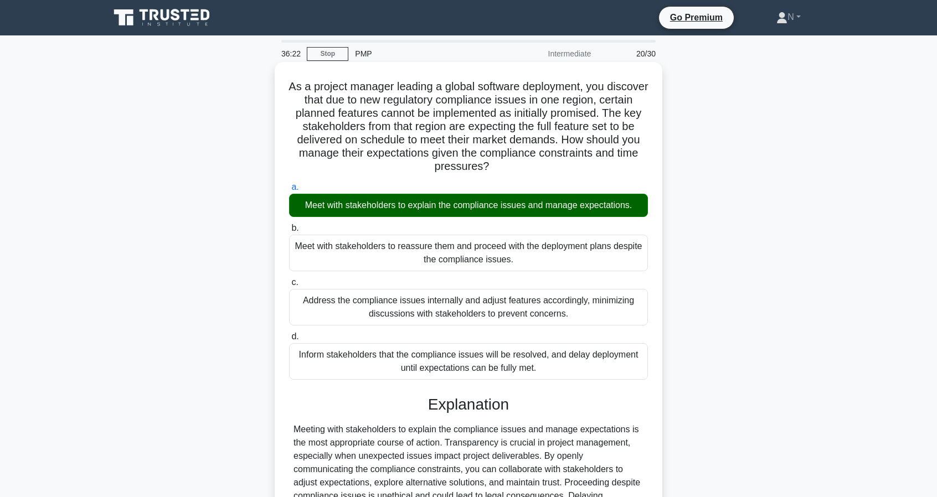
scroll to position [144, 0]
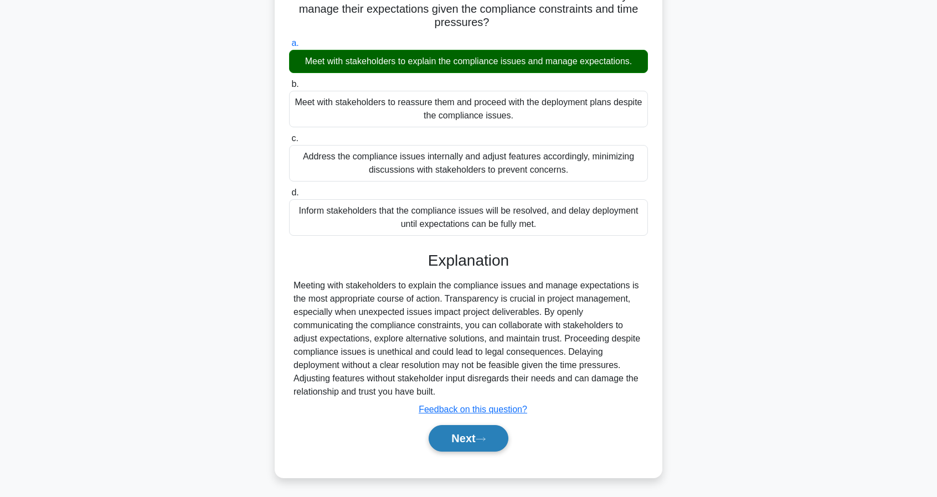
click at [474, 440] on button "Next" at bounding box center [468, 438] width 79 height 27
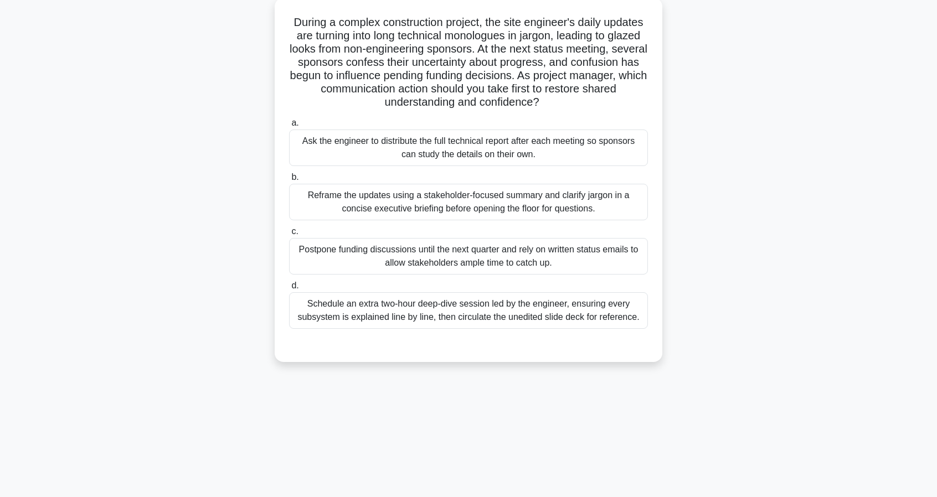
scroll to position [0, 0]
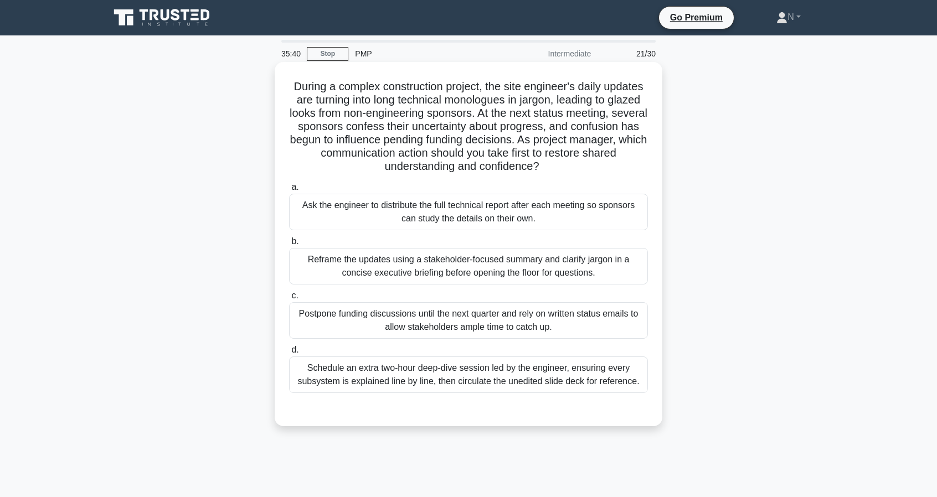
click at [529, 280] on div "Reframe the updates using a stakeholder-focused summary and clarify jargon in a…" at bounding box center [468, 266] width 359 height 37
click at [289, 245] on input "b. Reframe the updates using a stakeholder-focused summary and clarify jargon i…" at bounding box center [289, 241] width 0 height 7
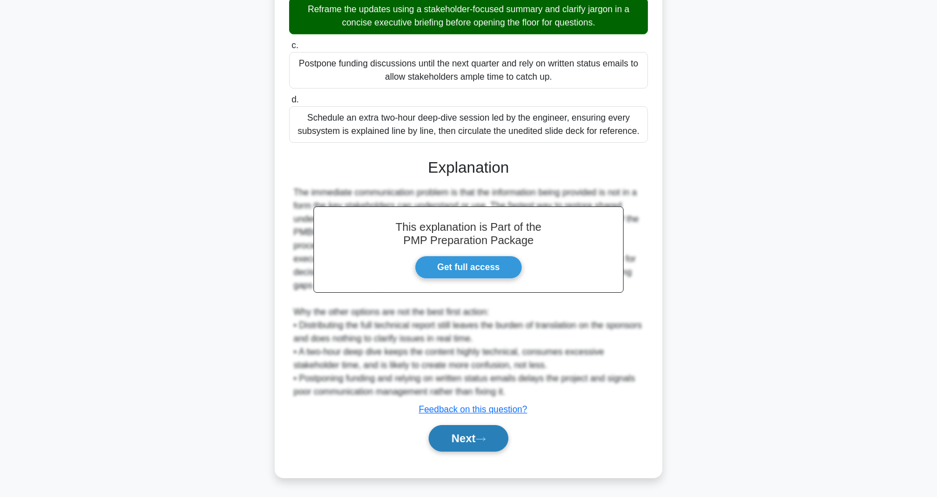
click at [483, 444] on button "Next" at bounding box center [468, 438] width 79 height 27
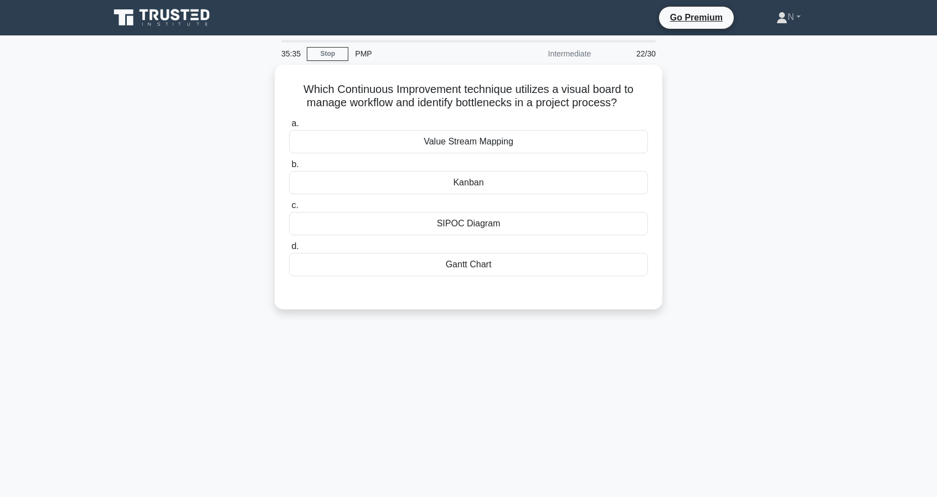
click at [717, 255] on div "Which Continuous Improvement technique utilizes a visual board to manage workfl…" at bounding box center [468, 194] width 731 height 258
click at [534, 186] on div "Kanban" at bounding box center [468, 179] width 359 height 23
click at [289, 166] on input "b. Kanban" at bounding box center [289, 161] width 0 height 7
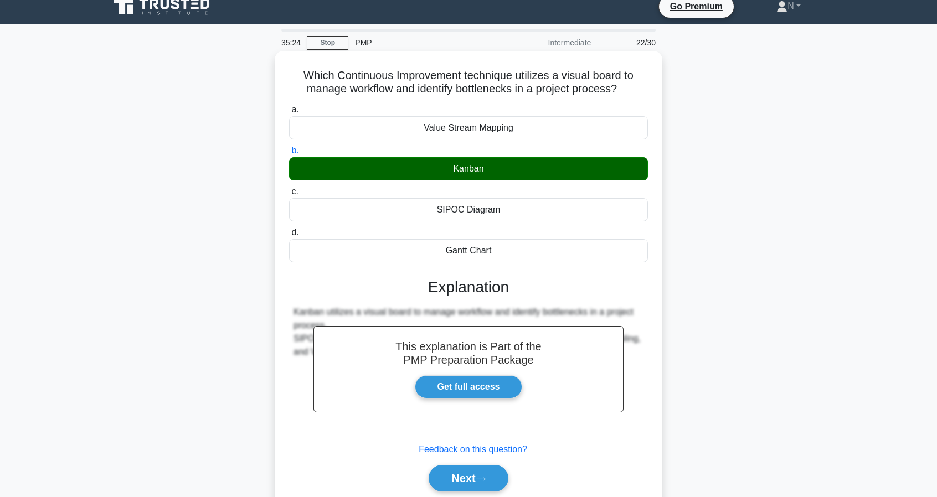
scroll to position [101, 0]
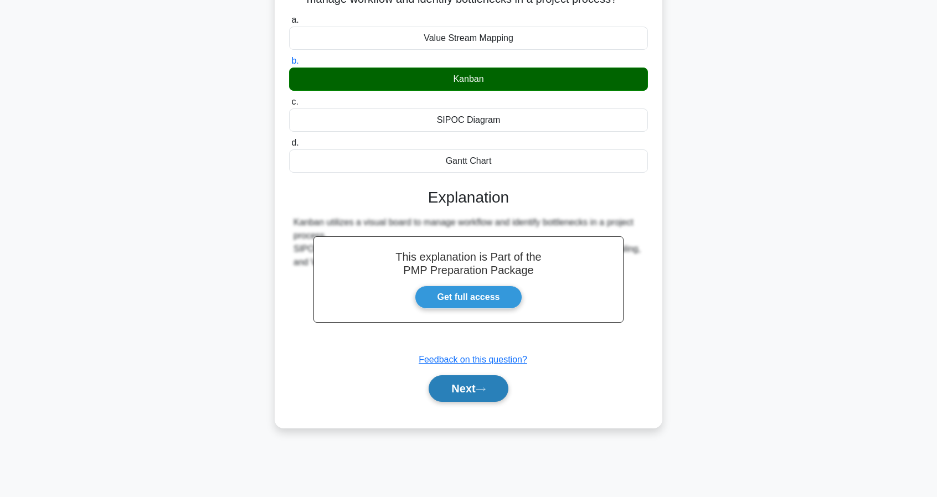
click at [486, 392] on button "Next" at bounding box center [468, 389] width 79 height 27
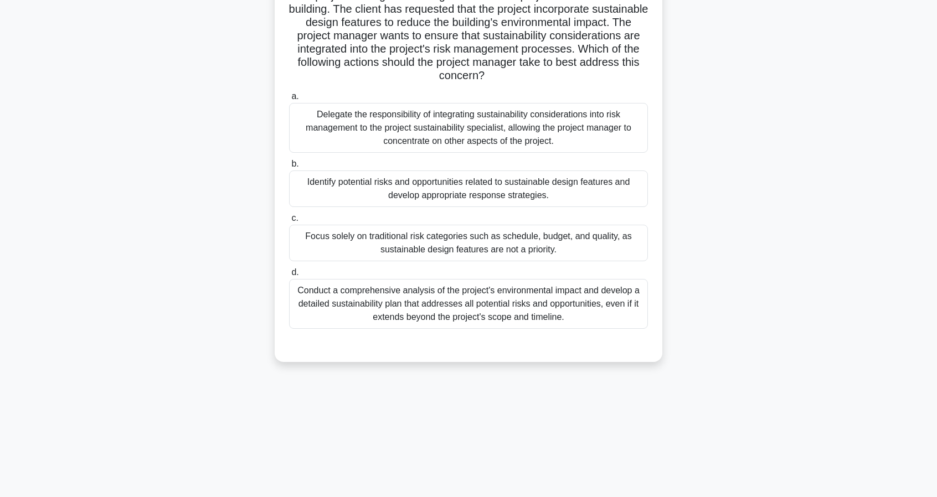
scroll to position [0, 0]
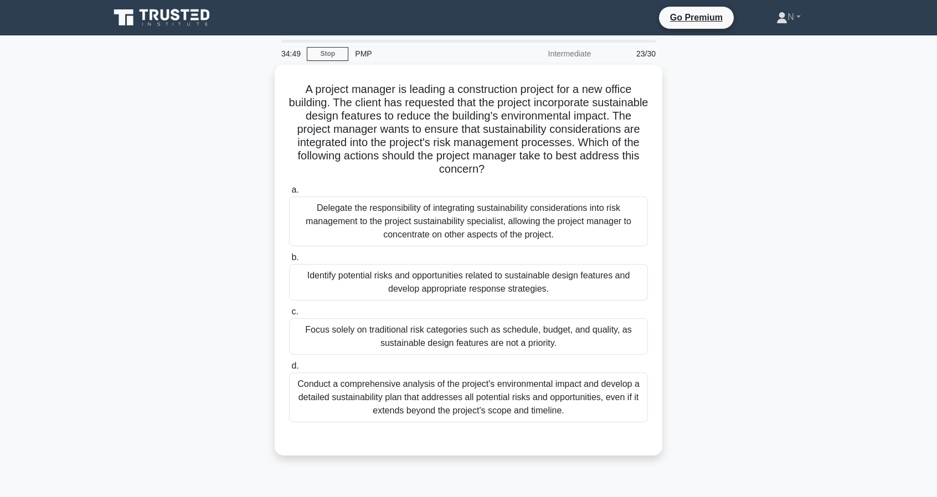
click at [754, 290] on div "A project manager is leading a construction project for a new office building. …" at bounding box center [468, 267] width 731 height 404
click at [764, 360] on div "A project manager is leading a construction project for a new office building. …" at bounding box center [468, 267] width 731 height 404
click at [697, 278] on div "A project manager is leading a construction project for a new office building. …" at bounding box center [468, 267] width 731 height 404
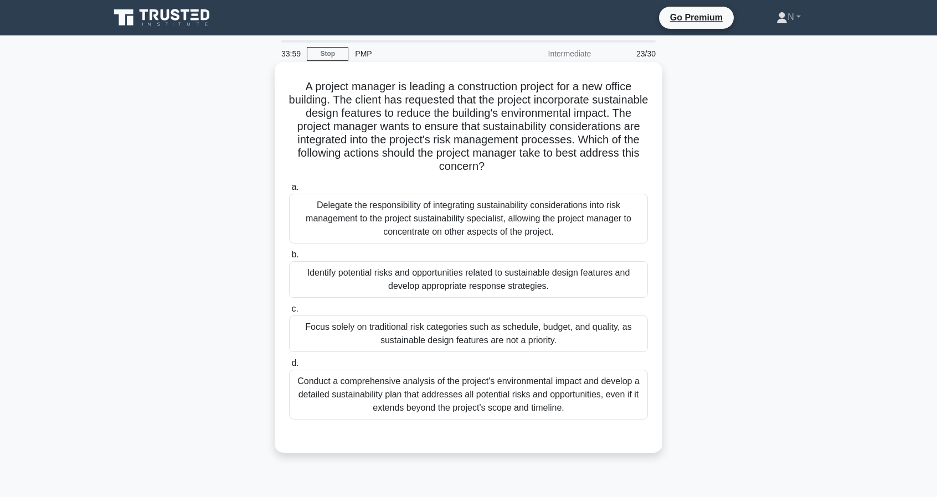
click at [497, 280] on div "Identify potential risks and opportunities related to sustainable design featur…" at bounding box center [468, 279] width 359 height 37
click at [289, 259] on input "b. Identify potential risks and opportunities related to sustainable design fea…" at bounding box center [289, 254] width 0 height 7
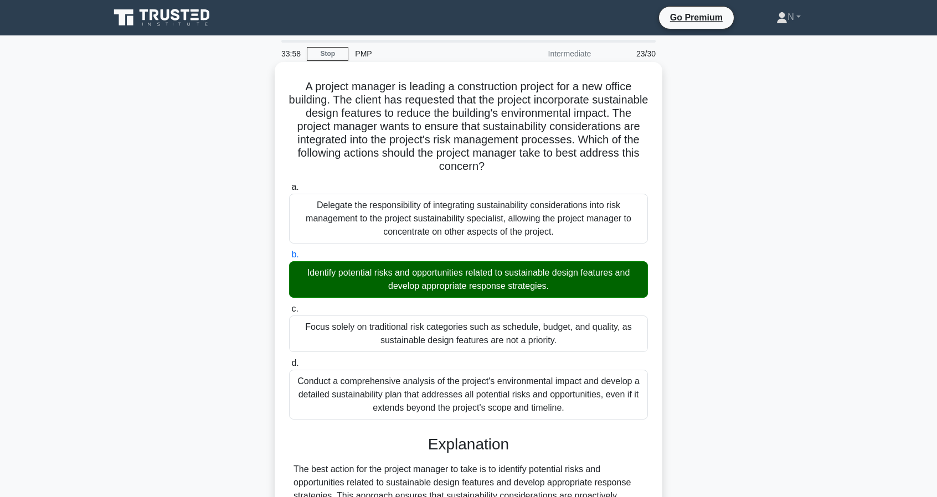
scroll to position [211, 0]
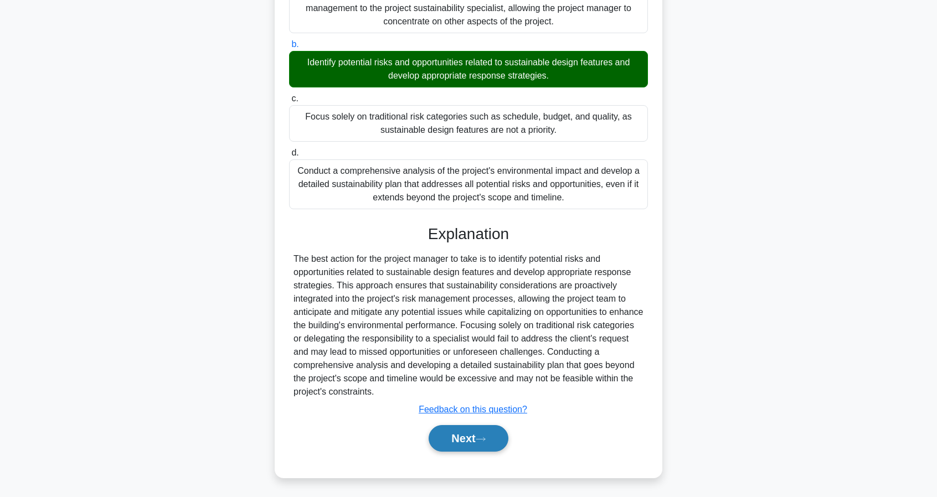
click at [490, 434] on button "Next" at bounding box center [468, 438] width 79 height 27
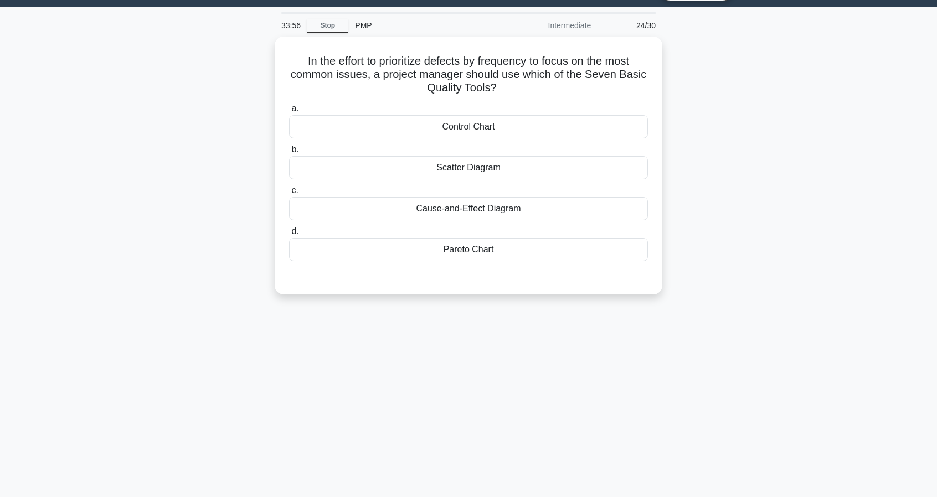
scroll to position [0, 0]
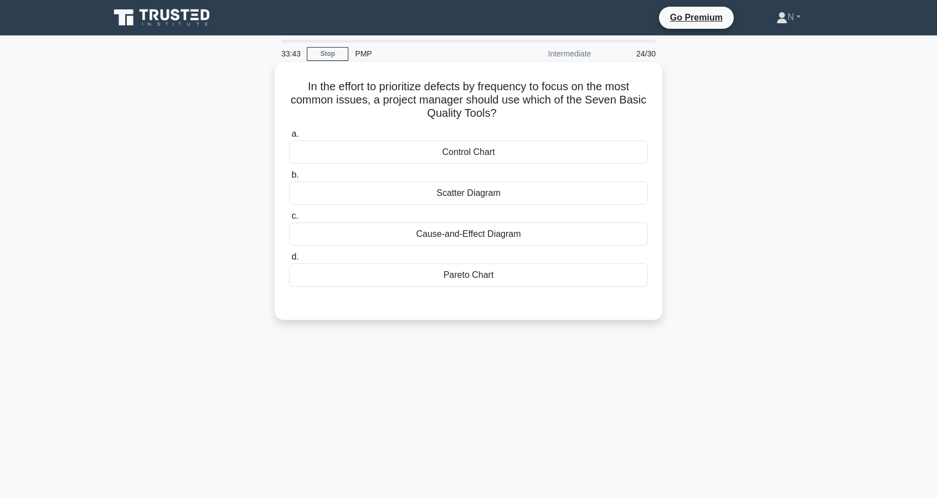
click at [506, 273] on div "Pareto Chart" at bounding box center [468, 275] width 359 height 23
click at [289, 261] on input "d. Pareto Chart" at bounding box center [289, 257] width 0 height 7
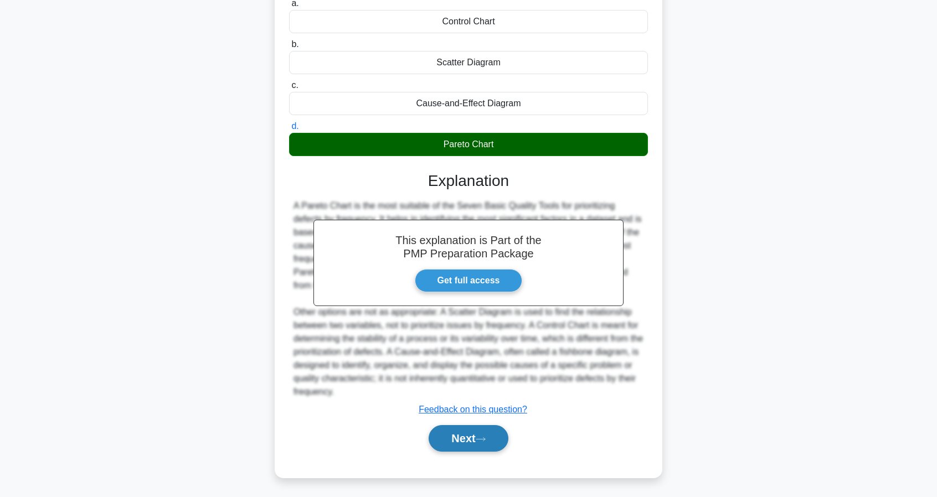
click at [480, 442] on button "Next" at bounding box center [468, 438] width 79 height 27
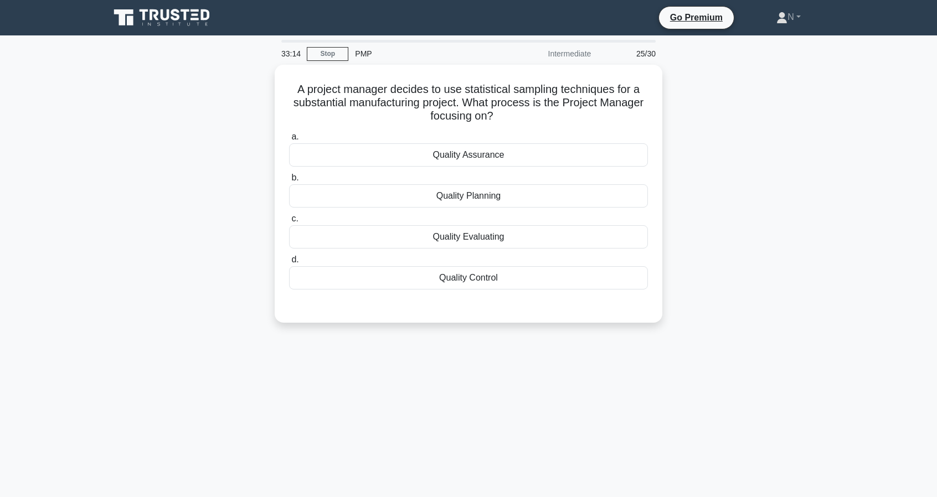
click at [911, 306] on main "33:14 Stop PMP Intermediate 25/30 A project manager decides to use statistical …" at bounding box center [468, 316] width 937 height 563
click at [766, 296] on div "A project manager decides to use statistical sampling techniques for a substant…" at bounding box center [468, 200] width 731 height 271
click at [776, 359] on div "32:45 Stop PMP Intermediate 25/30 A project manager decides to use statistical …" at bounding box center [468, 317] width 731 height 554
click at [757, 338] on div "32:42 Stop PMP Intermediate 25/30 A project manager decides to use statistical …" at bounding box center [468, 317] width 731 height 554
click at [526, 276] on div "Quality Control" at bounding box center [468, 275] width 359 height 23
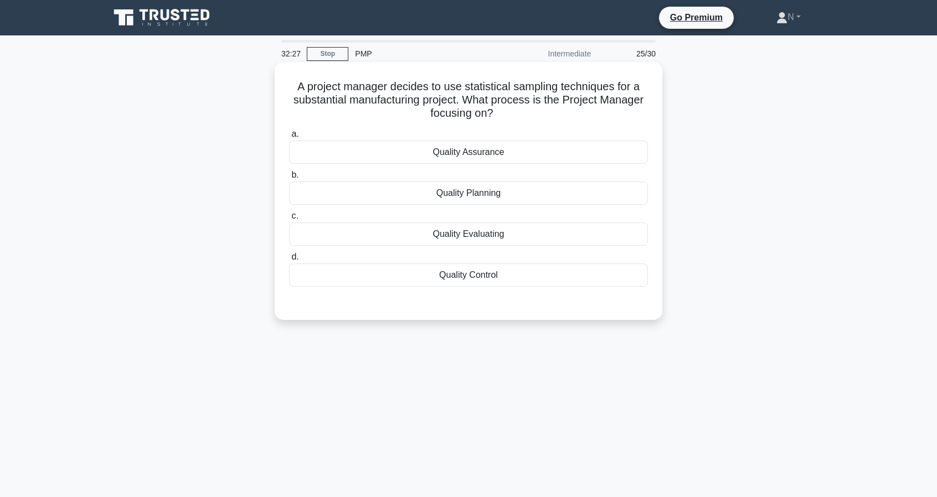
click at [289, 261] on input "d. Quality Control" at bounding box center [289, 257] width 0 height 7
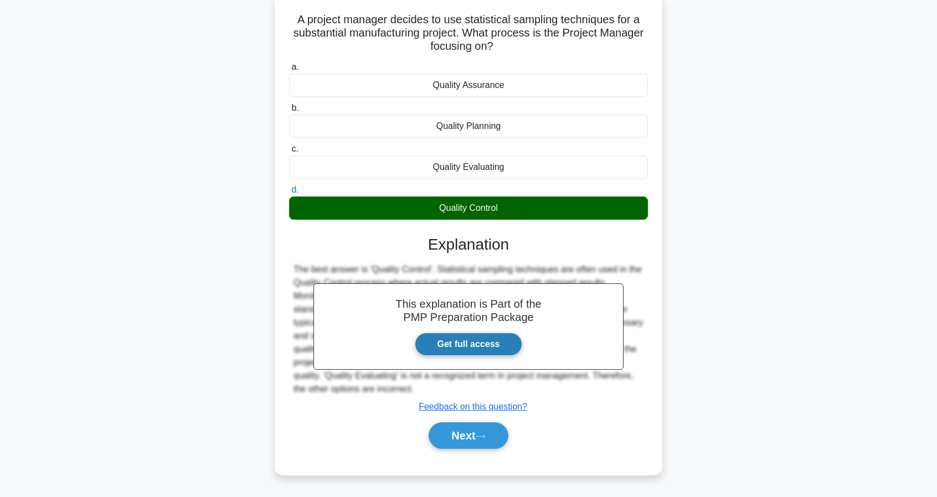
scroll to position [101, 0]
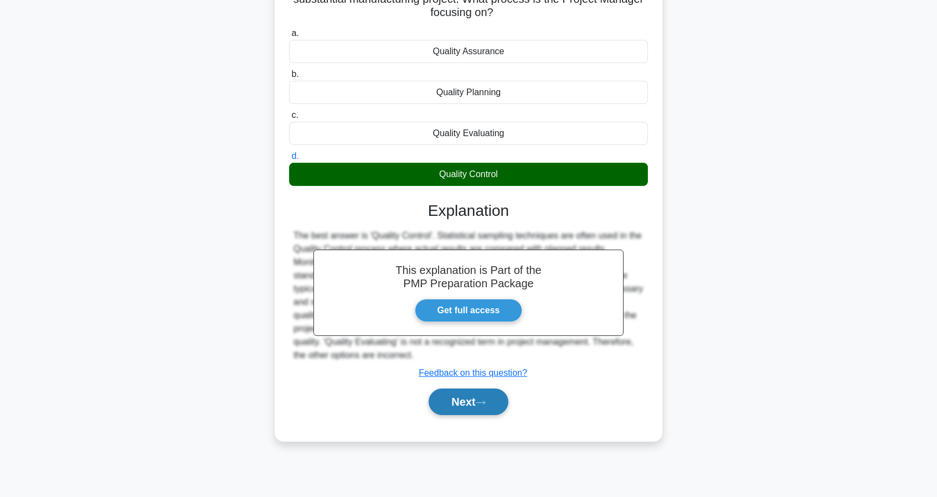
click at [455, 394] on button "Next" at bounding box center [468, 402] width 79 height 27
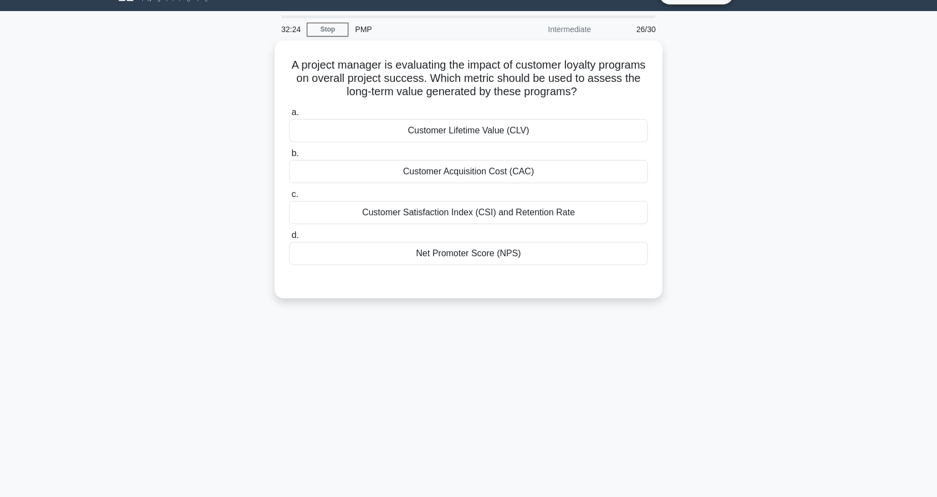
scroll to position [0, 0]
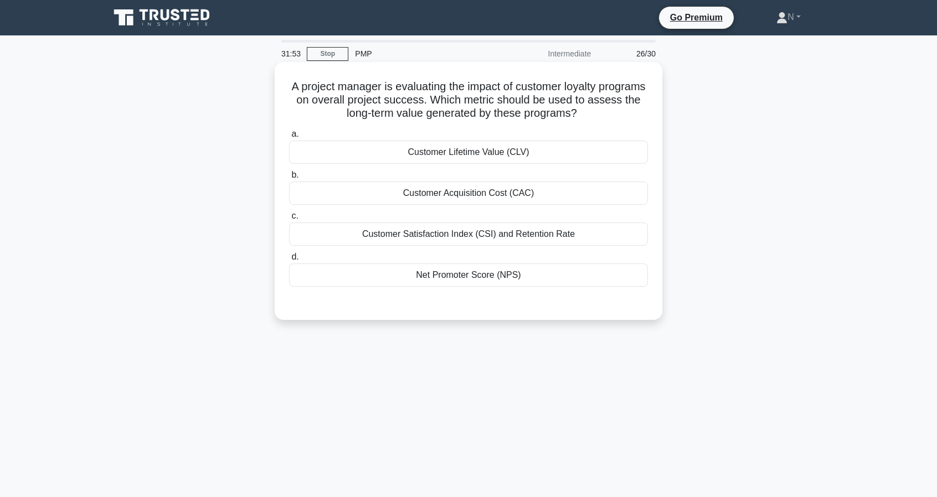
click at [546, 153] on div "Customer Lifetime Value (CLV)" at bounding box center [468, 152] width 359 height 23
click at [289, 138] on input "a. Customer Lifetime Value (CLV)" at bounding box center [289, 134] width 0 height 7
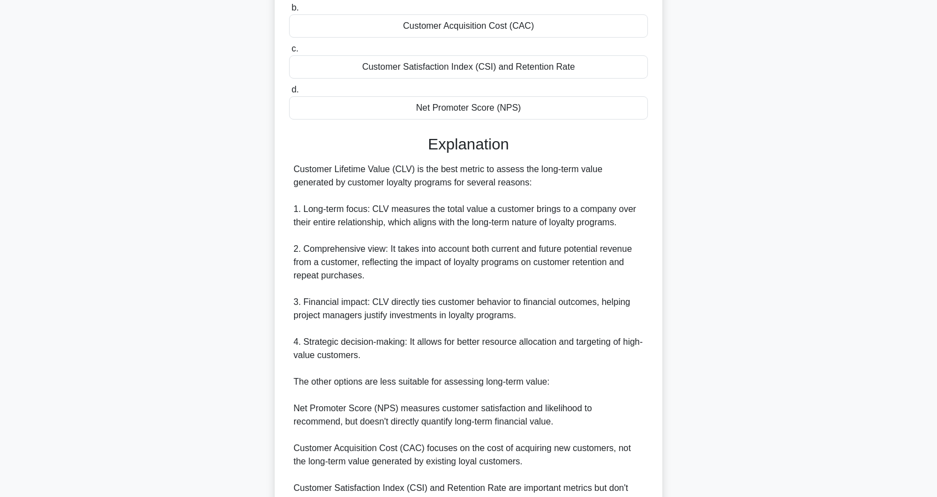
scroll to position [317, 0]
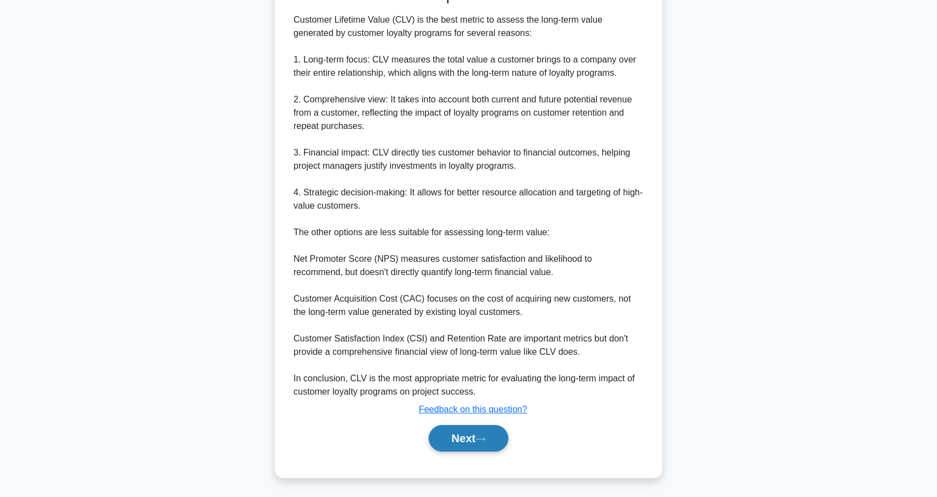
click at [490, 437] on button "Next" at bounding box center [468, 438] width 79 height 27
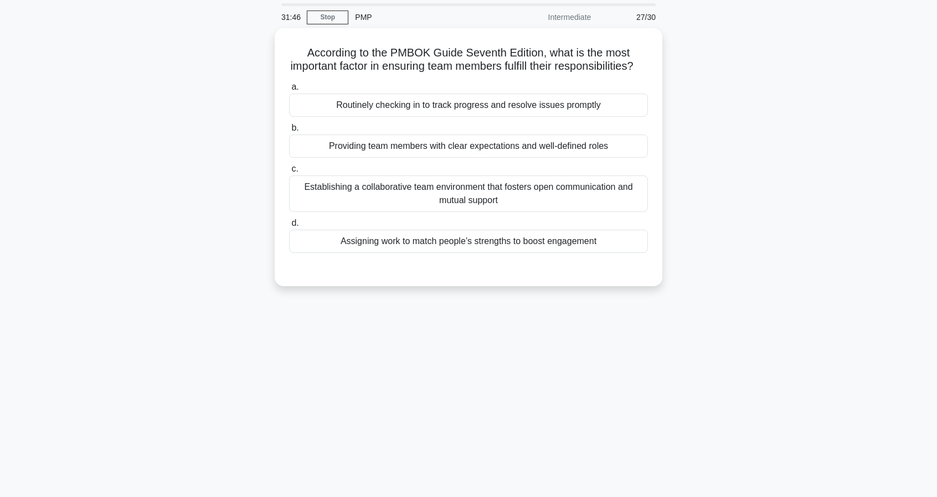
scroll to position [0, 0]
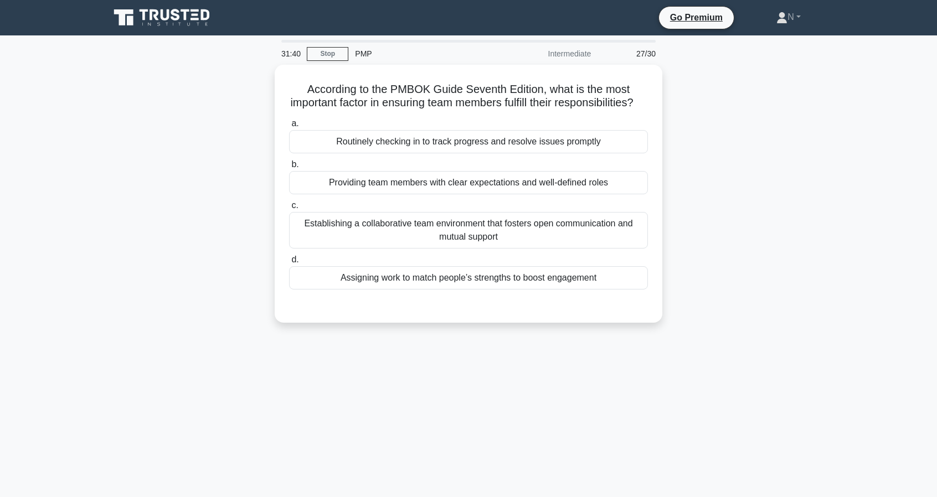
click at [701, 207] on div "According to the PMBOK Guide Seventh Edition, what is the most important factor…" at bounding box center [468, 200] width 731 height 271
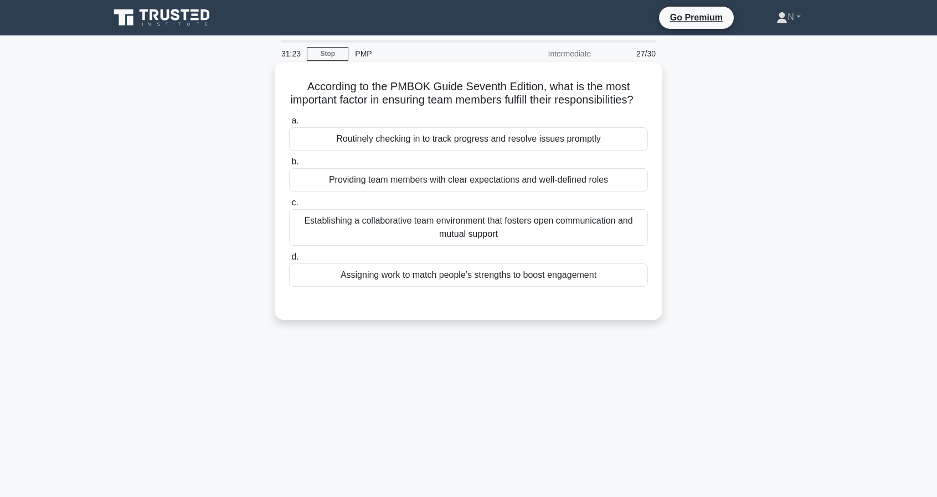
click at [606, 191] on div "Providing team members with clear expectations and well-defined roles" at bounding box center [468, 179] width 359 height 23
click at [289, 166] on input "b. Providing team members with clear expectations and well-defined roles" at bounding box center [289, 161] width 0 height 7
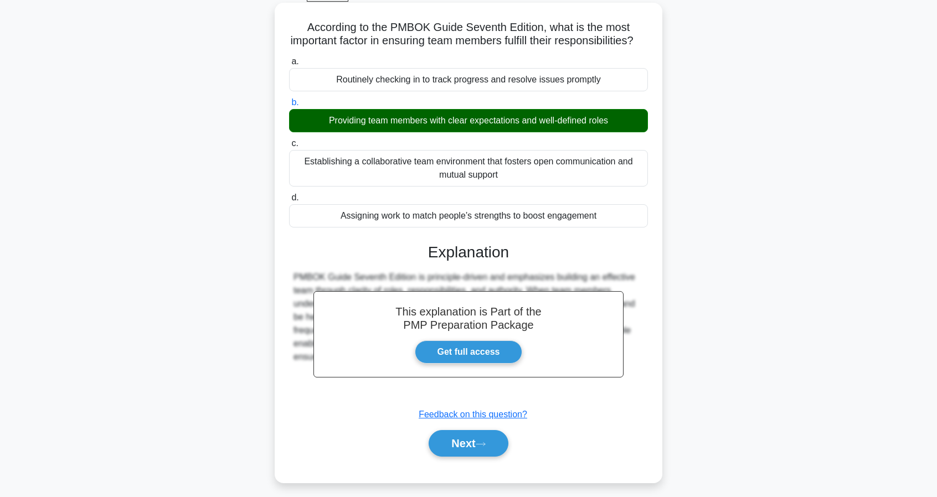
scroll to position [101, 0]
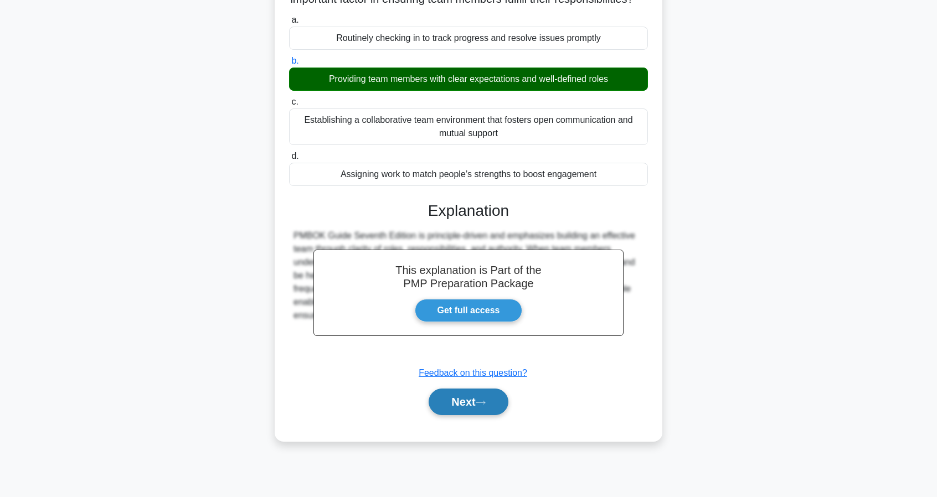
click at [474, 404] on button "Next" at bounding box center [468, 402] width 79 height 27
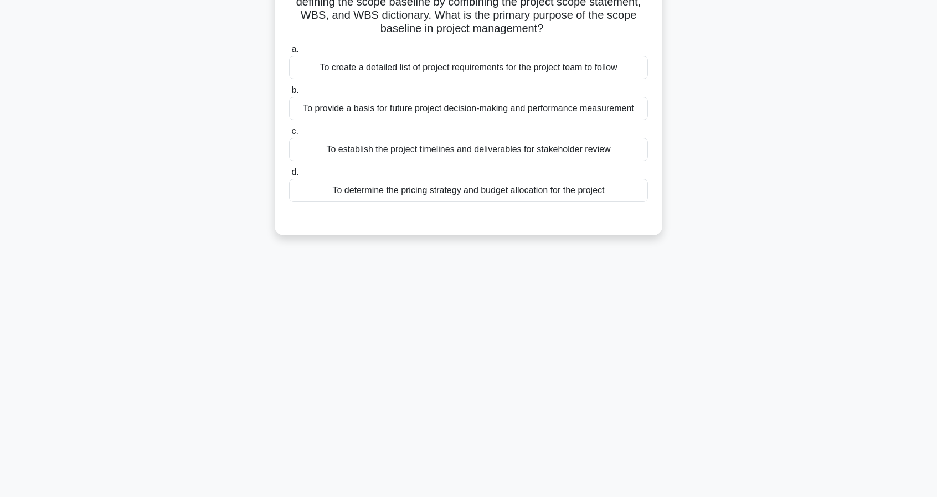
scroll to position [0, 0]
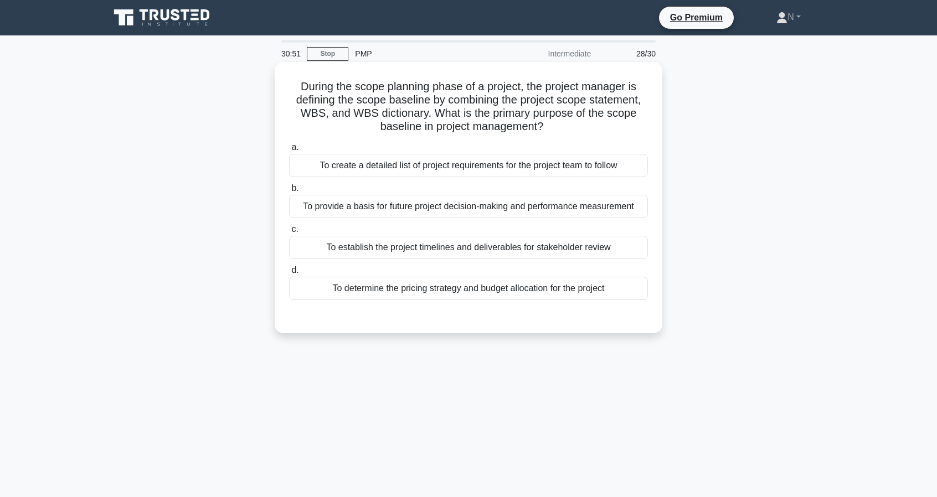
click at [613, 168] on div "To create a detailed list of project requirements for the project team to follow" at bounding box center [468, 165] width 359 height 23
click at [289, 151] on input "a. To create a detailed list of project requirements for the project team to fo…" at bounding box center [289, 147] width 0 height 7
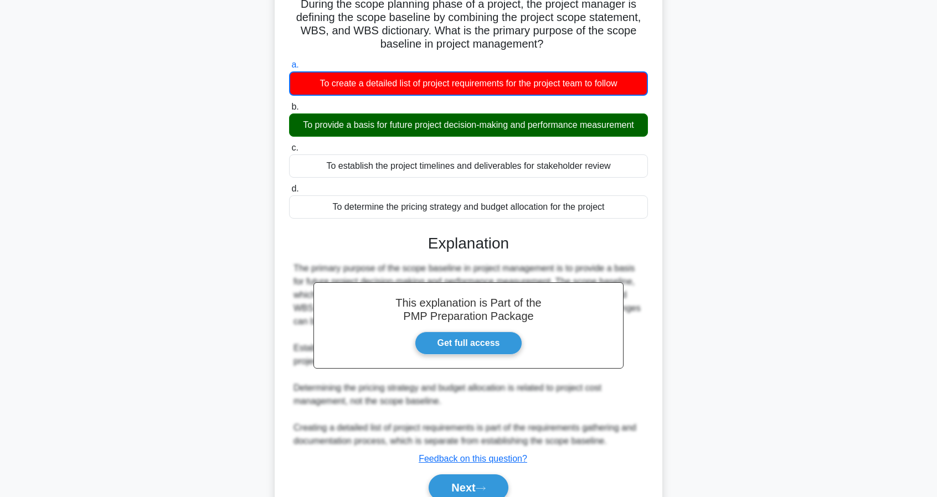
scroll to position [132, 0]
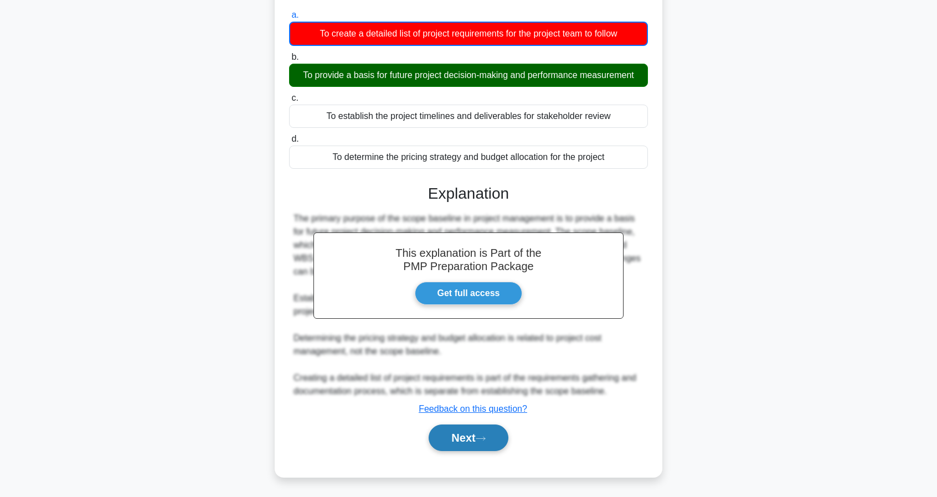
click at [480, 439] on icon at bounding box center [481, 439] width 10 height 6
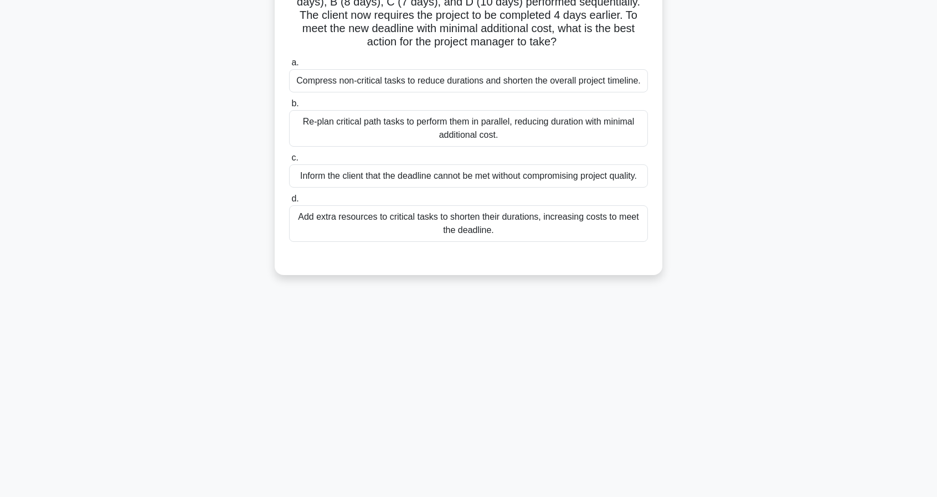
click at [712, 312] on div "30:44 Stop PMP Intermediate 29/30 A project manager is overseeing a project wit…" at bounding box center [468, 216] width 731 height 554
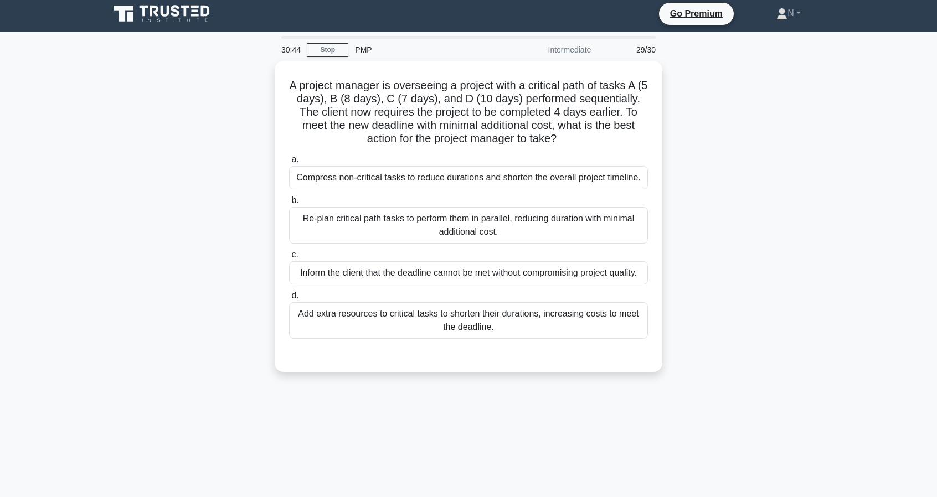
scroll to position [0, 0]
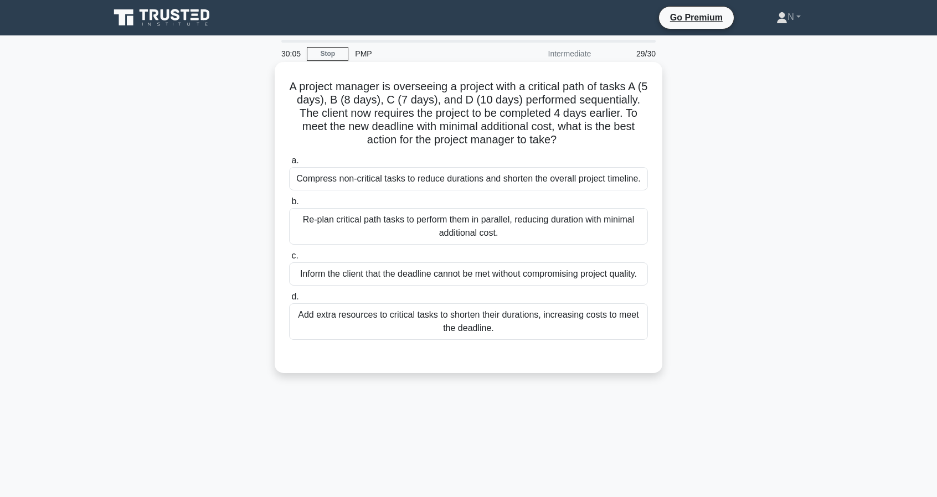
click at [573, 223] on div "Re-plan critical path tasks to perform them in parallel, reducing duration with…" at bounding box center [468, 226] width 359 height 37
click at [289, 206] on input "b. Re-plan critical path tasks to perform them in parallel, reducing duration w…" at bounding box center [289, 201] width 0 height 7
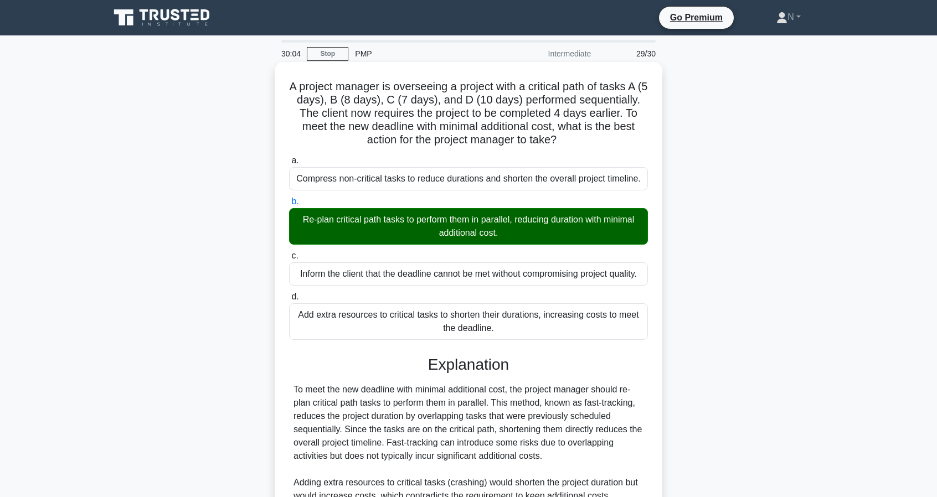
scroll to position [144, 0]
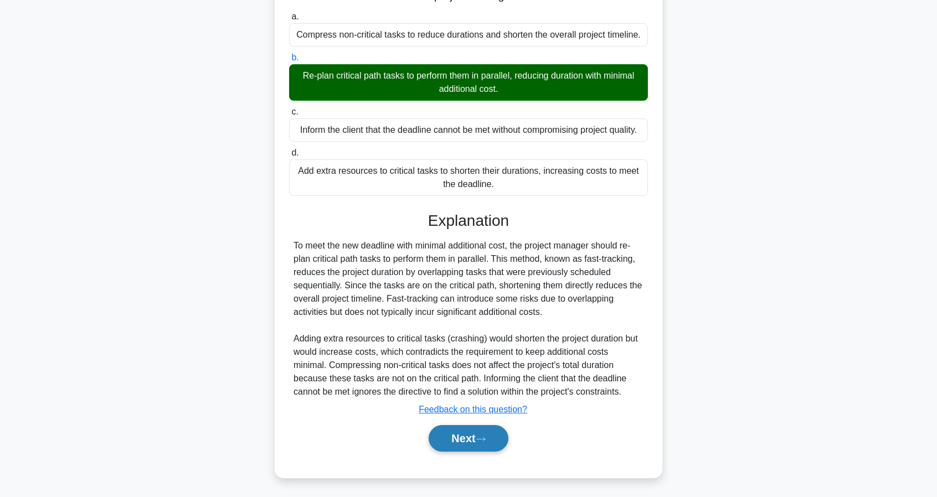
click at [486, 442] on button "Next" at bounding box center [468, 438] width 79 height 27
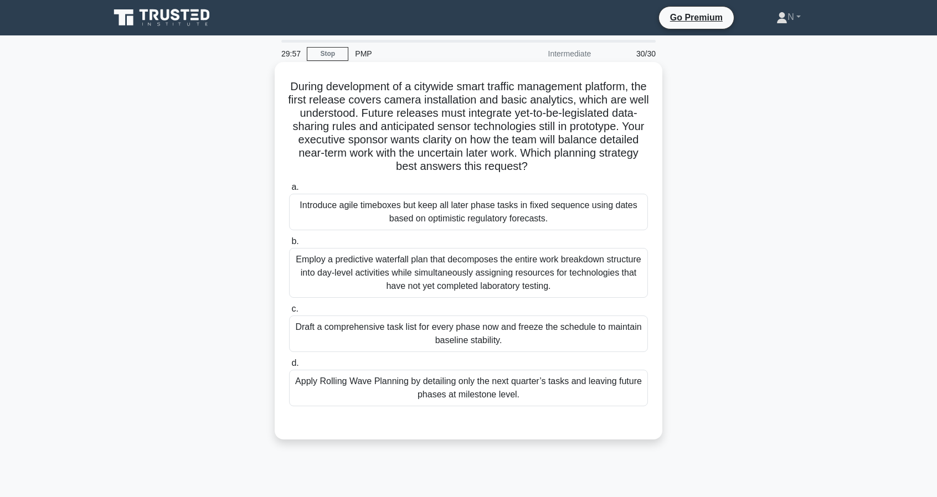
scroll to position [0, 0]
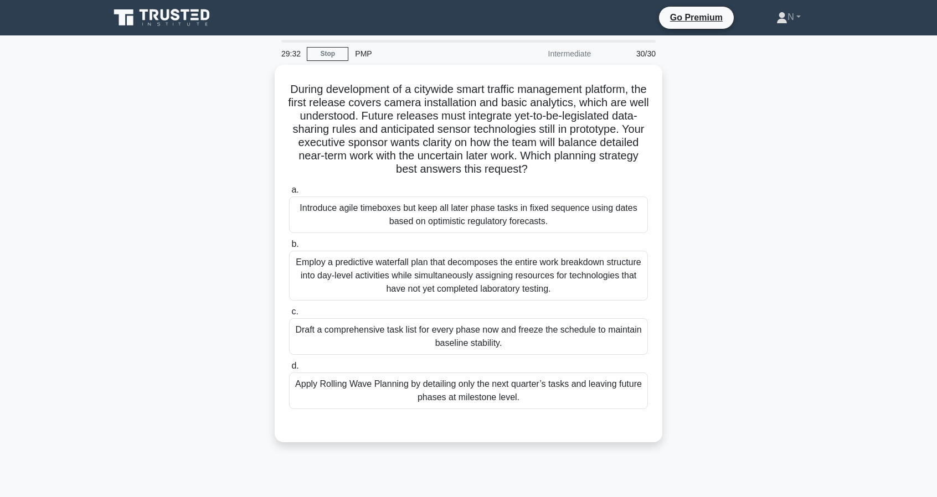
click at [706, 282] on div "During development of a citywide smart traffic management platform, the first r…" at bounding box center [468, 260] width 731 height 391
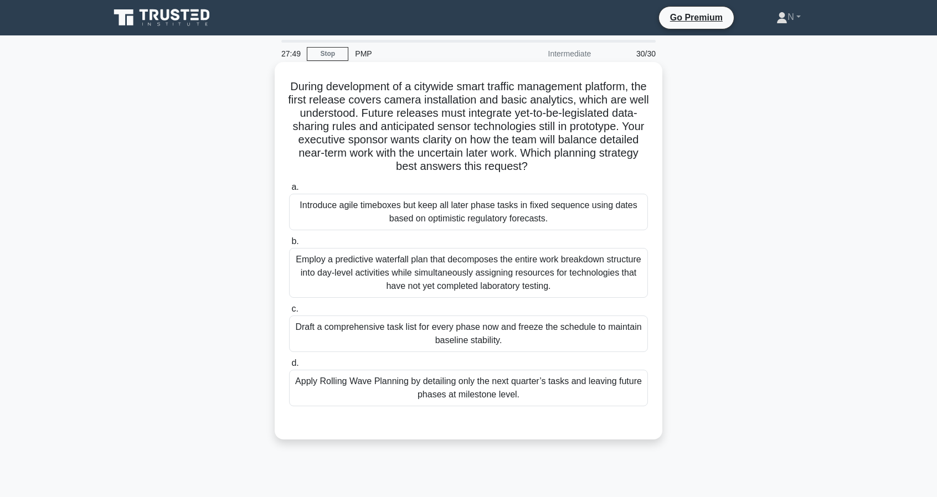
click at [626, 218] on div "Introduce agile timeboxes but keep all later phase tasks in fixed sequence usin…" at bounding box center [468, 212] width 359 height 37
click at [289, 191] on input "a. Introduce agile timeboxes but keep all later phase tasks in fixed sequence u…" at bounding box center [289, 187] width 0 height 7
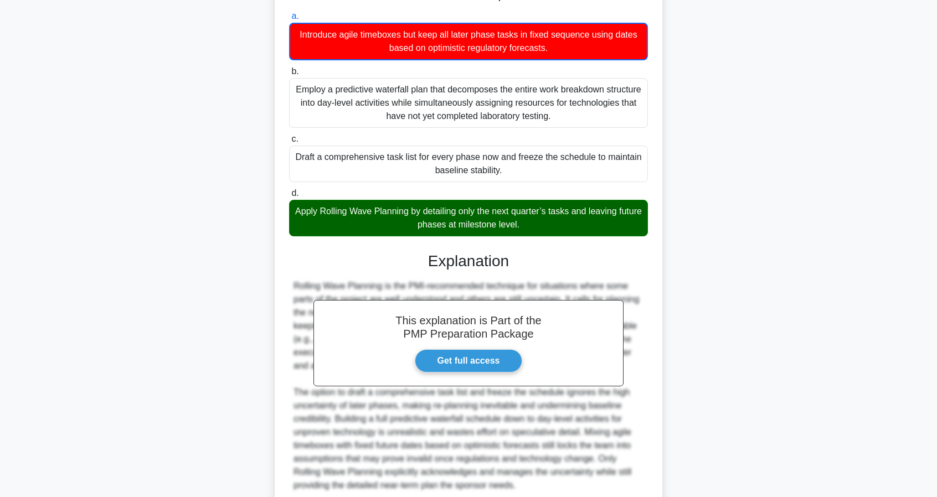
scroll to position [265, 0]
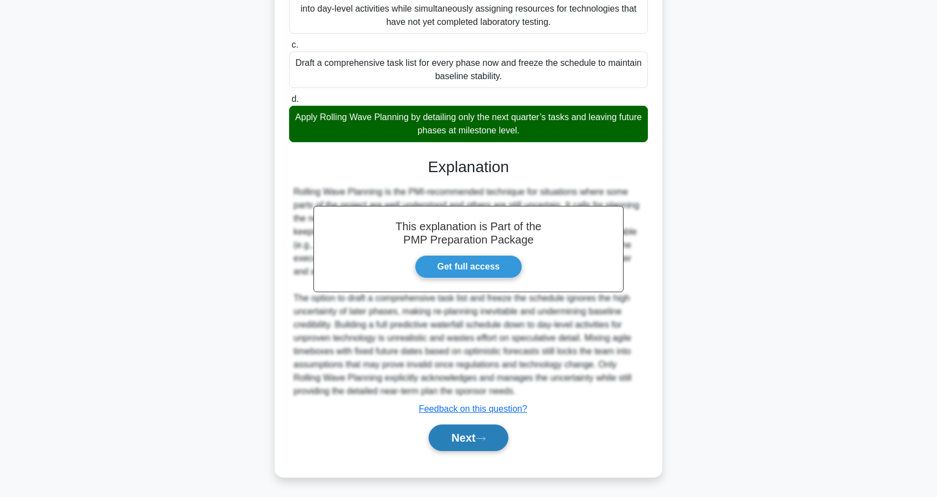
click at [495, 443] on button "Next" at bounding box center [468, 438] width 79 height 27
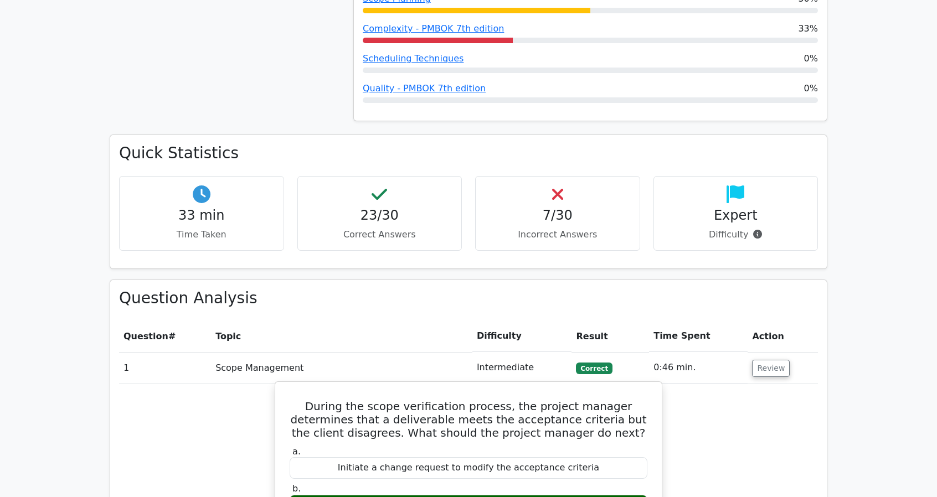
scroll to position [1002, 0]
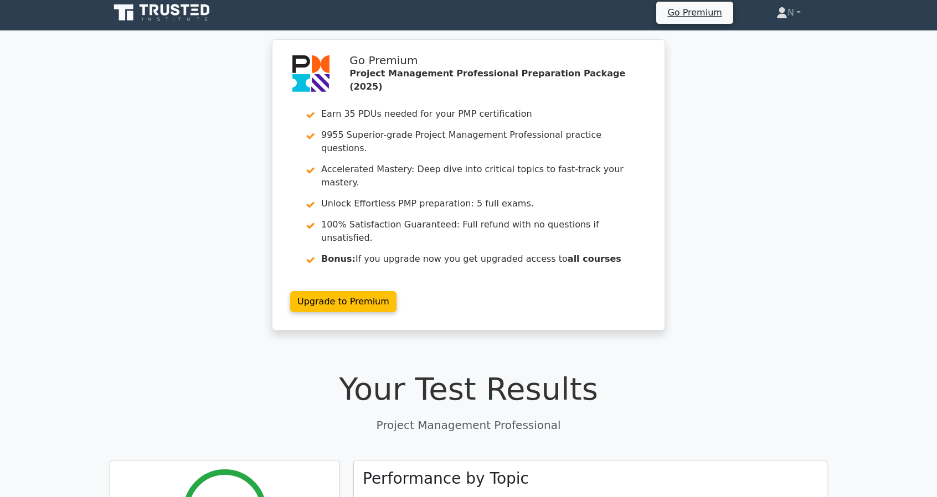
scroll to position [0, 0]
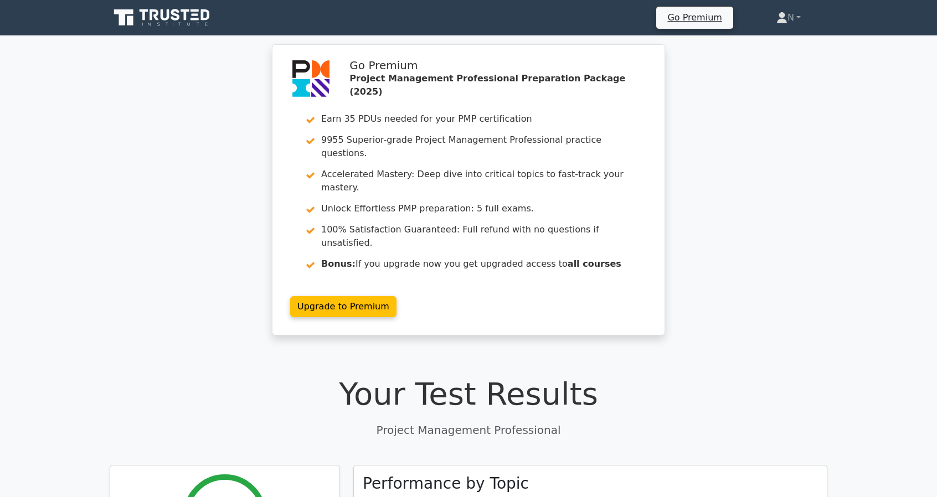
click at [192, 19] on icon at bounding box center [196, 19] width 8 height 2
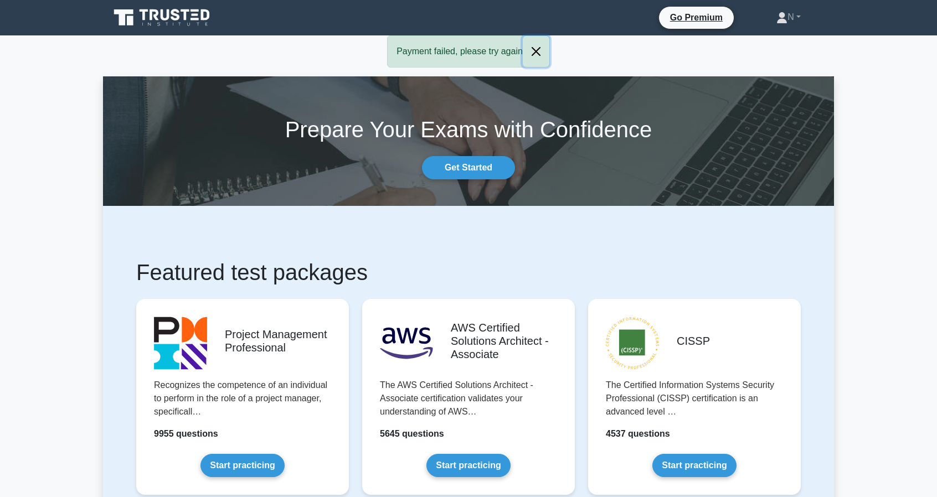
click at [527, 44] on button "Close" at bounding box center [536, 51] width 27 height 31
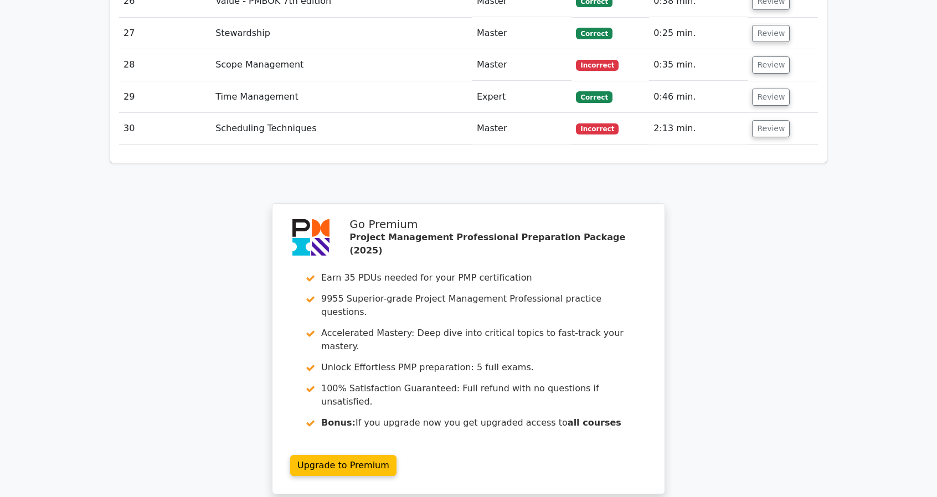
scroll to position [2750, 0]
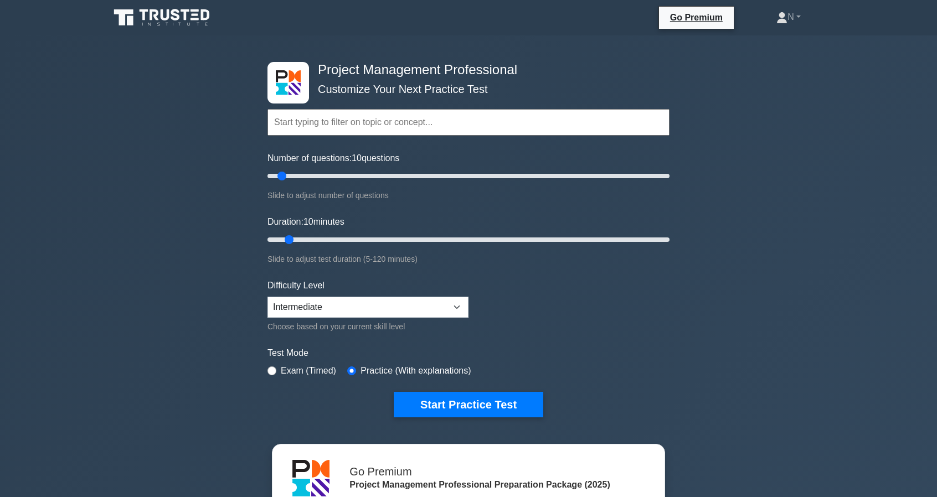
click at [338, 294] on div "Difficulty Level Beginner Intermediate Expert Choose based on your current skil…" at bounding box center [368, 306] width 201 height 54
click at [339, 306] on select "Beginner Intermediate Expert" at bounding box center [368, 307] width 201 height 21
select select "expert"
click at [268, 297] on select "Beginner Intermediate Expert" at bounding box center [368, 307] width 201 height 21
click at [487, 408] on button "Start Practice Test" at bounding box center [469, 404] width 150 height 25
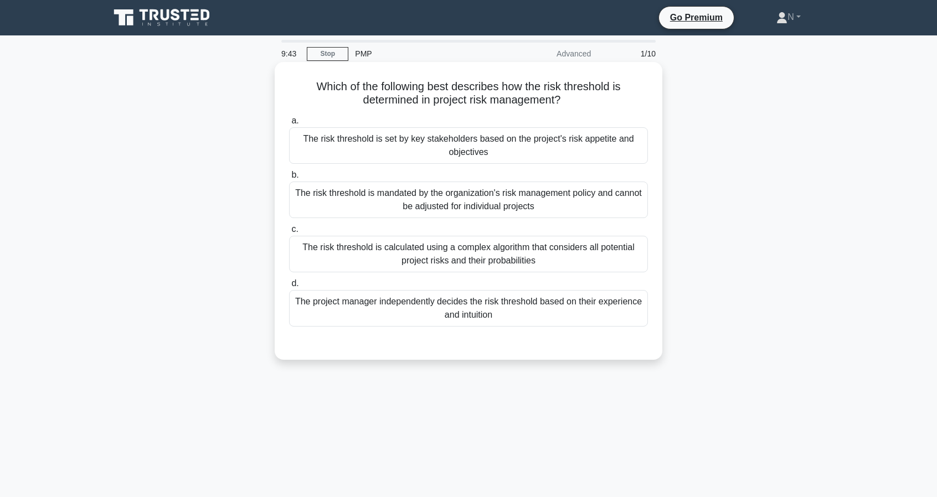
click at [530, 149] on div "The risk threshold is set by key stakeholders based on the project's risk appet…" at bounding box center [468, 145] width 359 height 37
click at [289, 125] on input "a. The risk threshold is set by key stakeholders based on the project's risk ap…" at bounding box center [289, 120] width 0 height 7
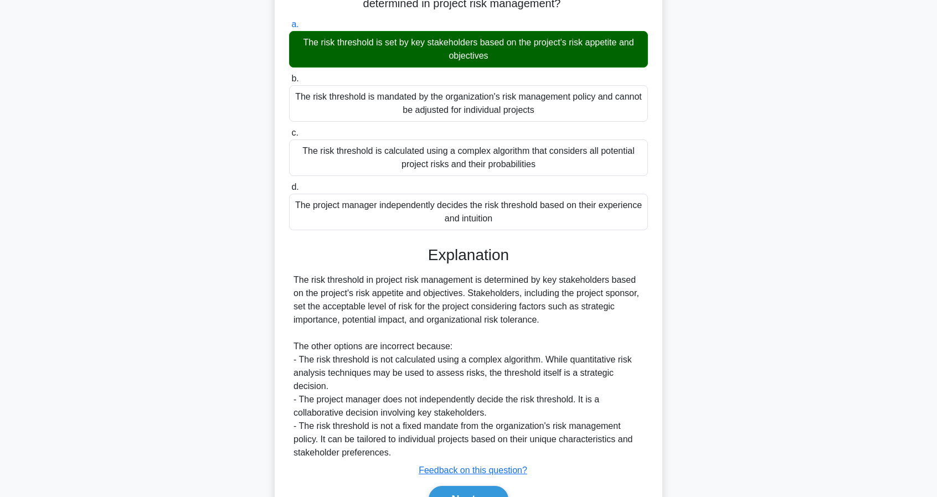
scroll to position [115, 0]
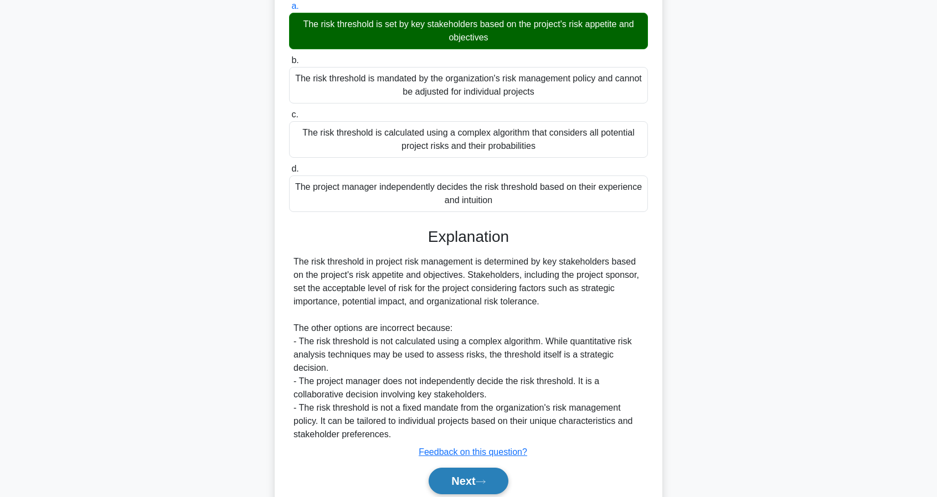
click at [478, 468] on button "Next" at bounding box center [468, 481] width 79 height 27
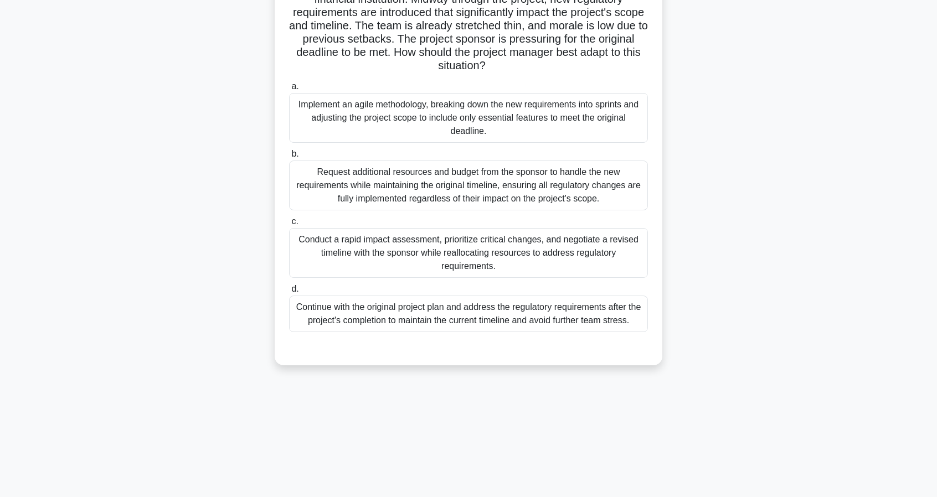
scroll to position [0, 0]
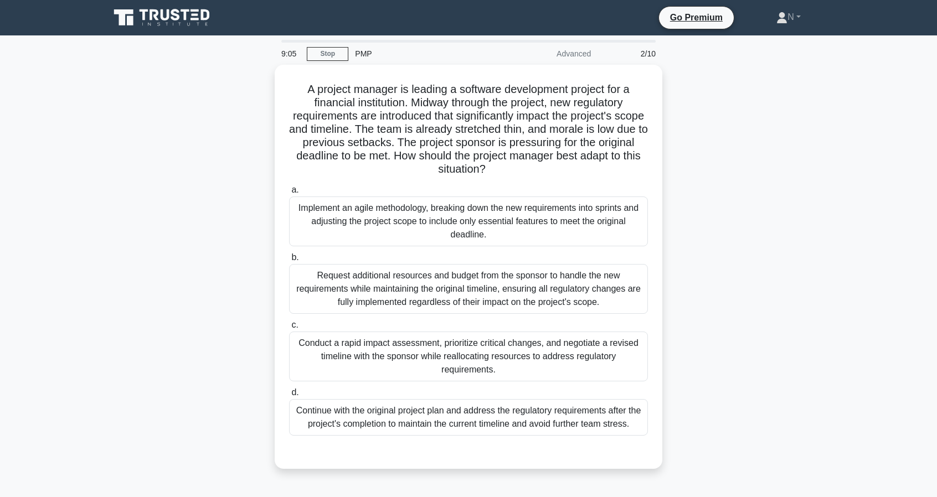
click at [820, 296] on div "A project manager is leading a software development project for a financial ins…" at bounding box center [468, 274] width 731 height 418
click at [749, 268] on div "A project manager is leading a software development project for a financial ins…" at bounding box center [468, 274] width 731 height 418
click at [713, 307] on div "A project manager is leading a software development project for a financial ins…" at bounding box center [468, 274] width 731 height 418
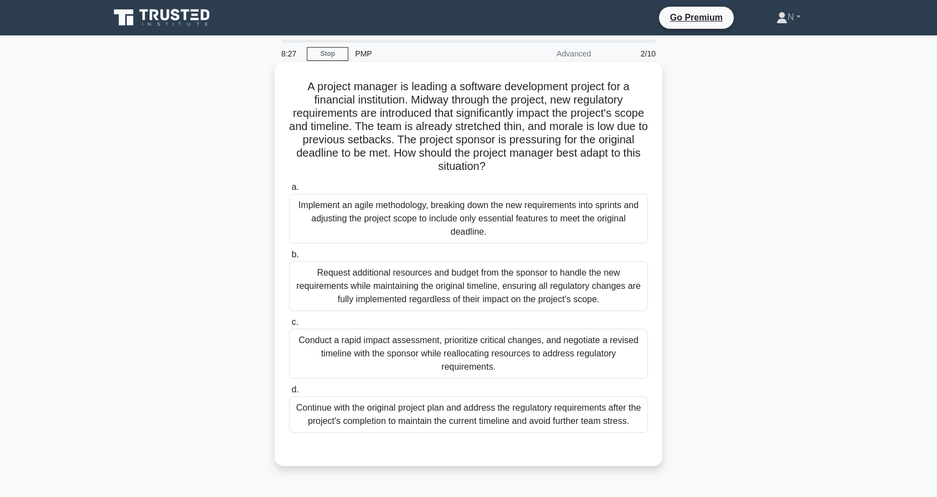
click at [592, 360] on div "Conduct a rapid impact assessment, prioritize critical changes, and negotiate a…" at bounding box center [468, 354] width 359 height 50
click at [289, 326] on input "c. Conduct a rapid impact assessment, prioritize critical changes, and negotiat…" at bounding box center [289, 322] width 0 height 7
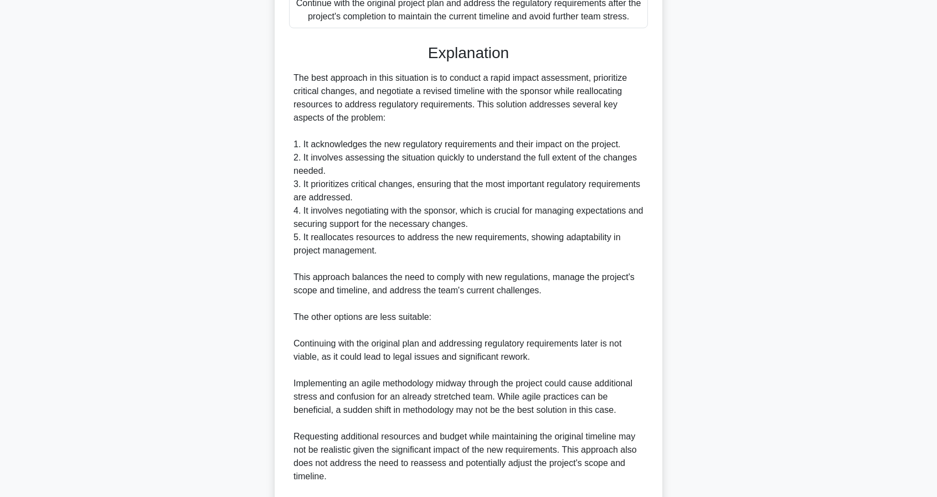
scroll to position [530, 0]
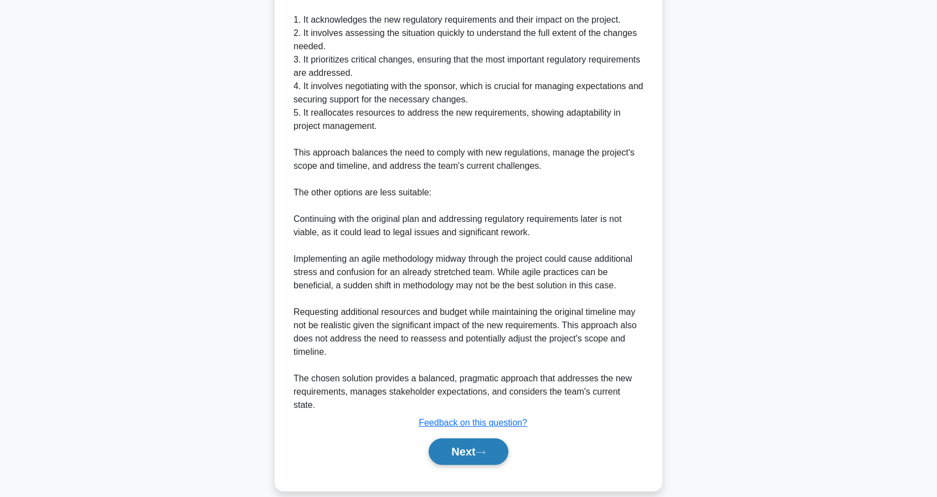
click at [457, 439] on button "Next" at bounding box center [468, 452] width 79 height 27
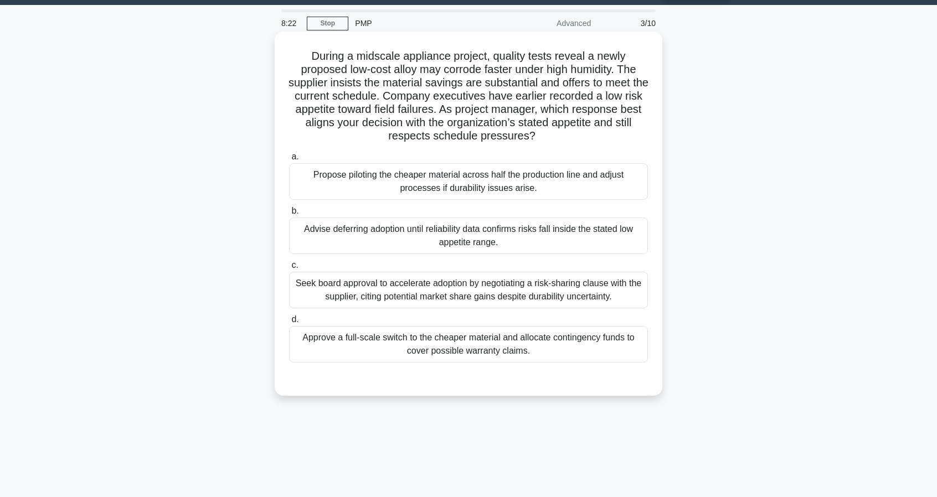
scroll to position [0, 0]
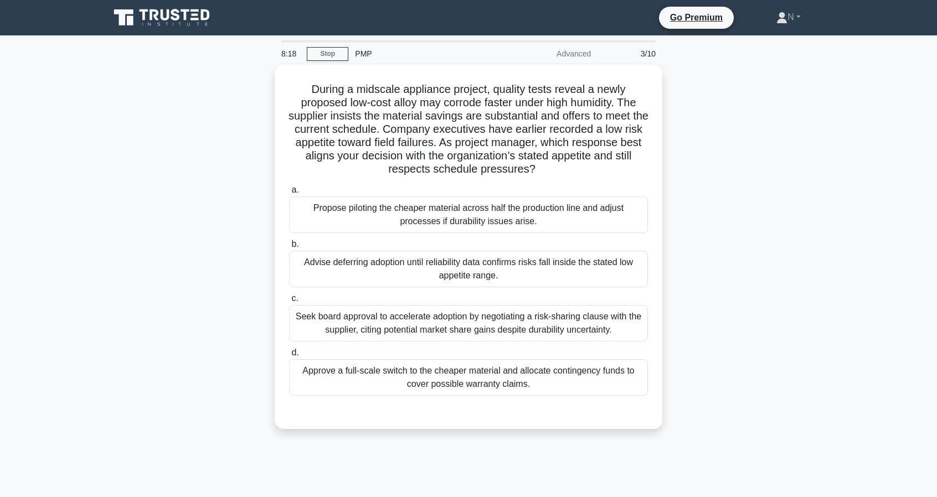
click at [811, 251] on div "During a midscale appliance project, quality tests reveal a newly proposed low-…" at bounding box center [468, 254] width 731 height 378
click at [726, 201] on div "During a midscale appliance project, quality tests reveal a newly proposed low-…" at bounding box center [468, 254] width 731 height 378
click at [692, 307] on div "During a midscale appliance project, quality tests reveal a newly proposed low-…" at bounding box center [468, 254] width 731 height 378
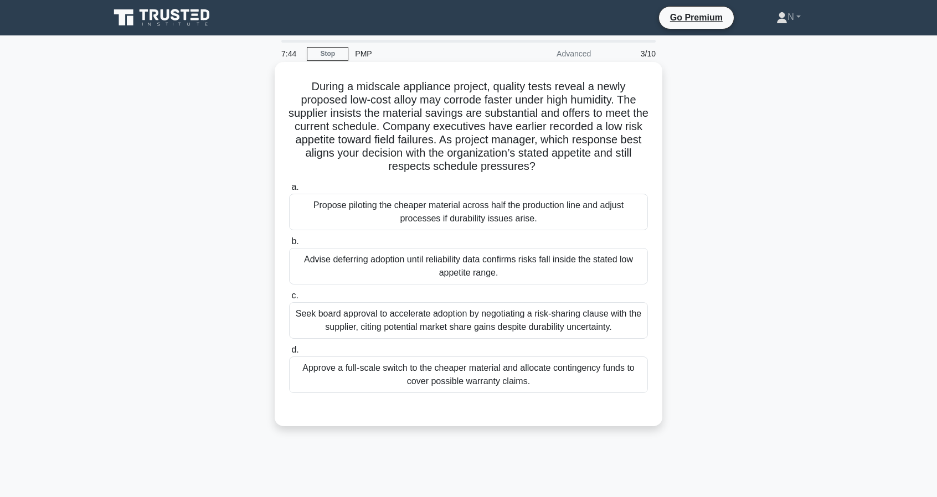
click at [584, 260] on div "Advise deferring adoption until reliability data confirms risks fall inside the…" at bounding box center [468, 266] width 359 height 37
click at [289, 245] on input "b. Advise deferring adoption until reliability data confirms risks fall inside …" at bounding box center [289, 241] width 0 height 7
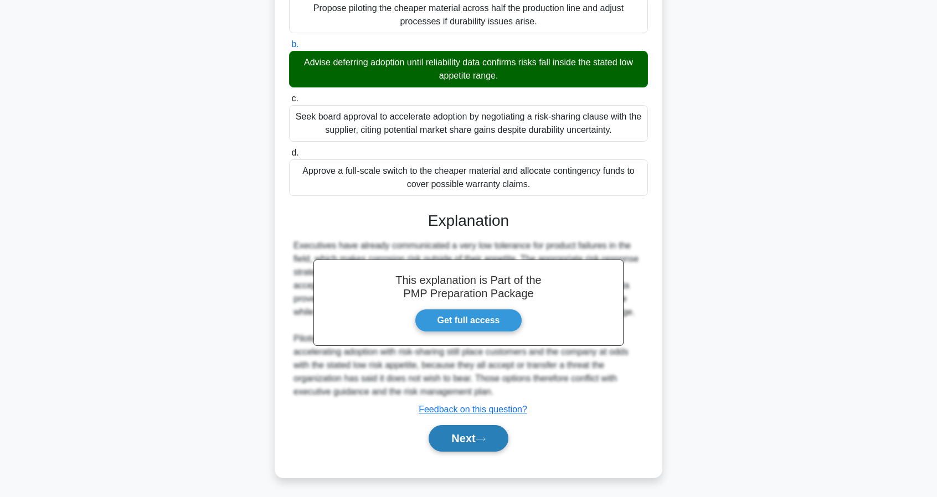
click at [474, 435] on button "Next" at bounding box center [468, 438] width 79 height 27
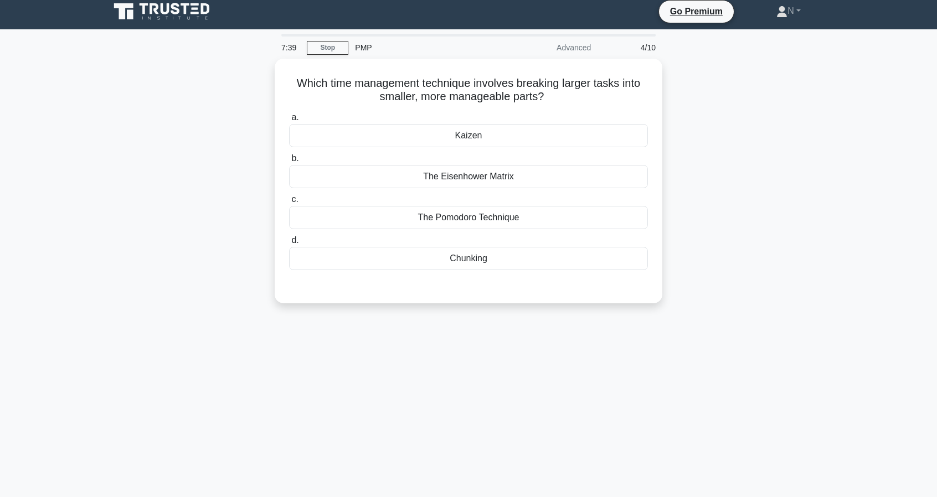
click at [694, 284] on div "Which time management technique involves breaking larger tasks into smaller, mo…" at bounding box center [468, 188] width 731 height 258
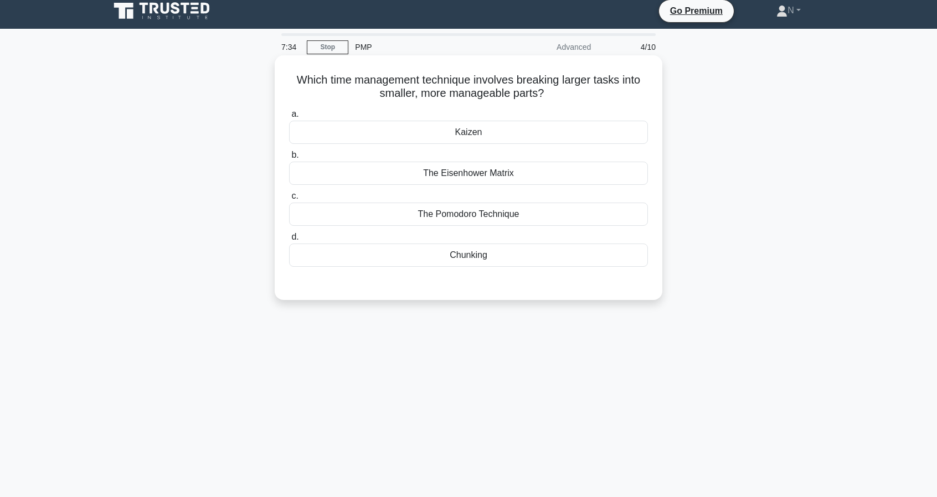
click at [533, 134] on div "Kaizen" at bounding box center [468, 132] width 359 height 23
click at [289, 118] on input "a. [GEOGRAPHIC_DATA]" at bounding box center [289, 114] width 0 height 7
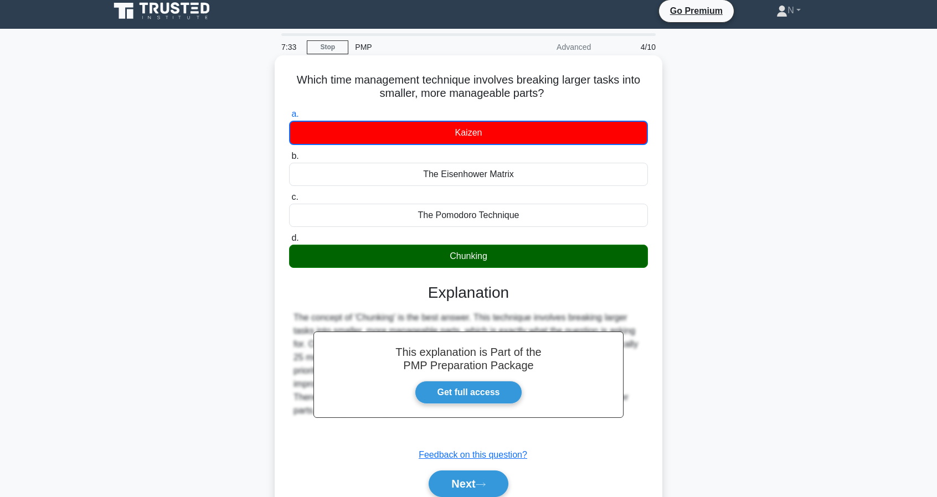
scroll to position [101, 0]
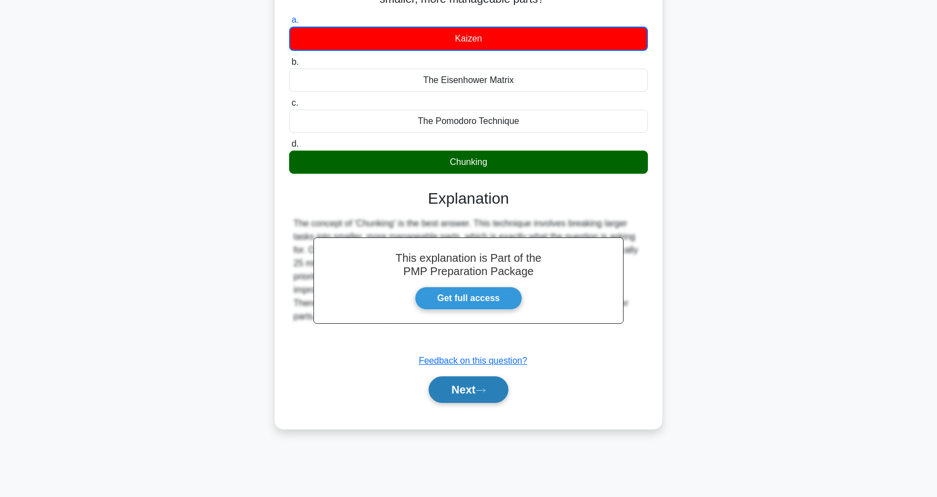
click at [493, 387] on button "Next" at bounding box center [468, 390] width 79 height 27
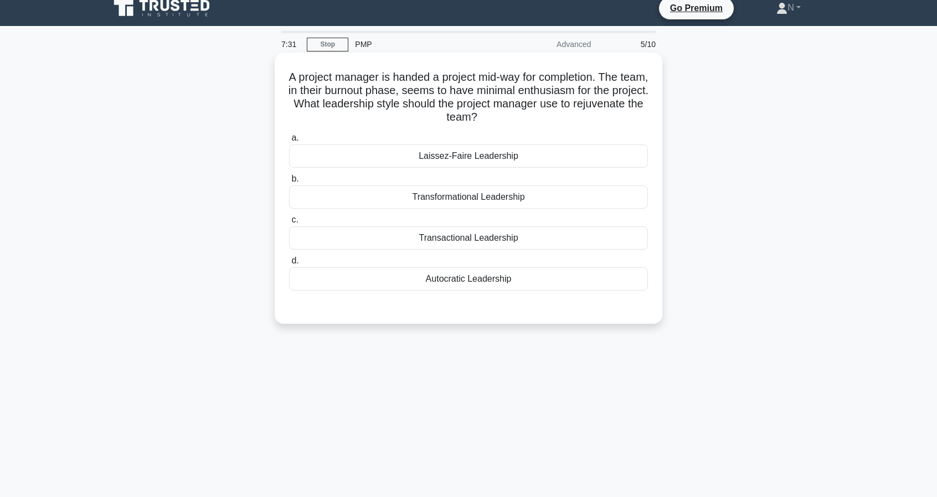
scroll to position [0, 0]
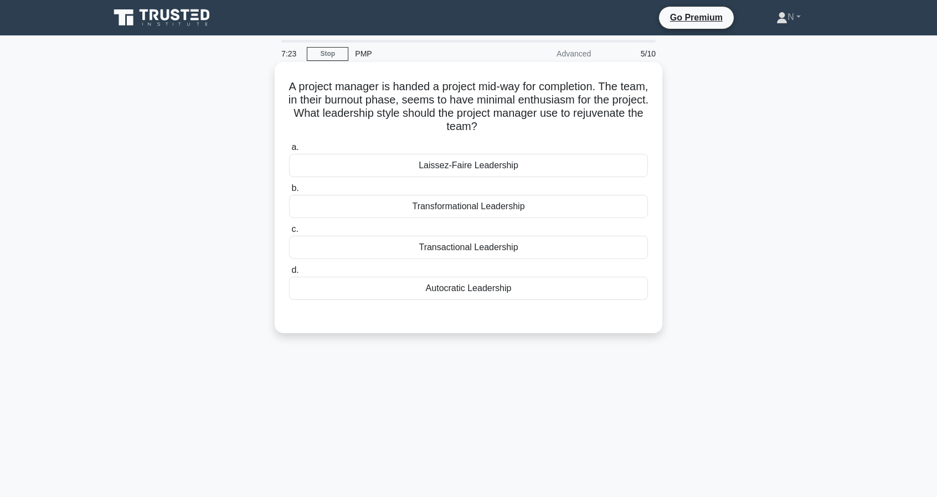
click at [520, 212] on div "Transformational Leadership" at bounding box center [468, 206] width 359 height 23
click at [289, 192] on input "b. Transformational Leadership" at bounding box center [289, 188] width 0 height 7
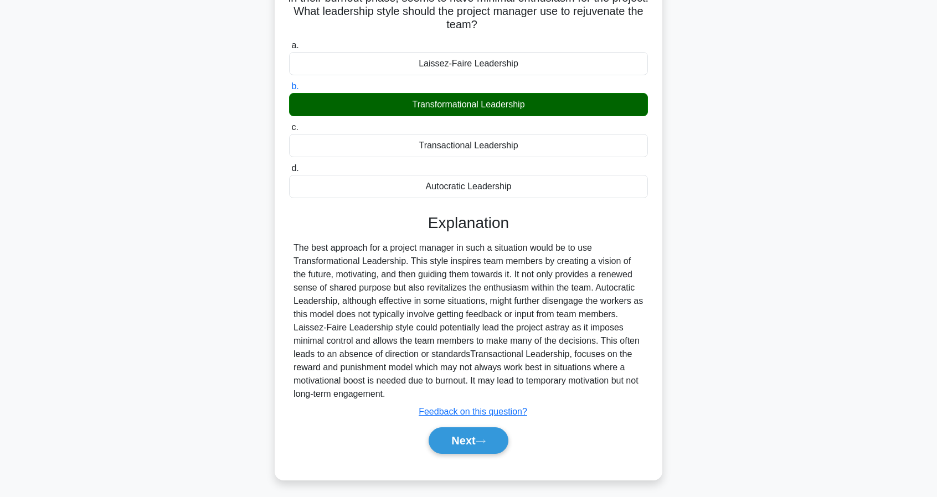
scroll to position [104, 0]
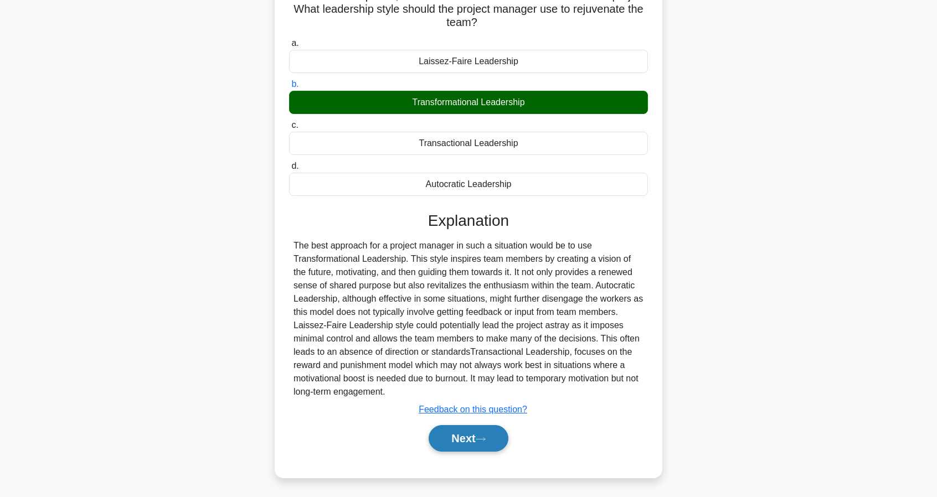
click at [476, 439] on button "Next" at bounding box center [468, 438] width 79 height 27
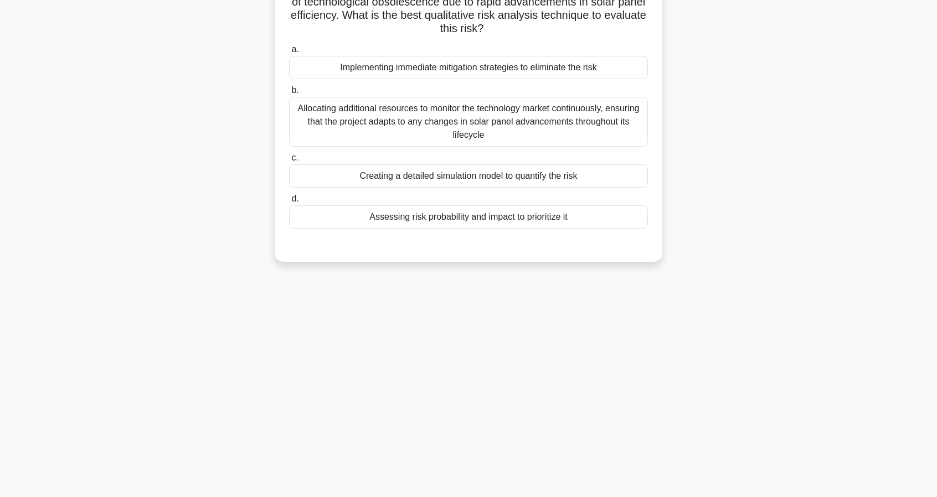
scroll to position [0, 0]
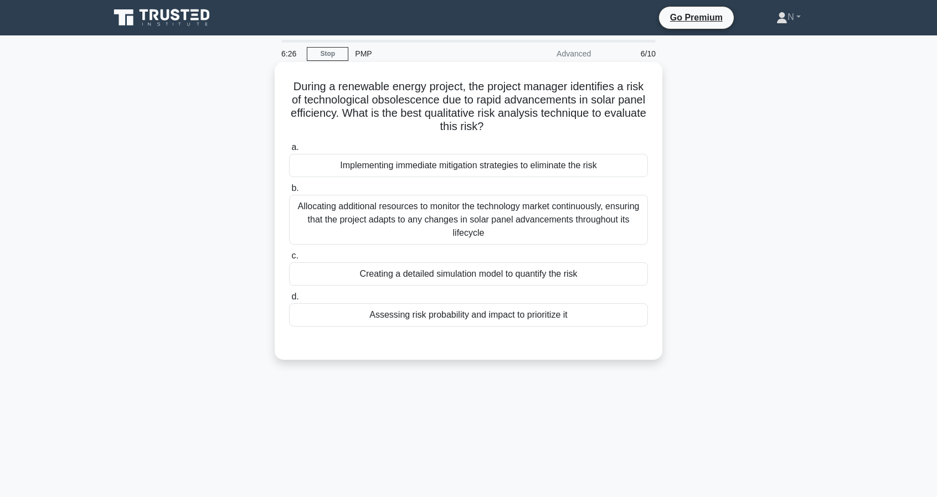
click at [556, 319] on div "Assessing risk probability and impact to prioritize it" at bounding box center [468, 315] width 359 height 23
click at [289, 301] on input "d. Assessing risk probability and impact to prioritize it" at bounding box center [289, 297] width 0 height 7
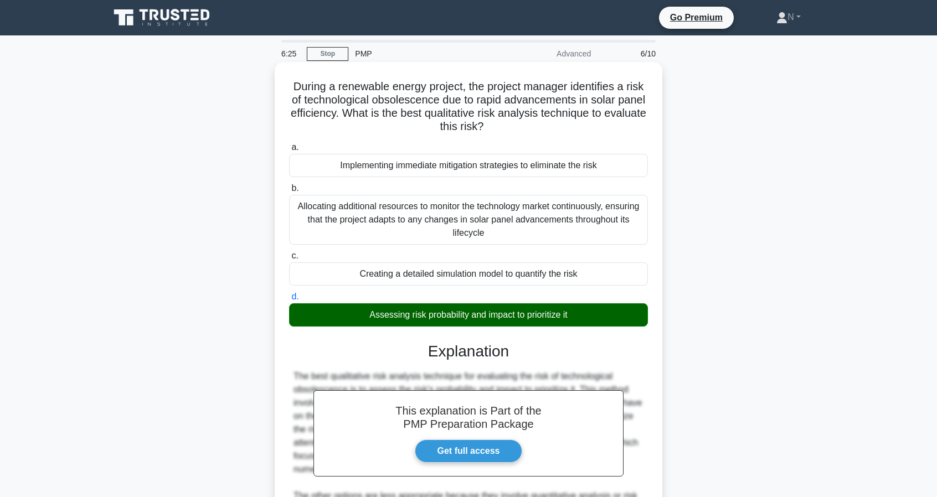
scroll to position [171, 0]
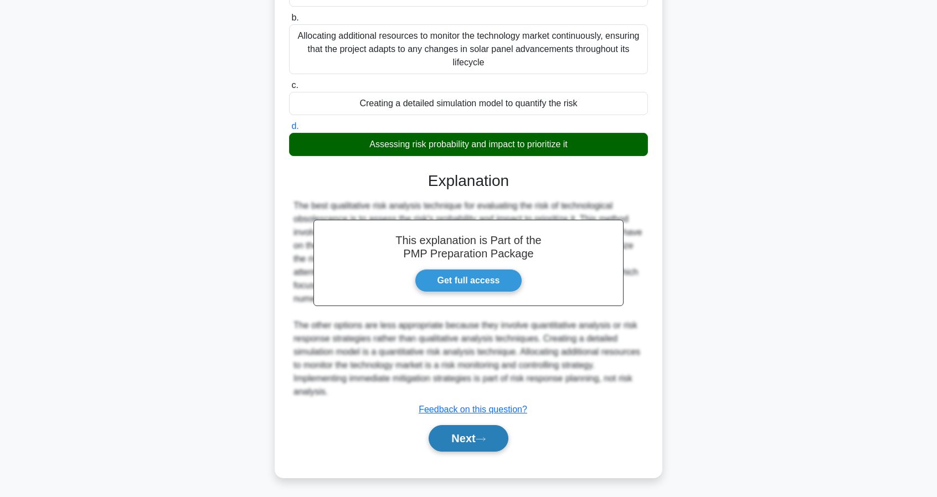
click at [489, 431] on button "Next" at bounding box center [468, 438] width 79 height 27
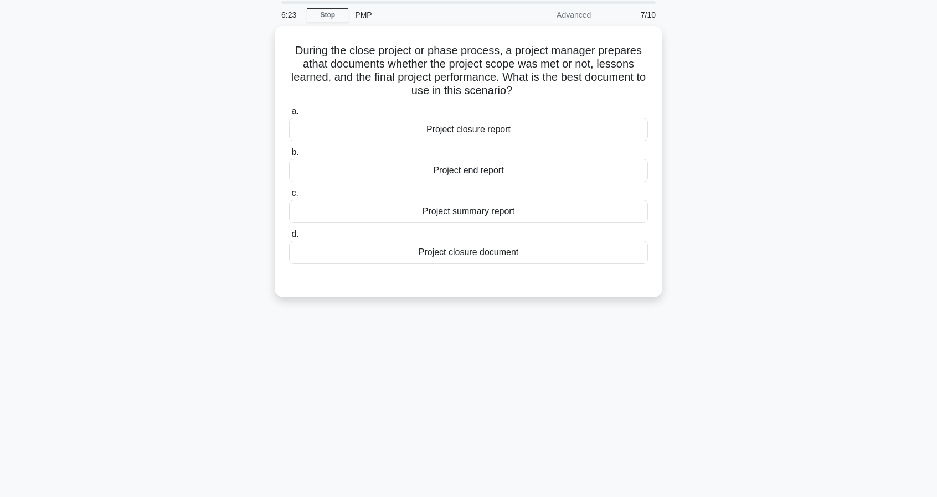
scroll to position [0, 0]
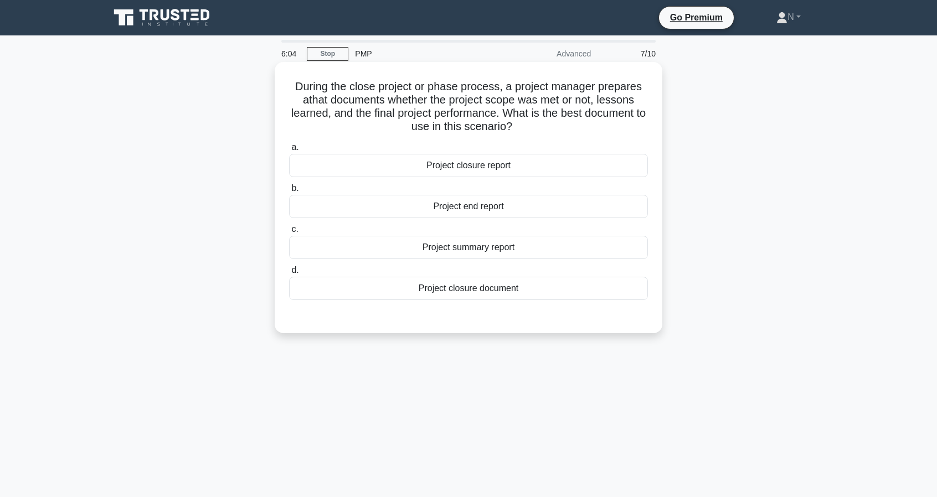
click at [535, 252] on div "Project summary report" at bounding box center [468, 247] width 359 height 23
click at [289, 233] on input "c. Project summary report" at bounding box center [289, 229] width 0 height 7
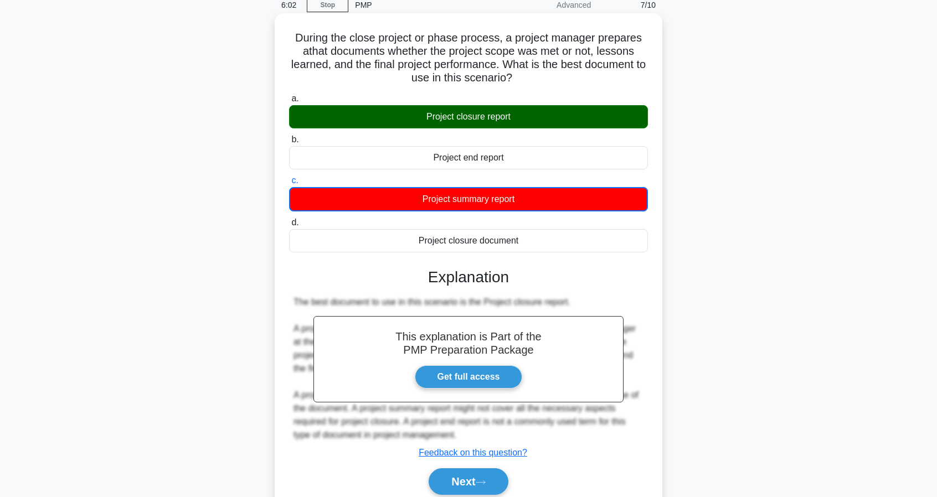
scroll to position [101, 0]
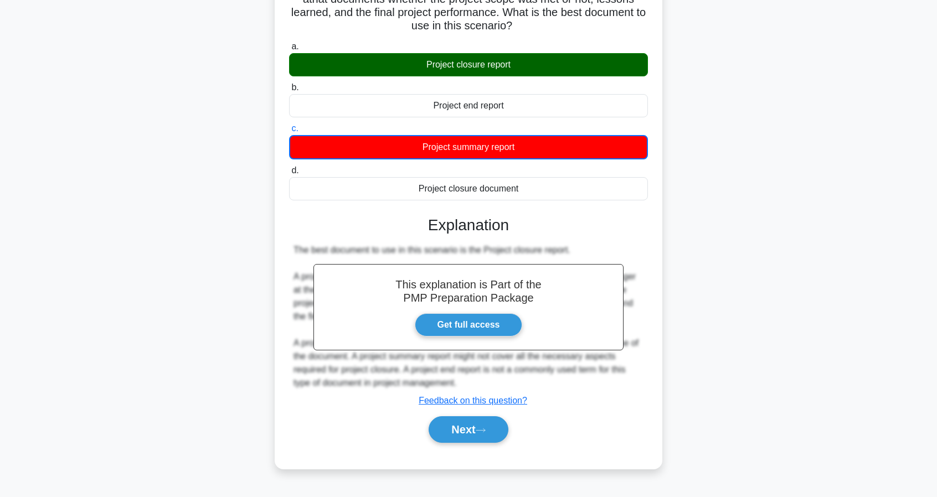
click at [449, 442] on div "Next" at bounding box center [468, 429] width 359 height 35
click at [460, 429] on button "Next" at bounding box center [468, 430] width 79 height 27
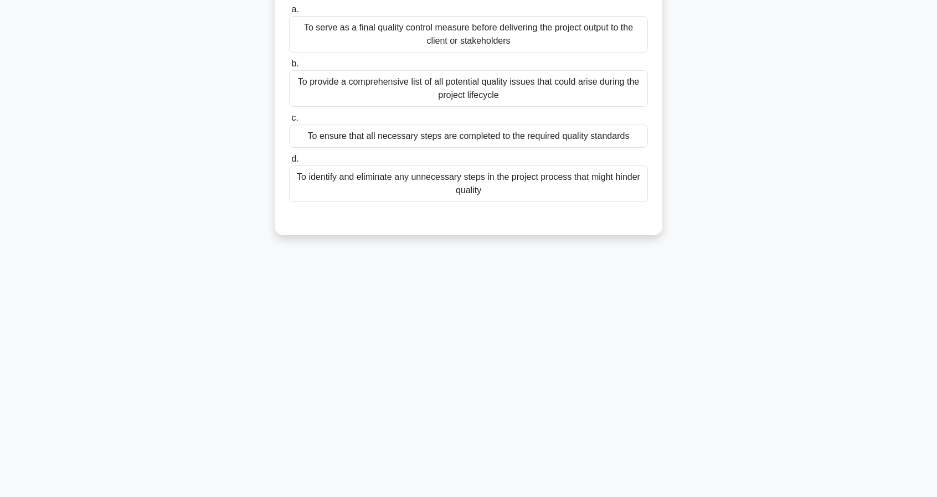
scroll to position [0, 0]
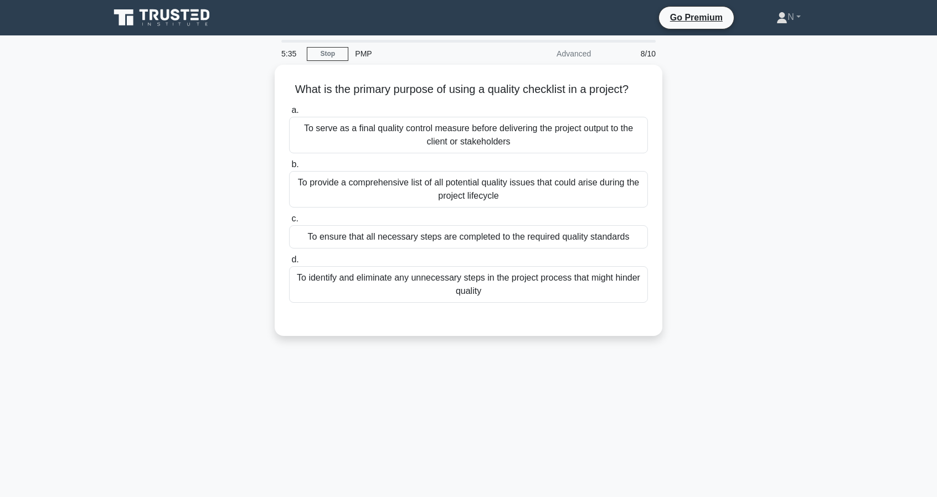
click at [733, 249] on div "What is the primary purpose of using a quality checklist in a project? .spinner…" at bounding box center [468, 207] width 731 height 285
click at [724, 177] on div "What is the primary purpose of using a quality checklist in a project? .spinner…" at bounding box center [468, 207] width 731 height 285
click at [788, 190] on div "What is the primary purpose of using a quality checklist in a project? .spinner…" at bounding box center [468, 207] width 731 height 285
click at [705, 254] on div "What is the primary purpose of using a quality checklist in a project? .spinner…" at bounding box center [468, 207] width 731 height 285
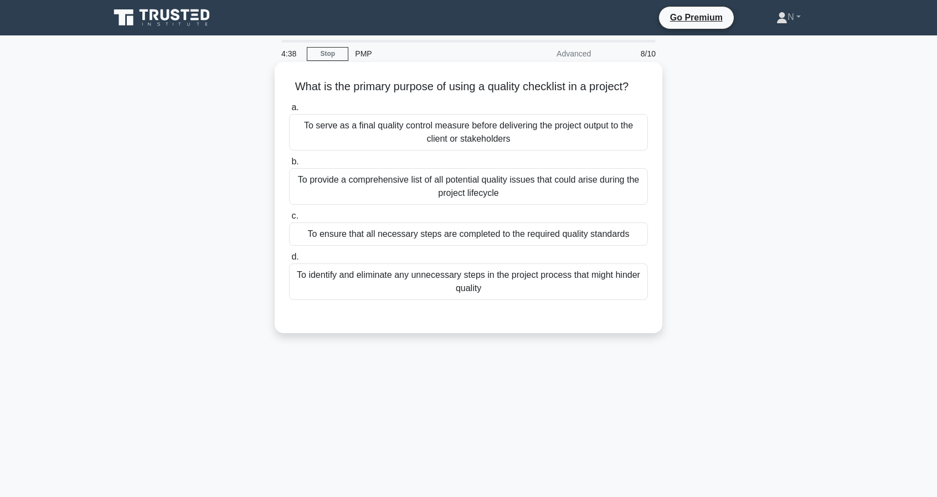
click at [612, 238] on div "To ensure that all necessary steps are completed to the required quality standa…" at bounding box center [468, 234] width 359 height 23
click at [289, 220] on input "c. To ensure that all necessary steps are completed to the required quality sta…" at bounding box center [289, 216] width 0 height 7
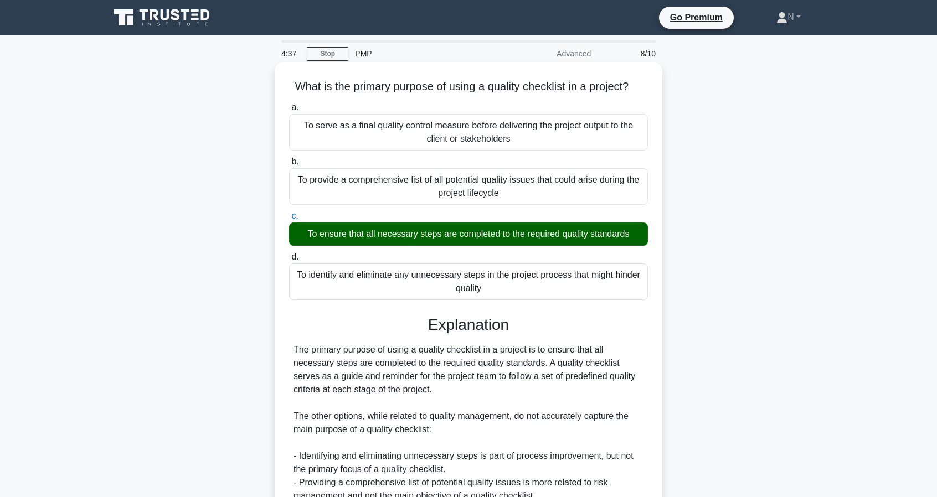
scroll to position [131, 0]
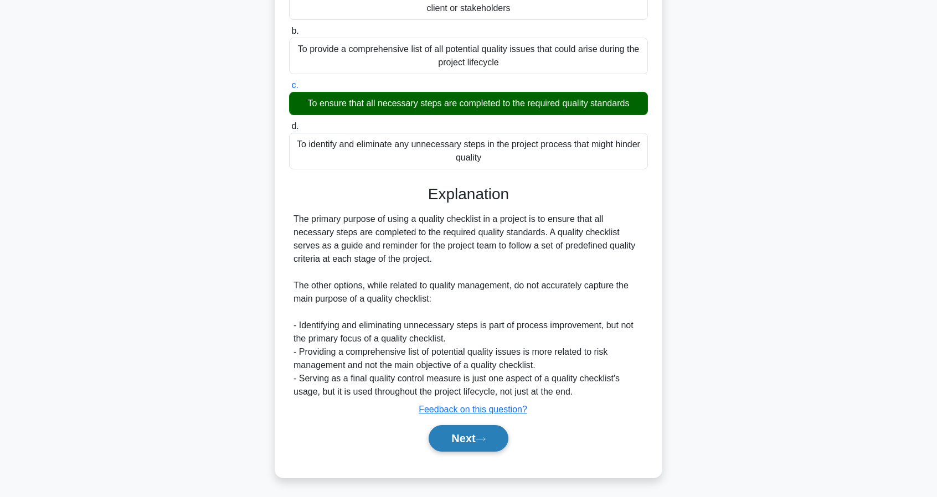
click at [489, 434] on button "Next" at bounding box center [468, 438] width 79 height 27
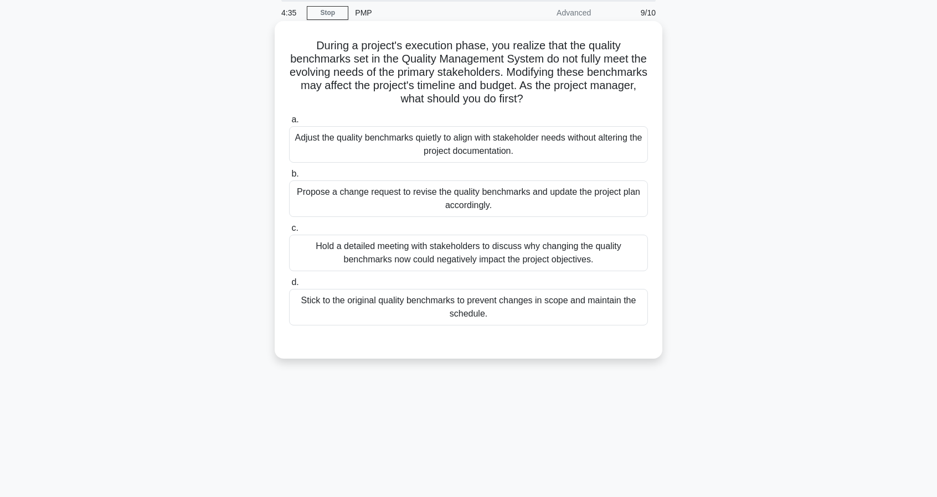
scroll to position [0, 0]
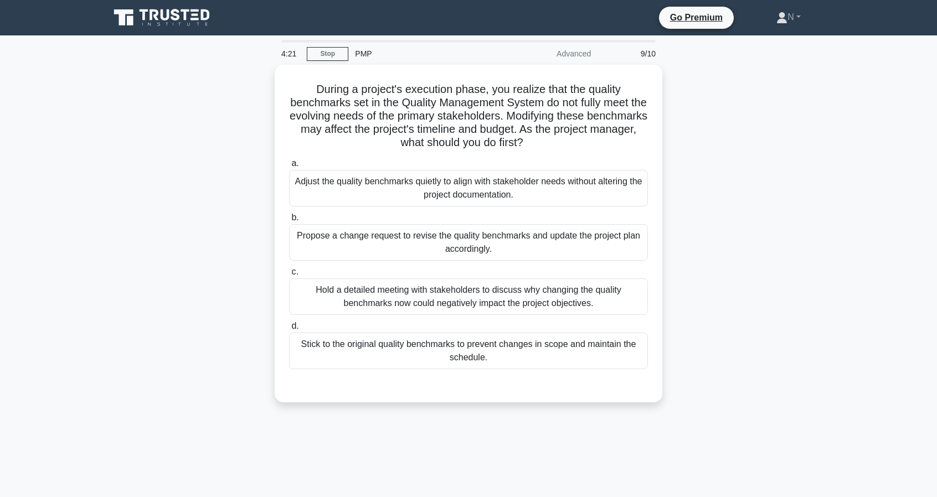
click at [750, 264] on div "During a project's execution phase, you realize that the quality benchmarks set…" at bounding box center [468, 240] width 731 height 351
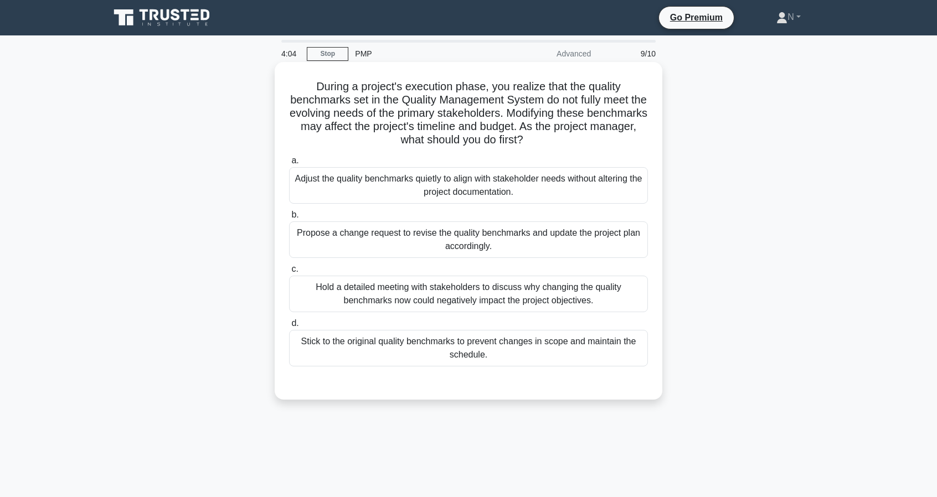
click at [577, 238] on div "Propose a change request to revise the quality benchmarks and update the projec…" at bounding box center [468, 240] width 359 height 37
click at [289, 219] on input "b. Propose a change request to revise the quality benchmarks and update the pro…" at bounding box center [289, 215] width 0 height 7
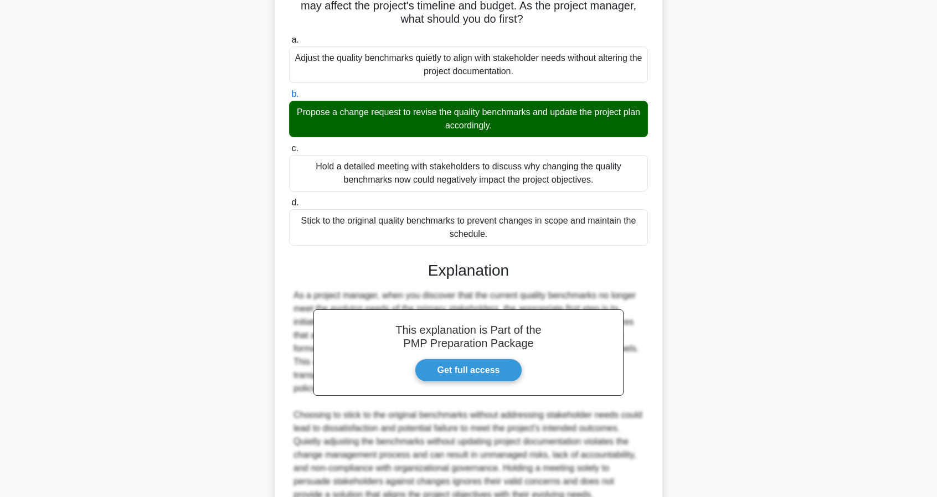
scroll to position [224, 0]
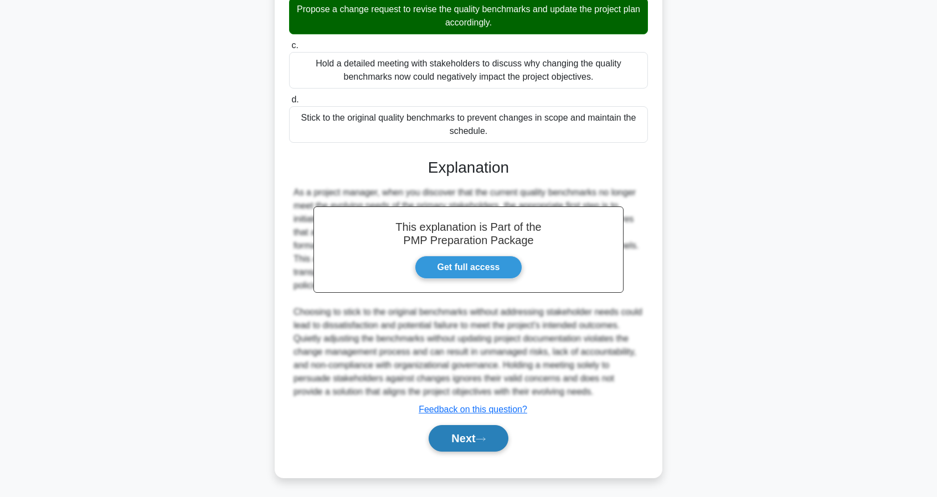
click at [464, 437] on button "Next" at bounding box center [468, 438] width 79 height 27
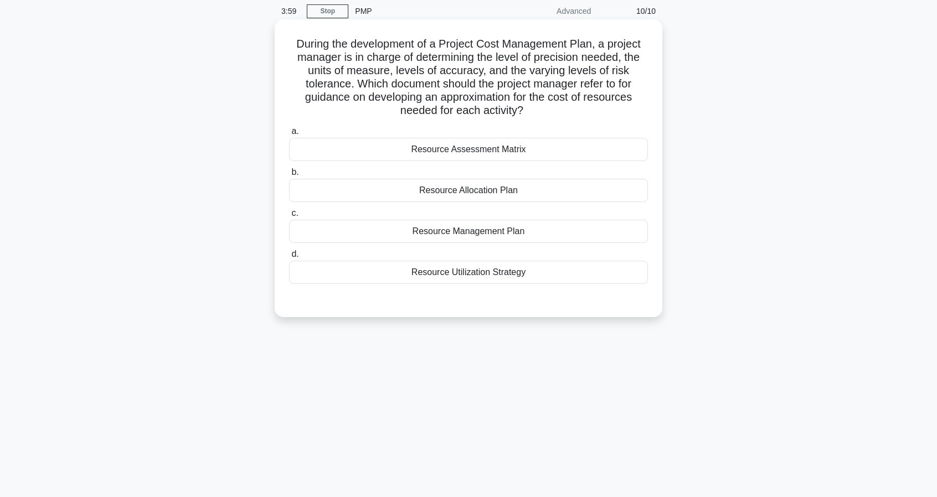
scroll to position [0, 0]
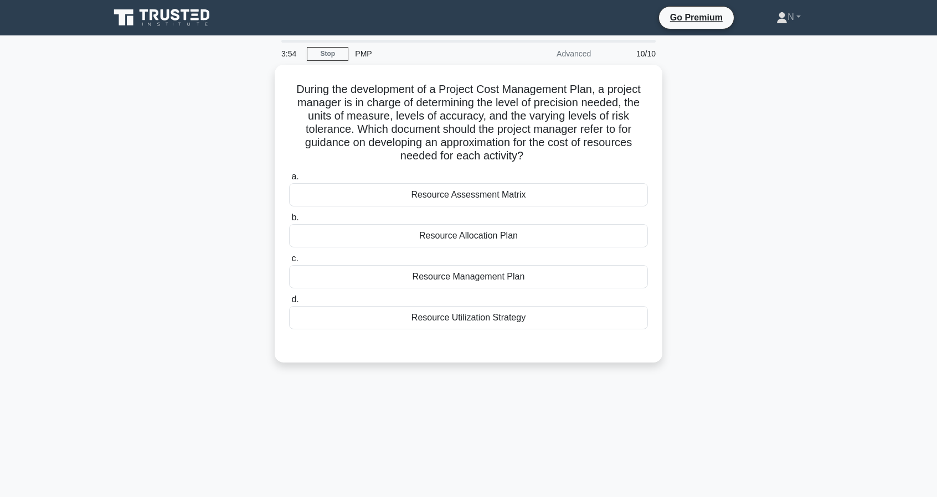
click at [677, 203] on div "During the development of a Project Cost Management Plan, a project manager is …" at bounding box center [468, 220] width 731 height 311
click at [797, 280] on div "During the development of a Project Cost Management Plan, a project manager is …" at bounding box center [468, 220] width 731 height 311
click at [854, 230] on main "3:11 Stop PMP Advanced 10/10 During the development of a Project Cost Managemen…" at bounding box center [468, 316] width 937 height 563
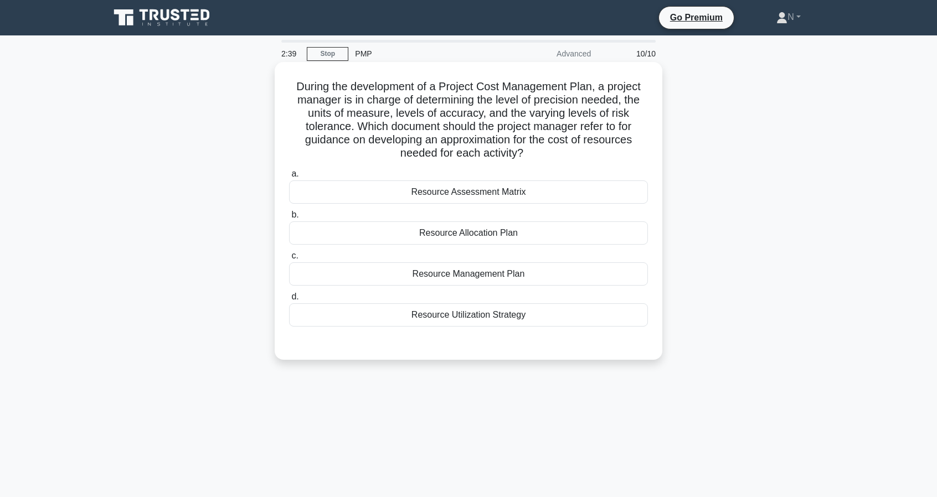
click at [545, 190] on div "Resource Assessment Matrix" at bounding box center [468, 192] width 359 height 23
click at [289, 178] on input "a. Resource Assessment Matrix" at bounding box center [289, 174] width 0 height 7
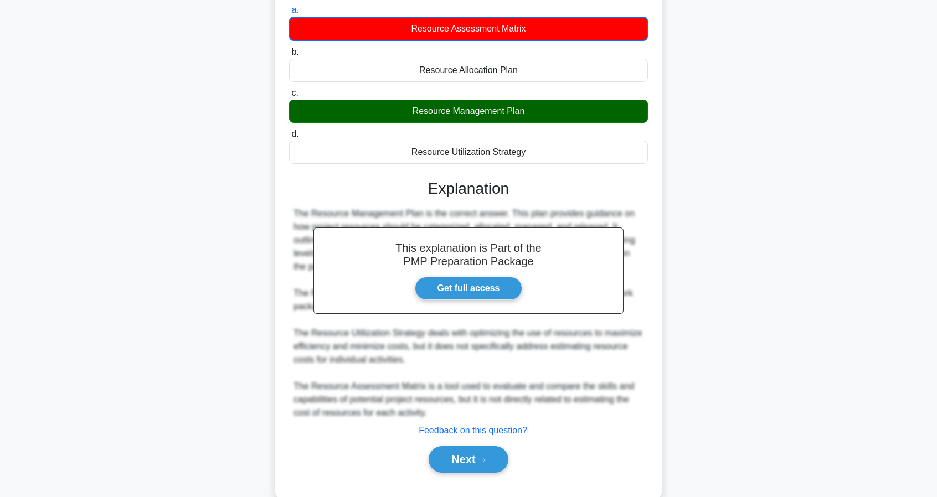
scroll to position [186, 0]
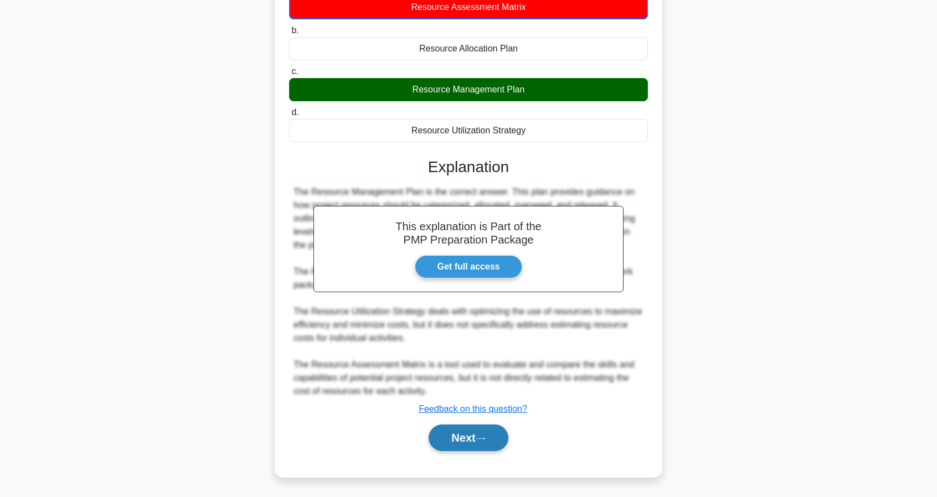
click at [484, 436] on icon at bounding box center [481, 439] width 10 height 6
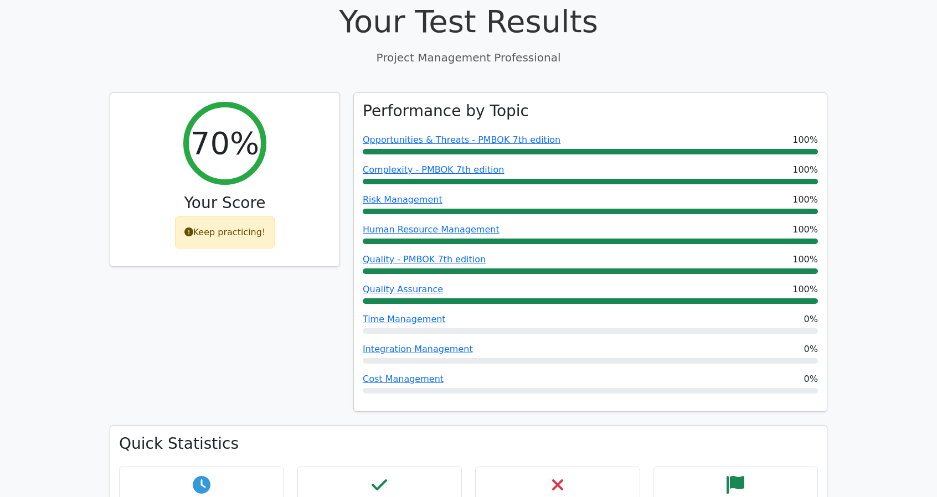
scroll to position [376, 0]
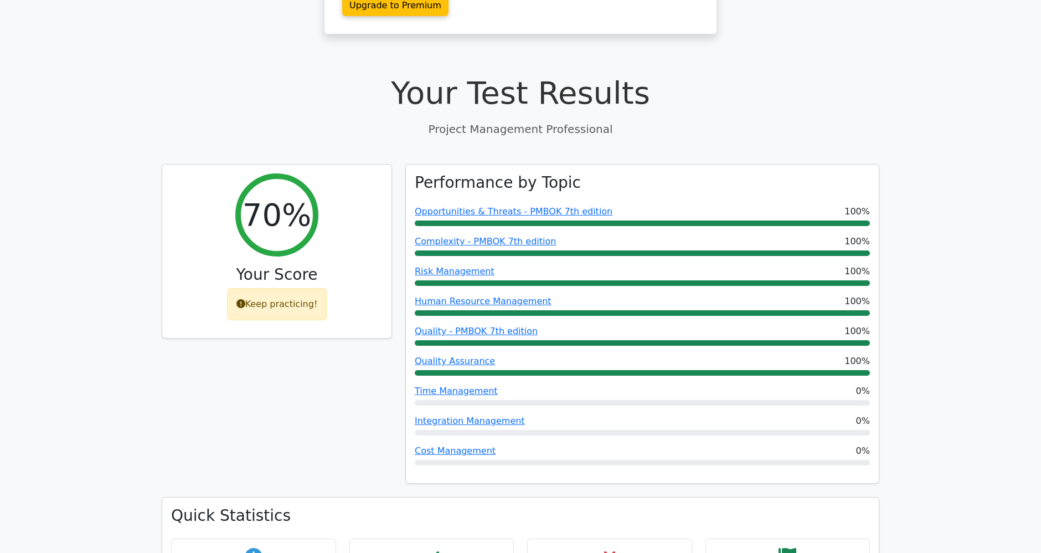
scroll to position [361, 0]
